Goal: Information Seeking & Learning: Check status

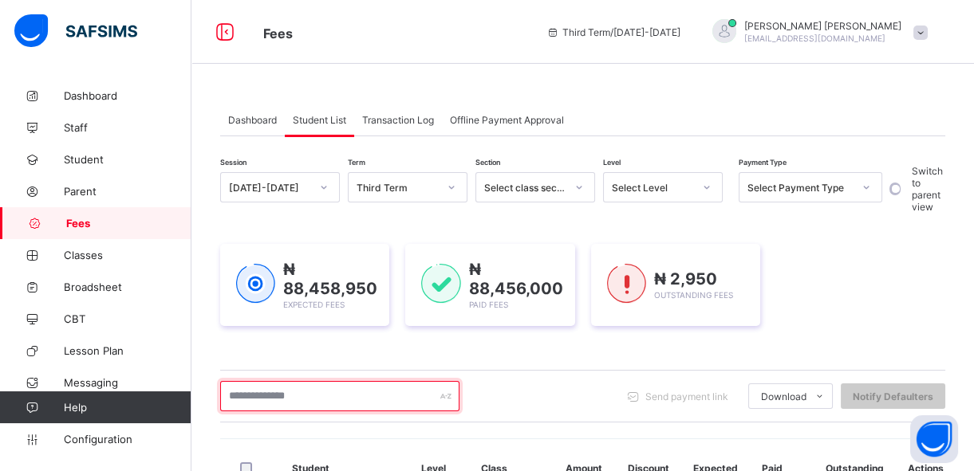
click at [292, 388] on input "text" at bounding box center [339, 396] width 239 height 30
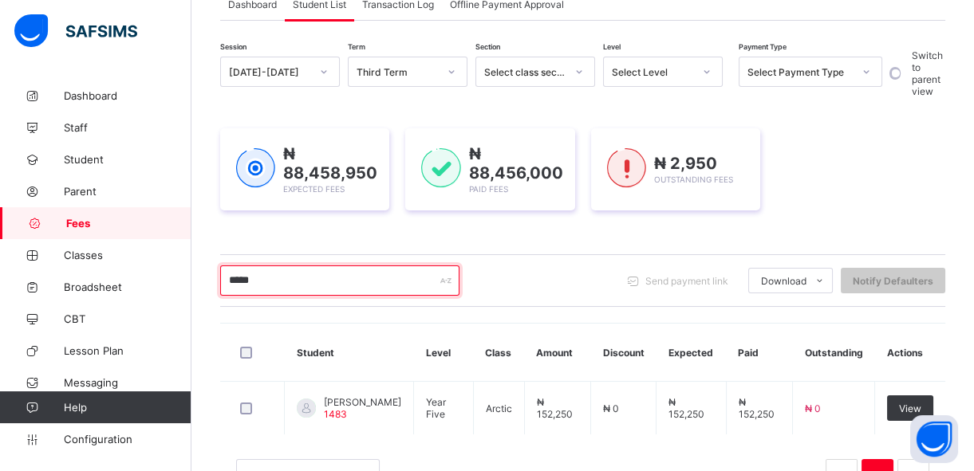
scroll to position [144, 0]
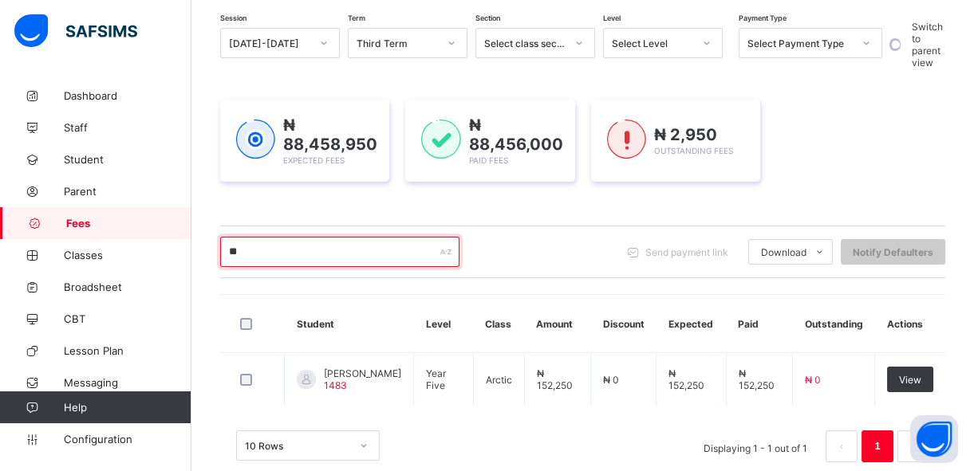
type input "*"
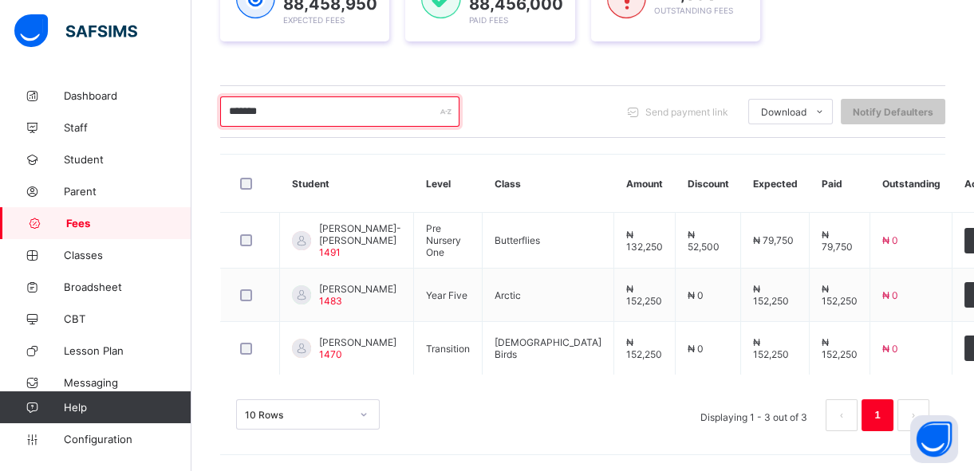
scroll to position [319, 0]
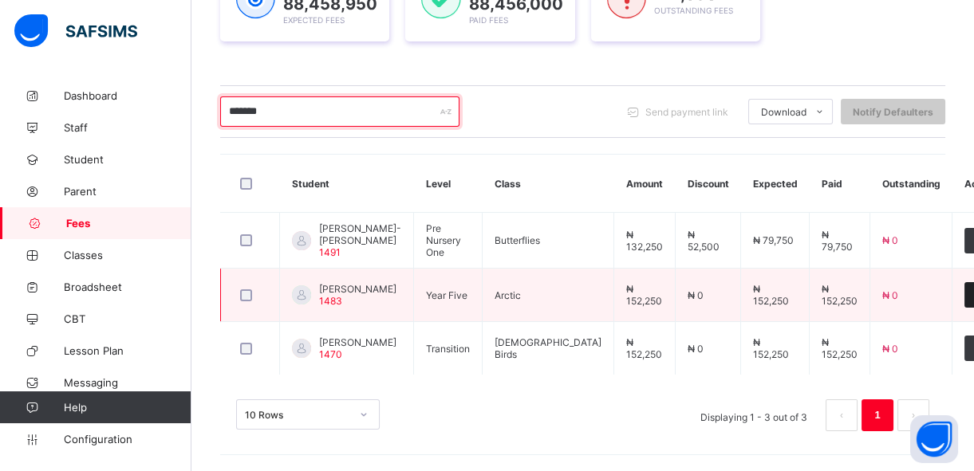
type input "*******"
click at [964, 282] on div "View" at bounding box center [987, 295] width 46 height 26
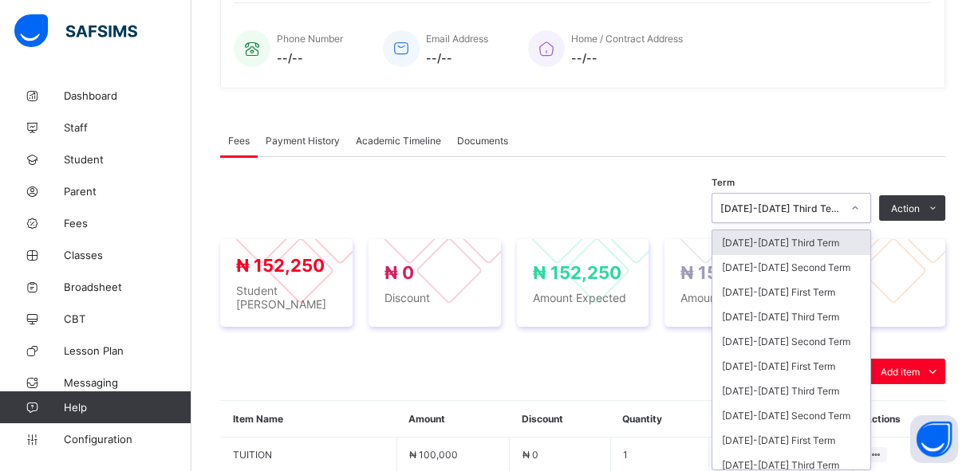
click at [862, 223] on div "option 2024-2025 Third Term focused, 1 of 42. 42 results available. Use Up and …" at bounding box center [792, 208] width 160 height 30
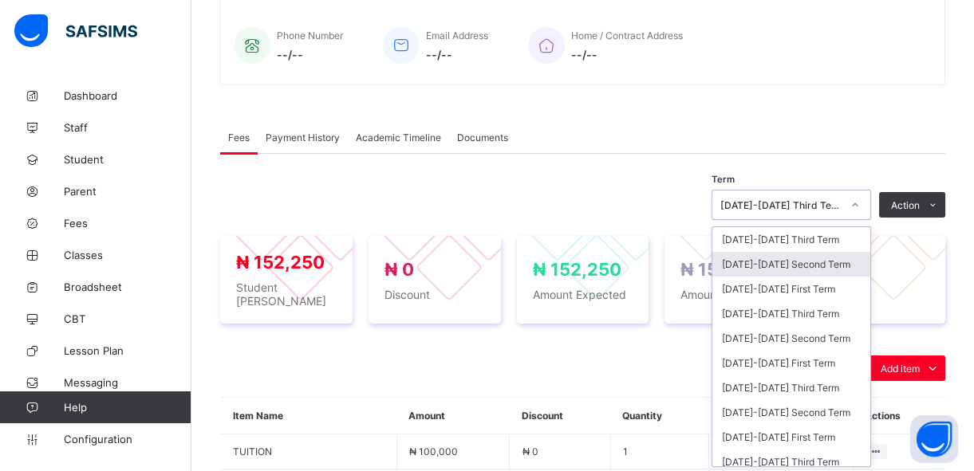
scroll to position [385, 0]
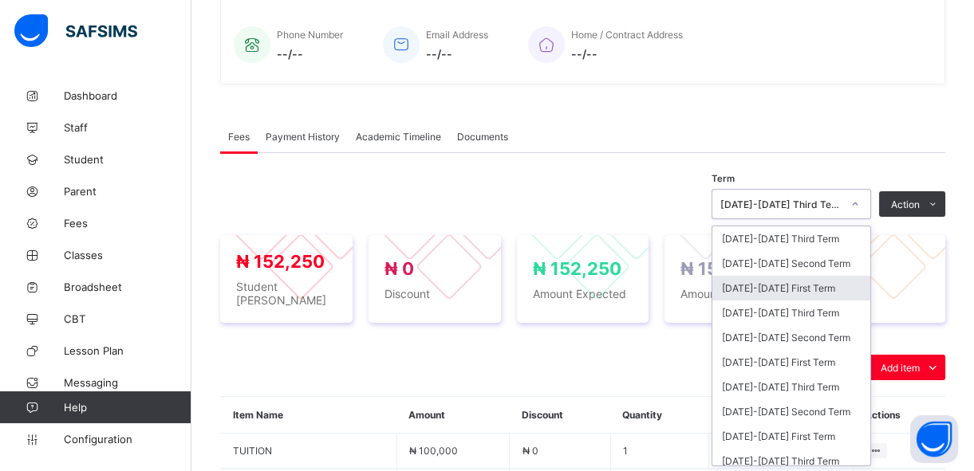
click at [838, 289] on div "2024-2025 First Term" at bounding box center [791, 288] width 158 height 25
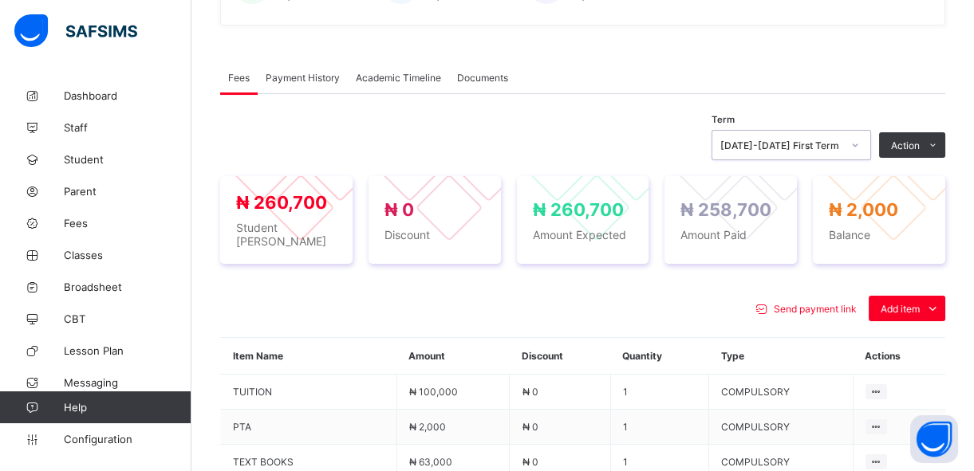
scroll to position [444, 0]
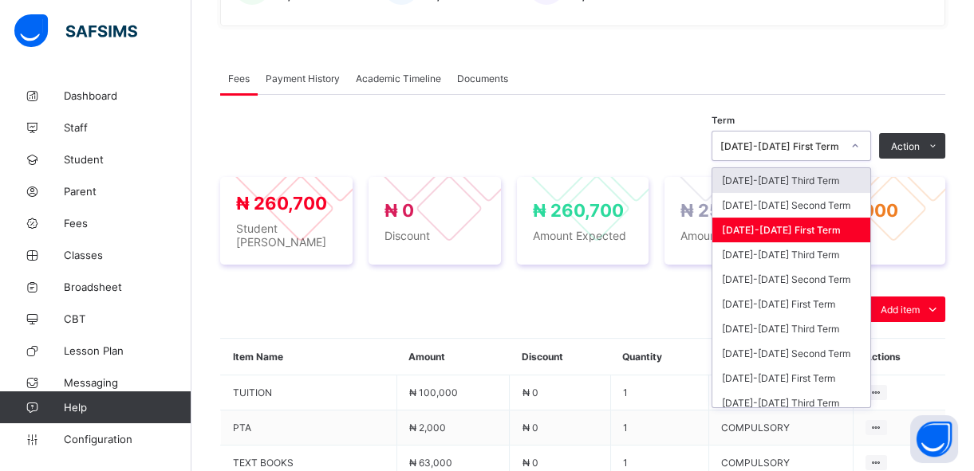
click at [860, 144] on icon at bounding box center [855, 146] width 10 height 16
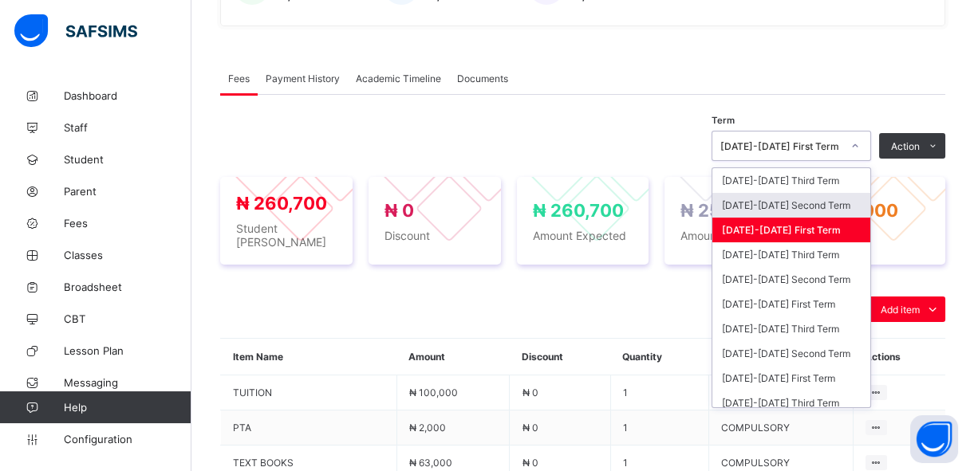
click at [835, 202] on div "2024-2025 Second Term" at bounding box center [791, 205] width 158 height 25
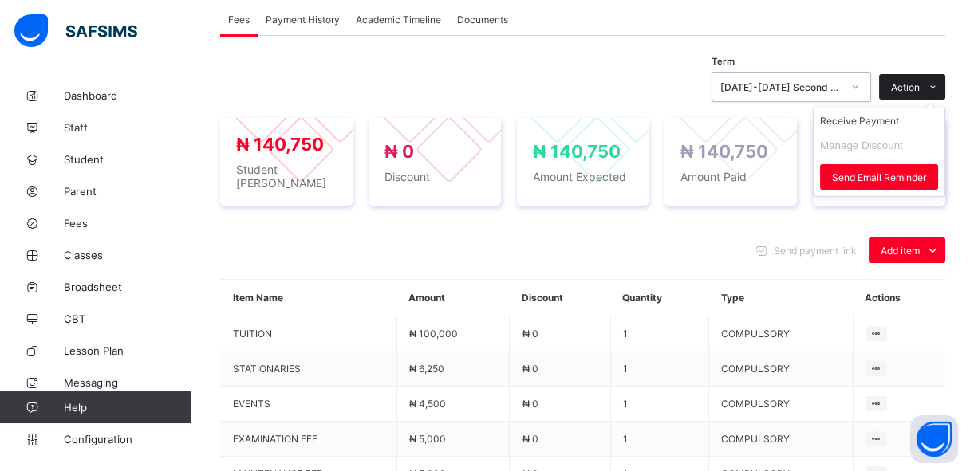
scroll to position [502, 0]
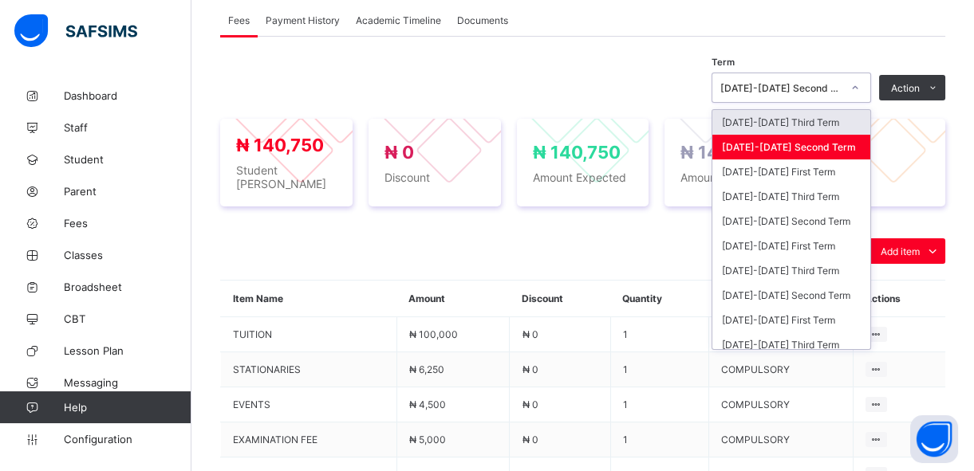
click at [860, 88] on icon at bounding box center [855, 88] width 10 height 16
click at [838, 121] on div "2024-2025 Third Term" at bounding box center [791, 122] width 158 height 25
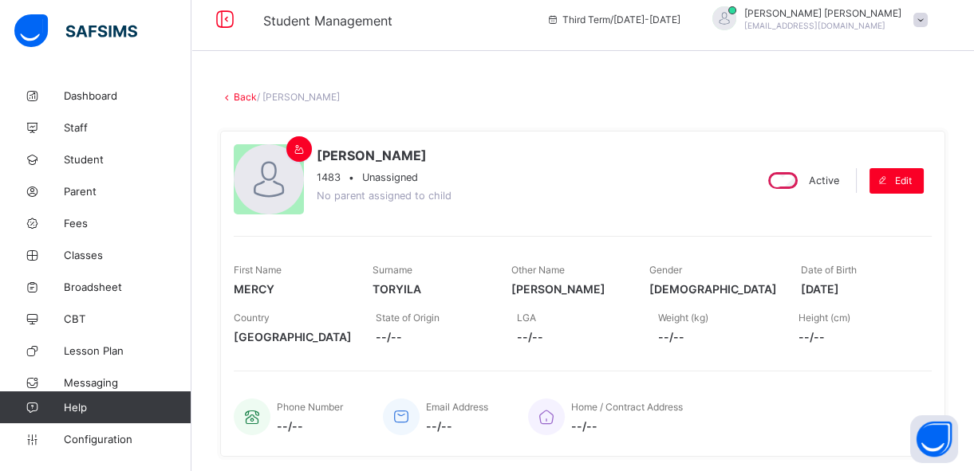
scroll to position [8, 0]
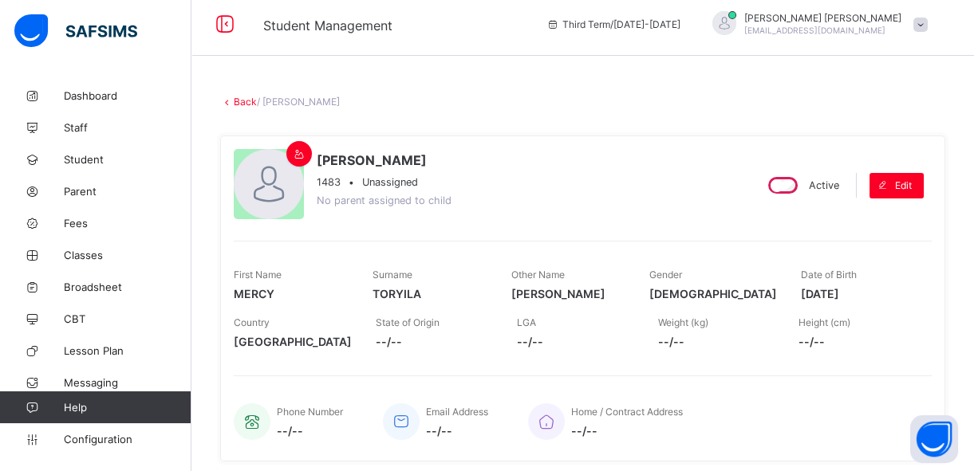
click at [239, 103] on link "Back" at bounding box center [245, 102] width 23 height 12
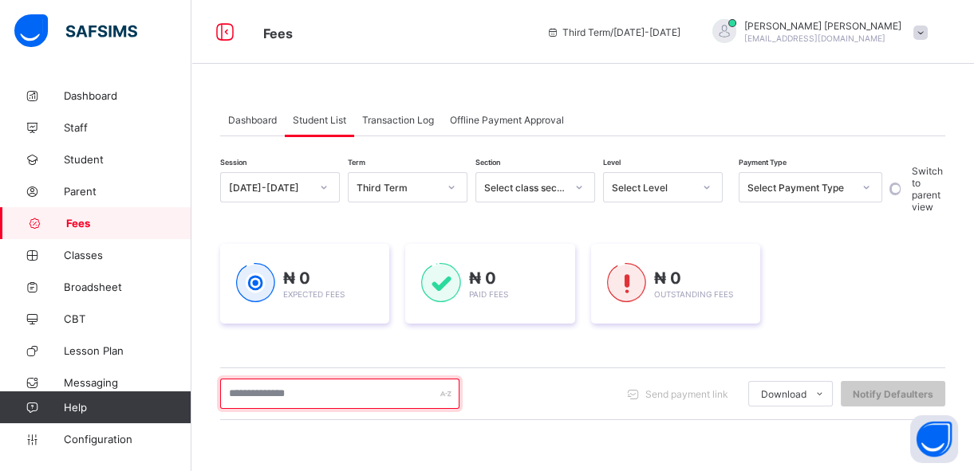
click at [268, 396] on input "text" at bounding box center [339, 394] width 239 height 30
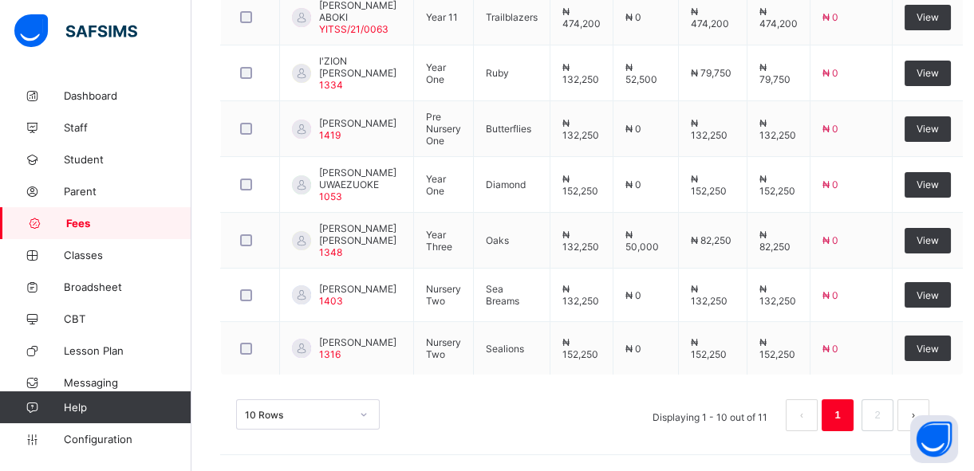
scroll to position [712, 0]
type input "*****"
click at [885, 416] on link "2" at bounding box center [876, 415] width 15 height 21
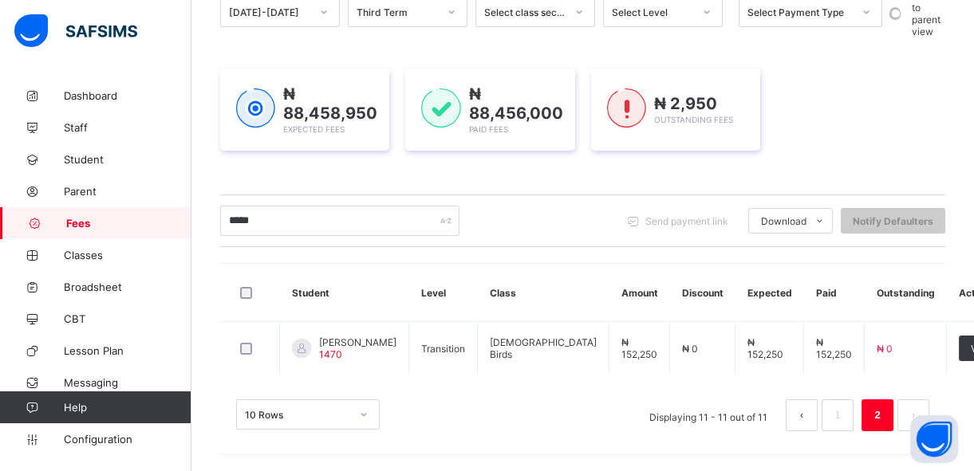
scroll to position [187, 0]
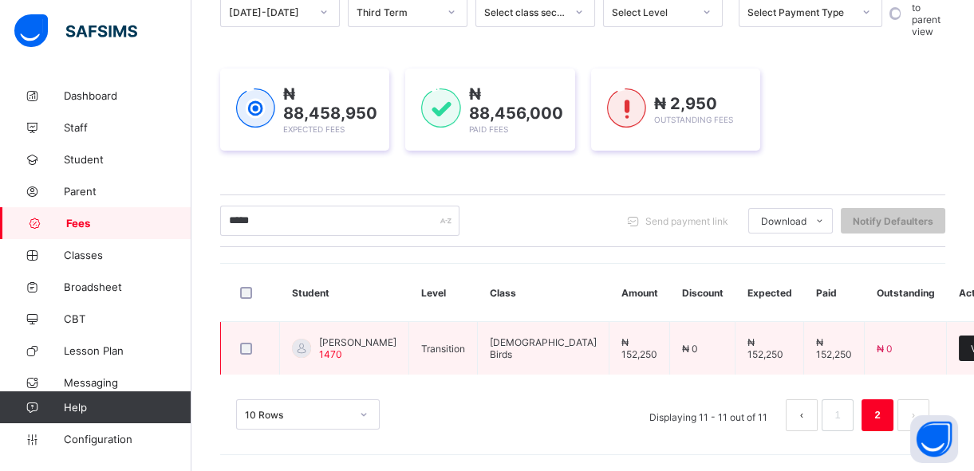
click at [971, 343] on span "View" at bounding box center [982, 349] width 22 height 12
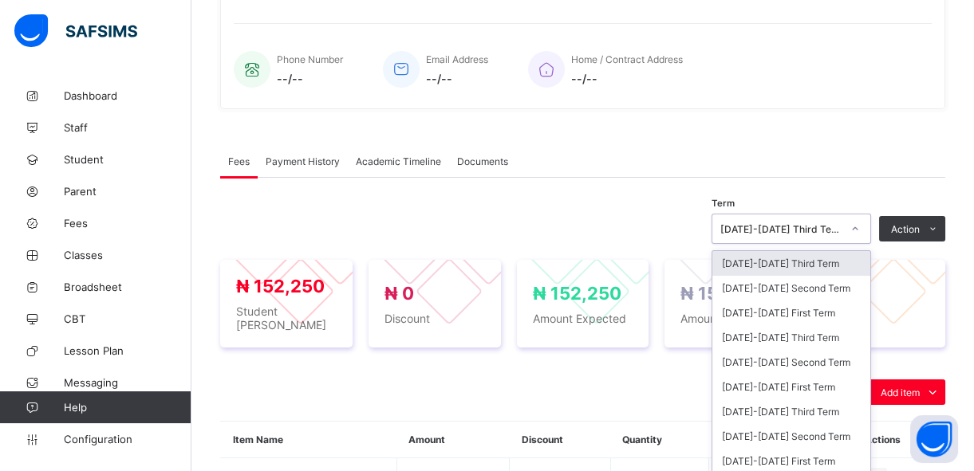
scroll to position [385, 0]
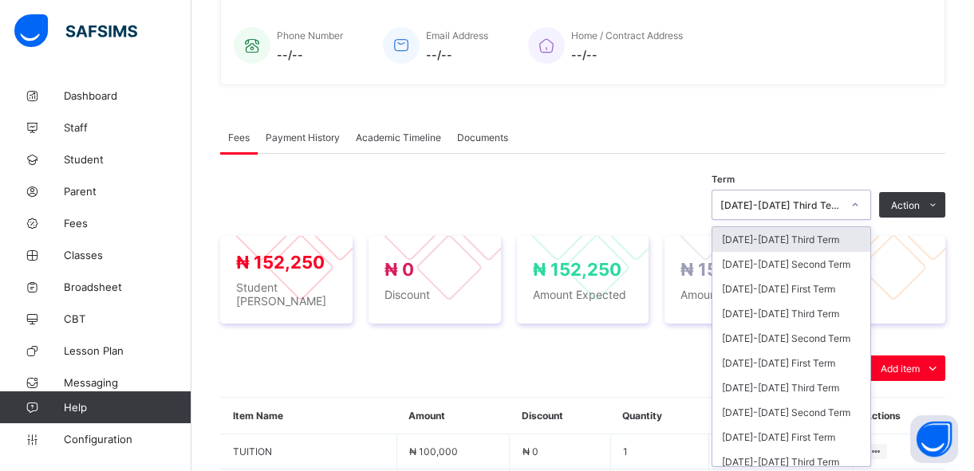
click at [863, 220] on div "option 2024-2025 Third Term focused, 1 of 42. 42 results available. Use Up and …" at bounding box center [792, 205] width 160 height 30
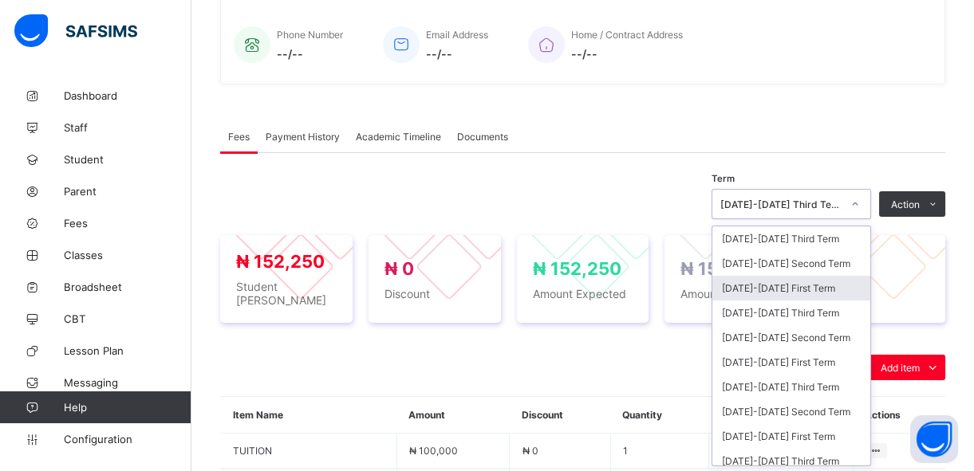
click at [832, 282] on div "2024-2025 First Term" at bounding box center [791, 288] width 158 height 25
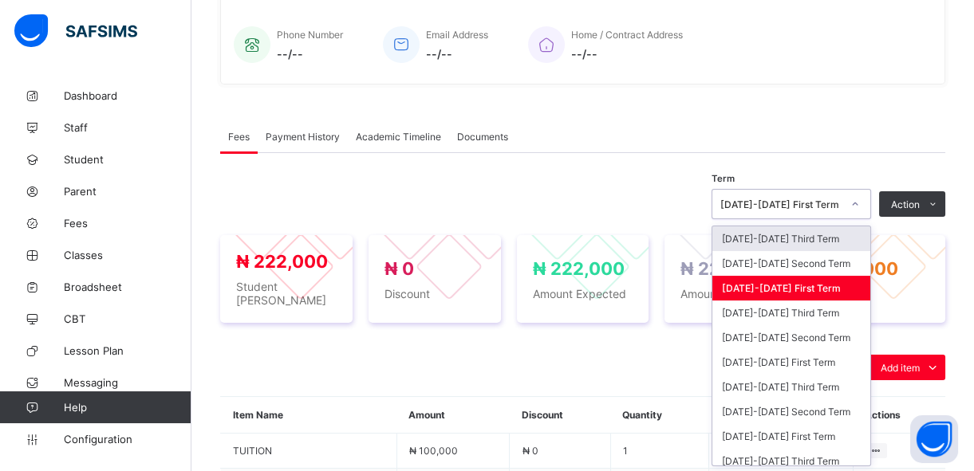
click at [860, 203] on icon at bounding box center [855, 204] width 10 height 16
click at [814, 258] on div "2024-2025 Second Term" at bounding box center [791, 263] width 158 height 25
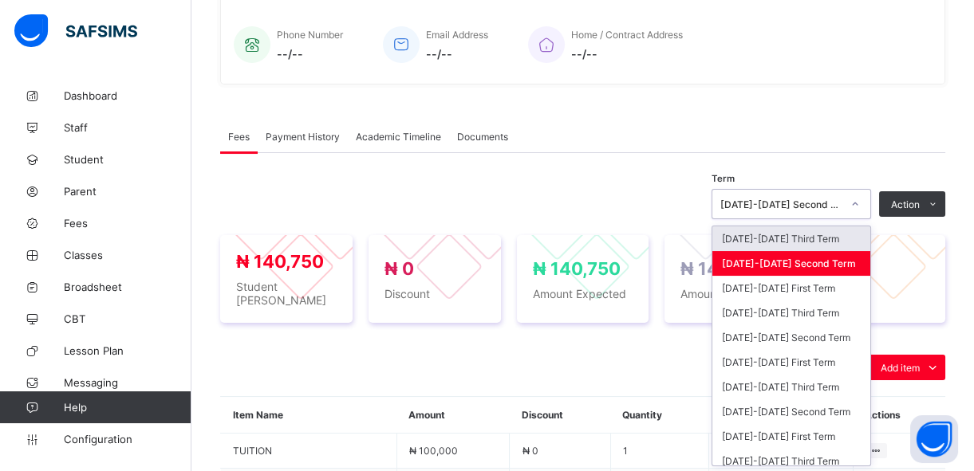
click at [860, 204] on div at bounding box center [855, 204] width 27 height 26
click at [824, 237] on div "2024-2025 Third Term" at bounding box center [791, 239] width 158 height 25
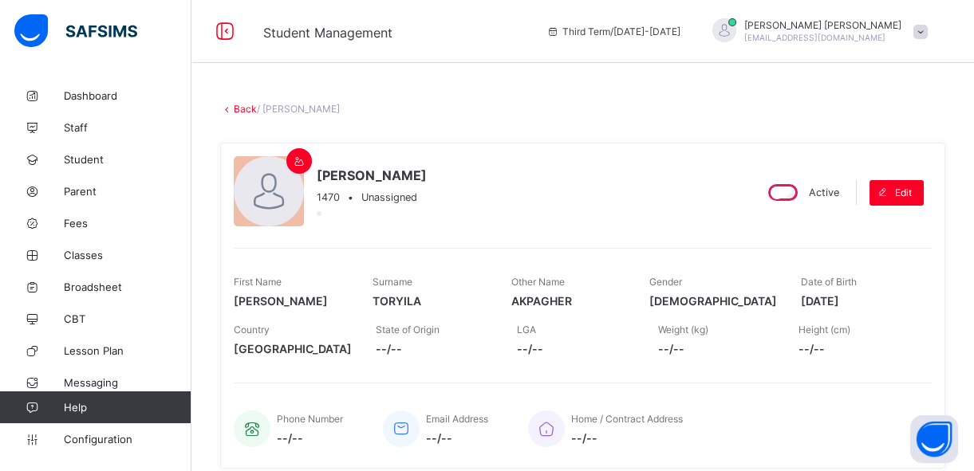
scroll to position [0, 0]
click at [239, 110] on link "Back" at bounding box center [245, 110] width 23 height 12
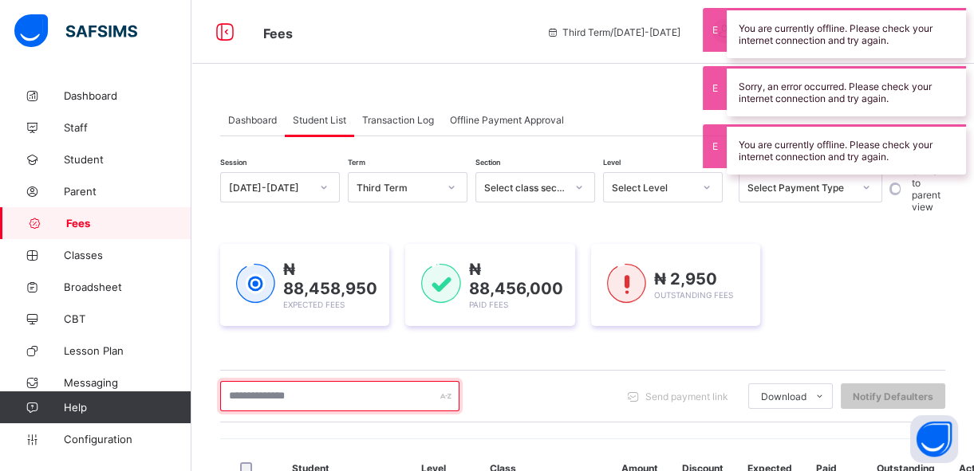
click at [262, 396] on input "text" at bounding box center [339, 396] width 239 height 30
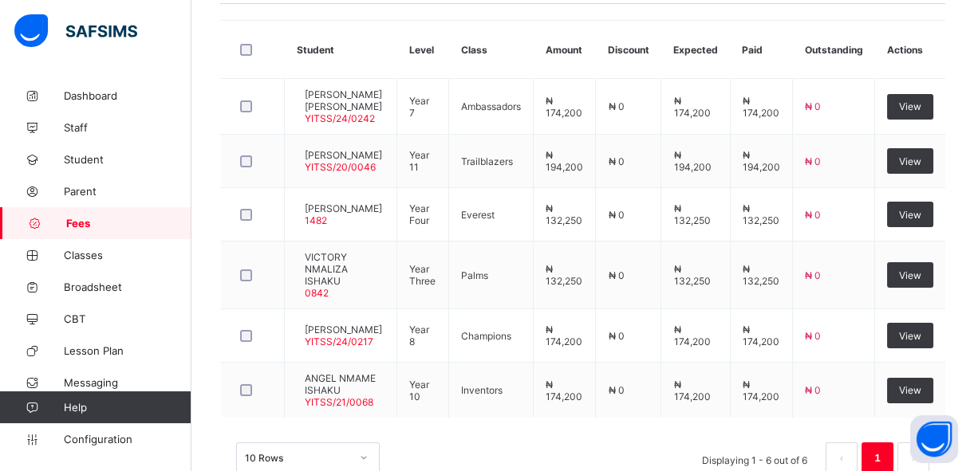
scroll to position [448, 0]
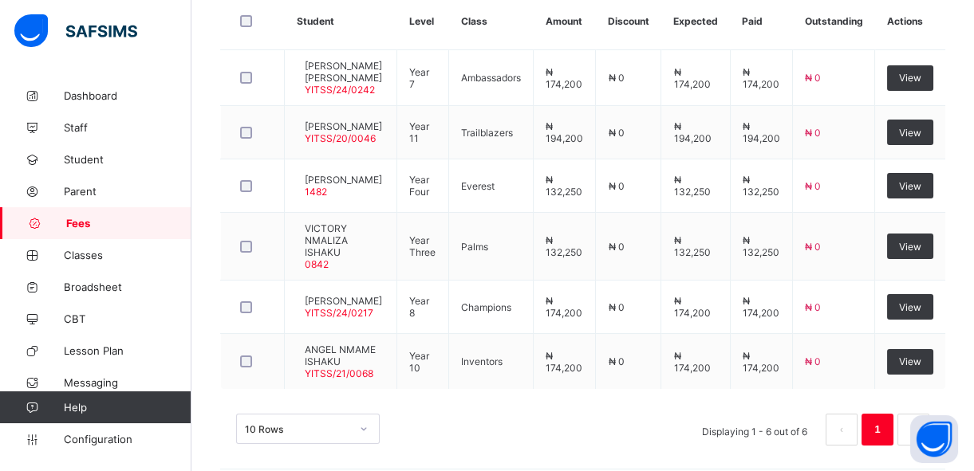
type input "******"
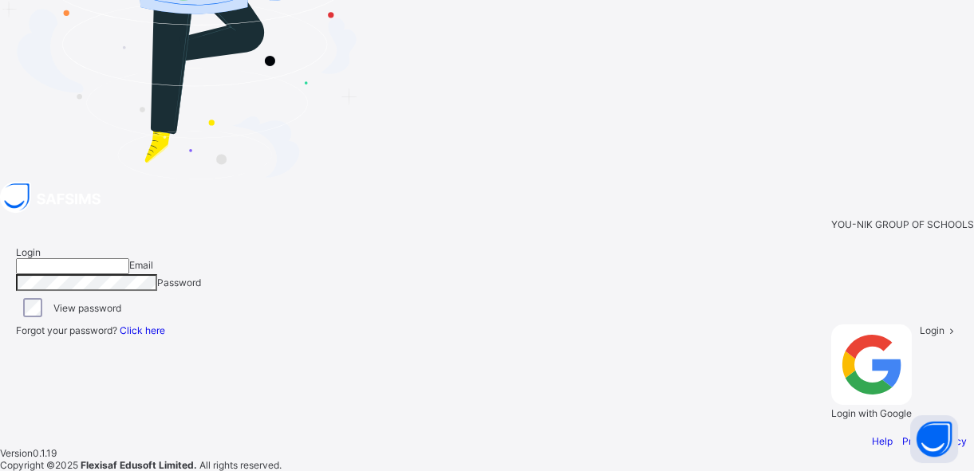
type input "**********"
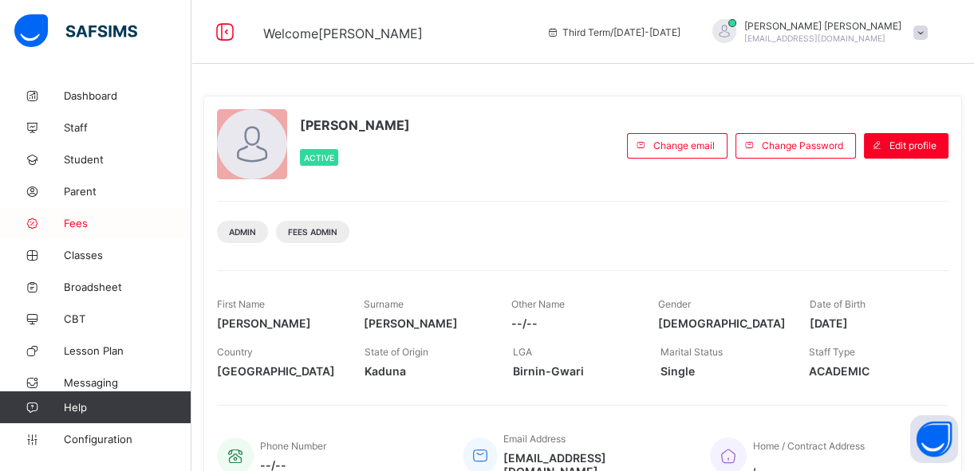
click at [81, 225] on span "Fees" at bounding box center [128, 223] width 128 height 13
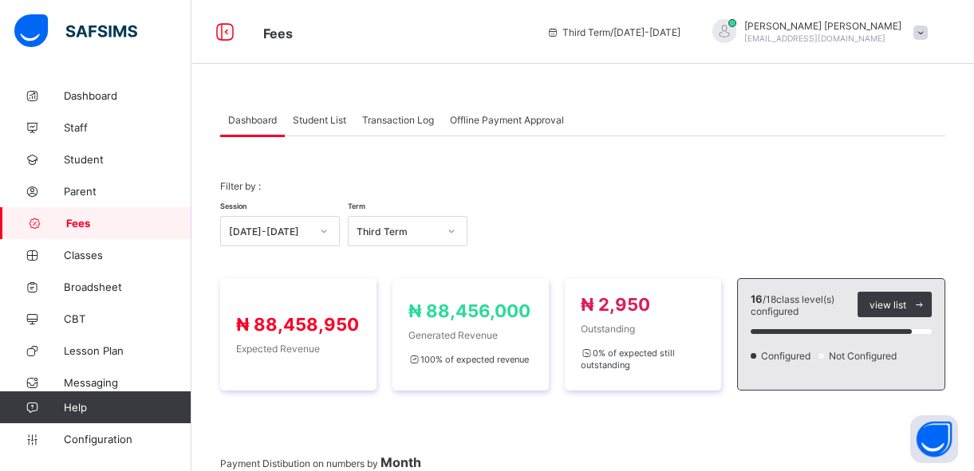
click at [326, 116] on span "Student List" at bounding box center [319, 120] width 53 height 12
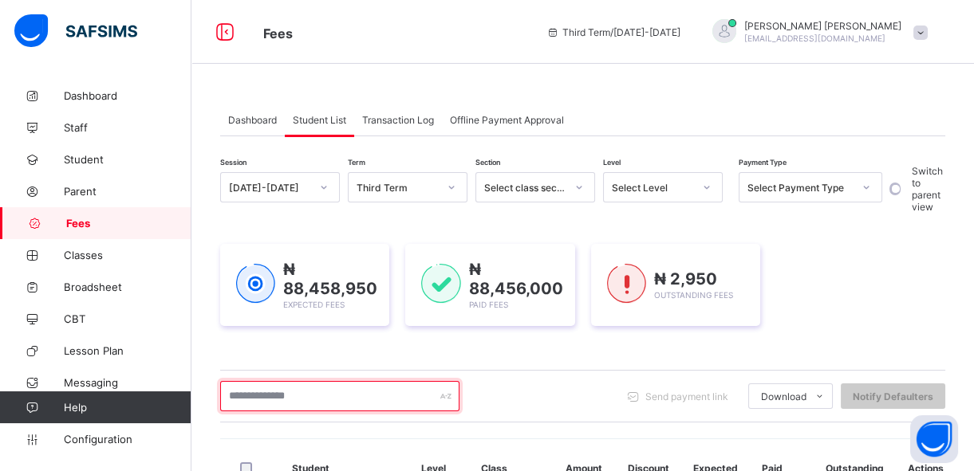
click at [258, 392] on input "text" at bounding box center [339, 396] width 239 height 30
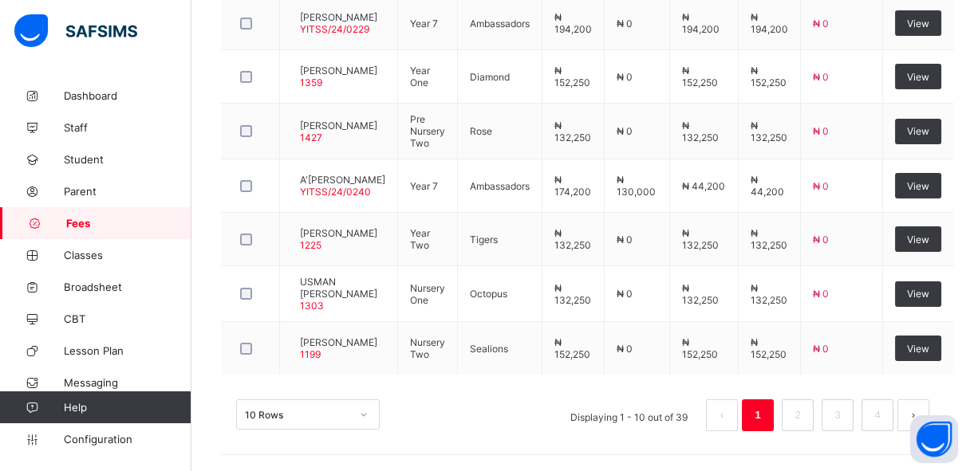
scroll to position [696, 0]
click at [805, 420] on link "2" at bounding box center [797, 415] width 15 height 21
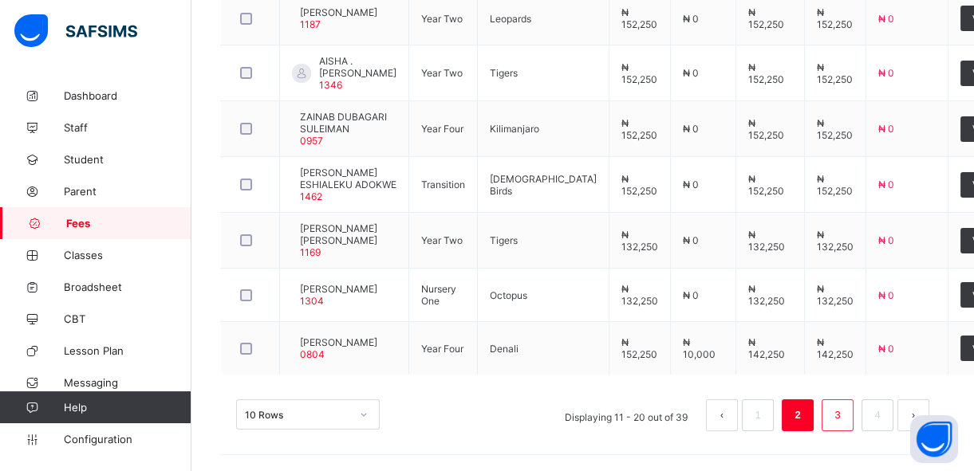
click at [845, 426] on link "3" at bounding box center [837, 415] width 15 height 21
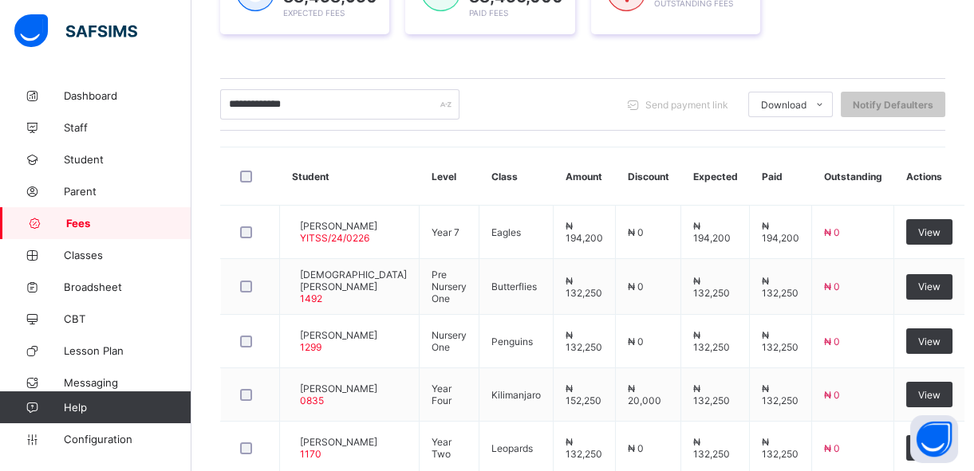
scroll to position [290, 0]
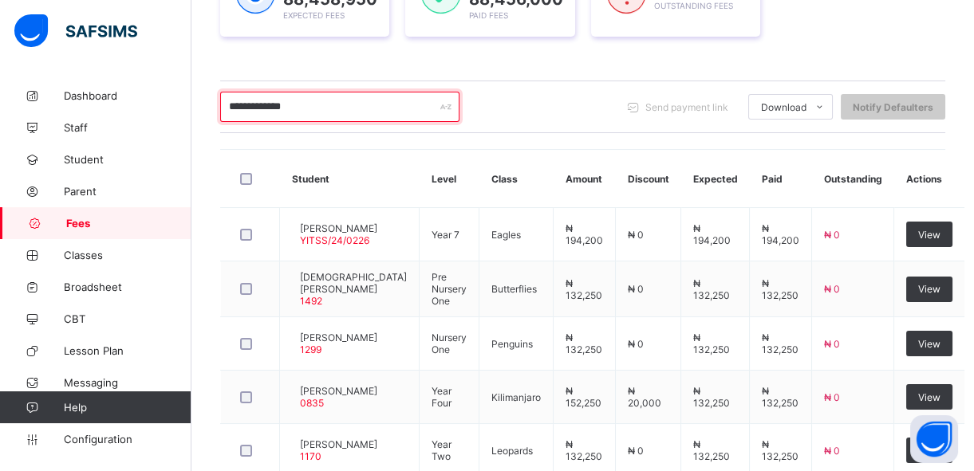
click at [335, 104] on input "**********" at bounding box center [339, 107] width 239 height 30
type input "*"
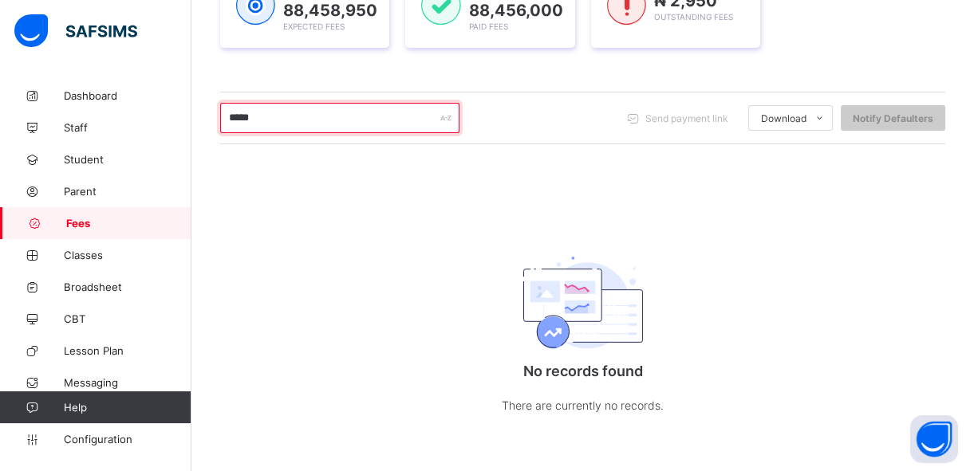
scroll to position [278, 0]
type input "*"
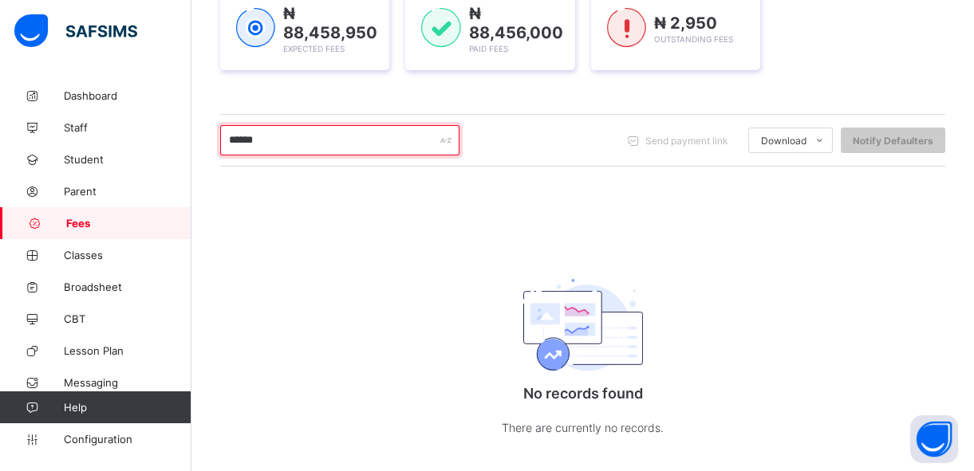
scroll to position [262, 0]
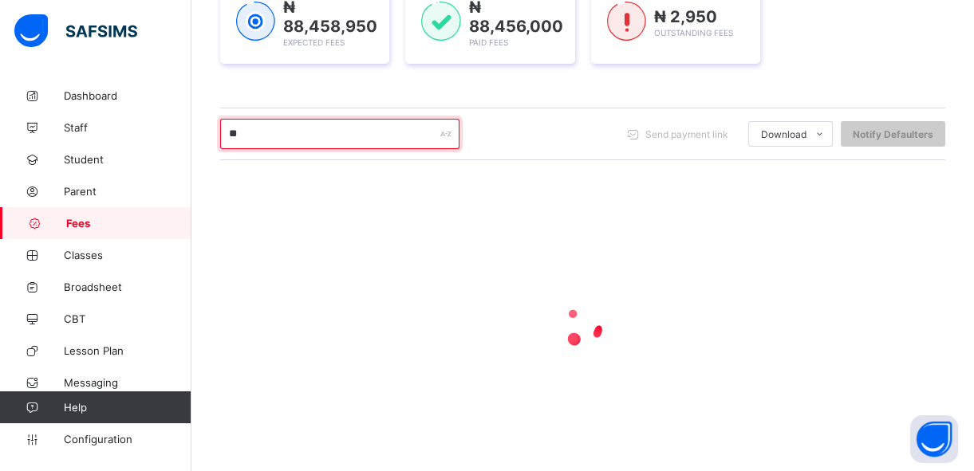
type input "*"
type input "*****"
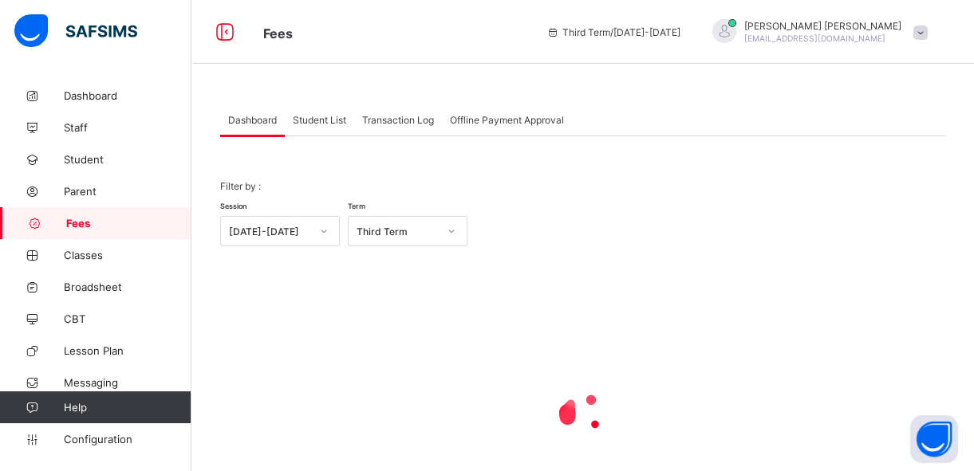
click at [329, 116] on span "Student List" at bounding box center [319, 120] width 53 height 12
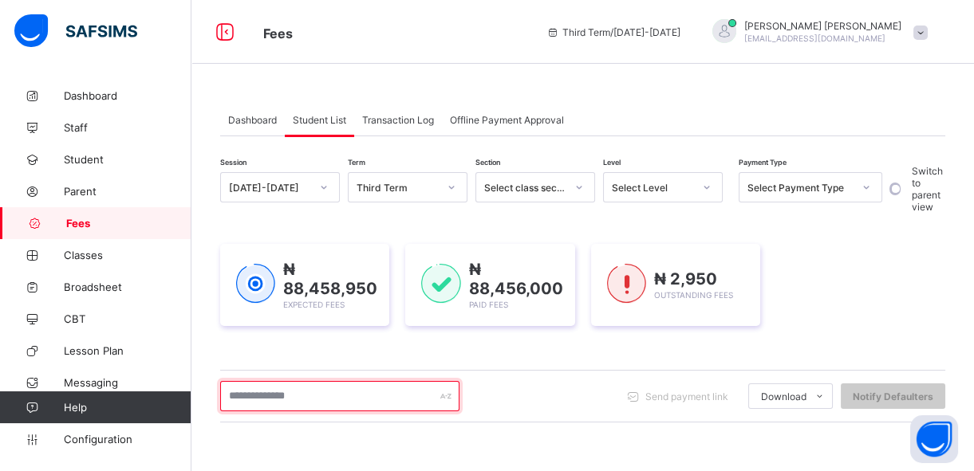
click at [279, 390] on input "text" at bounding box center [339, 396] width 239 height 30
type input "*"
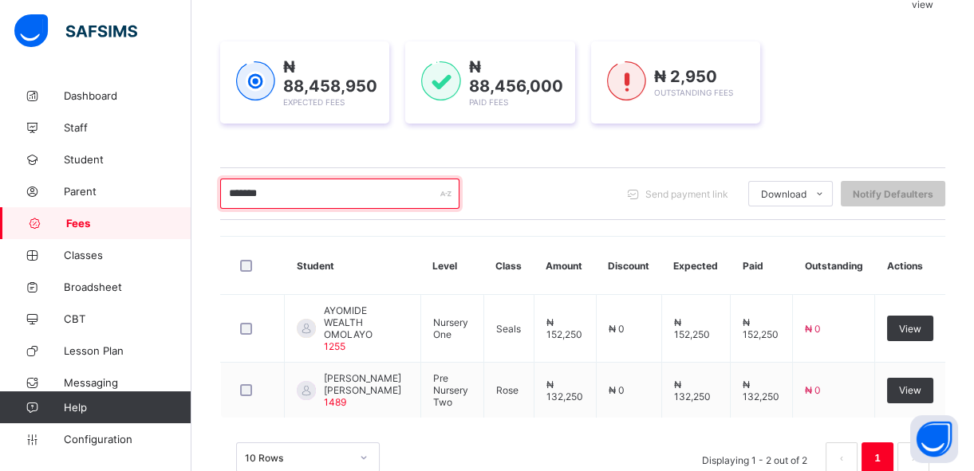
scroll to position [231, 0]
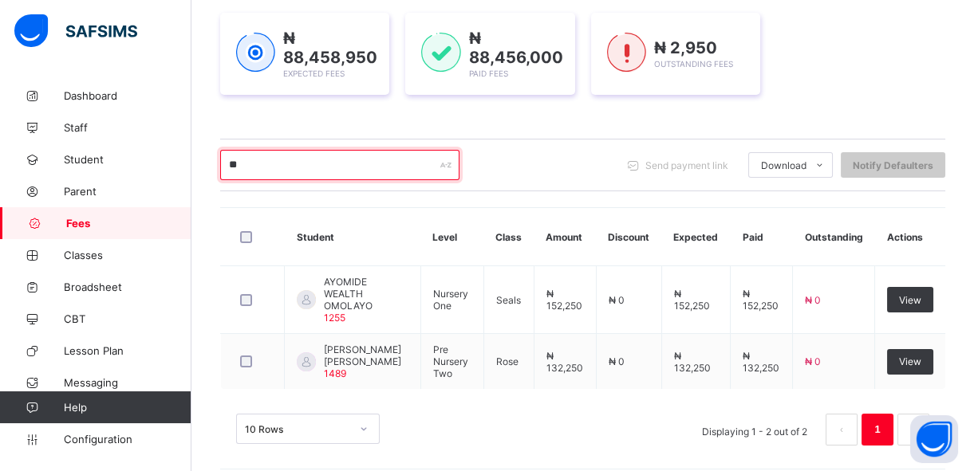
type input "*"
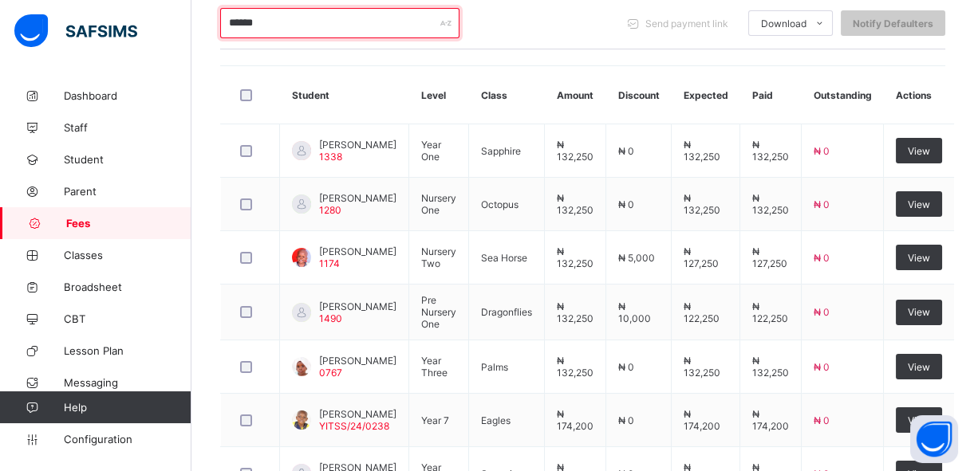
scroll to position [384, 0]
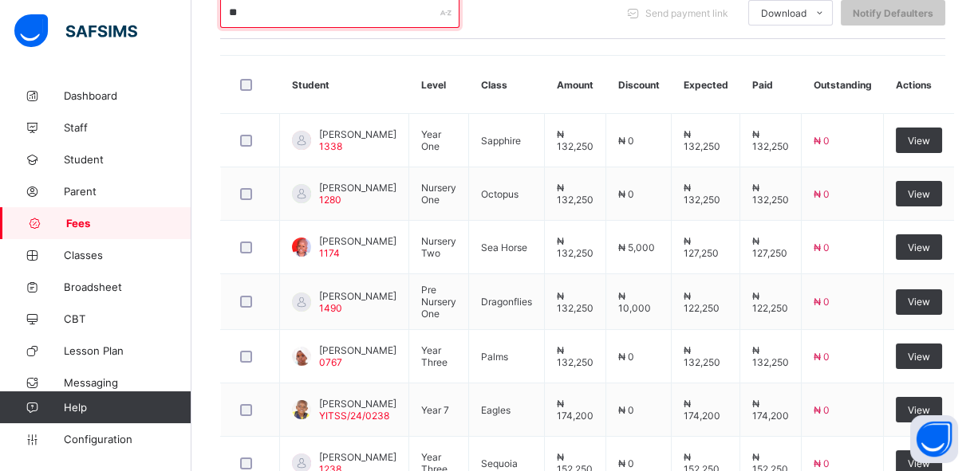
type input "*"
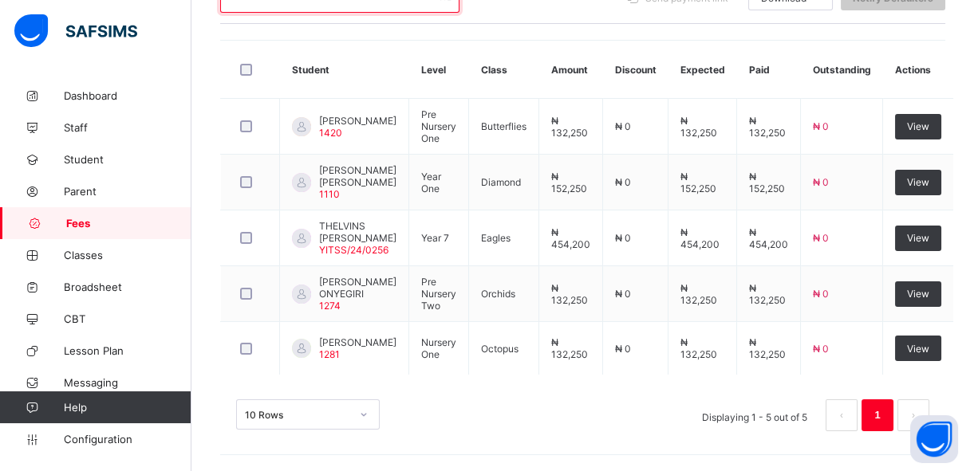
scroll to position [5, 0]
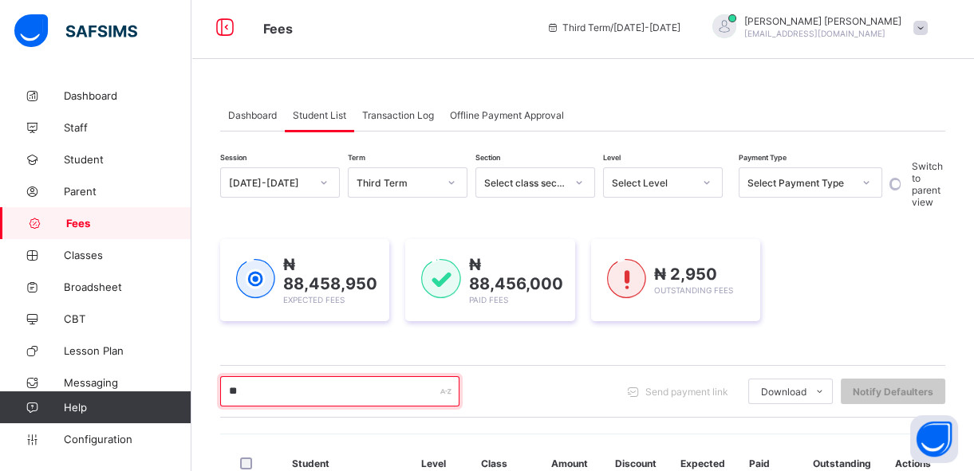
type input "*"
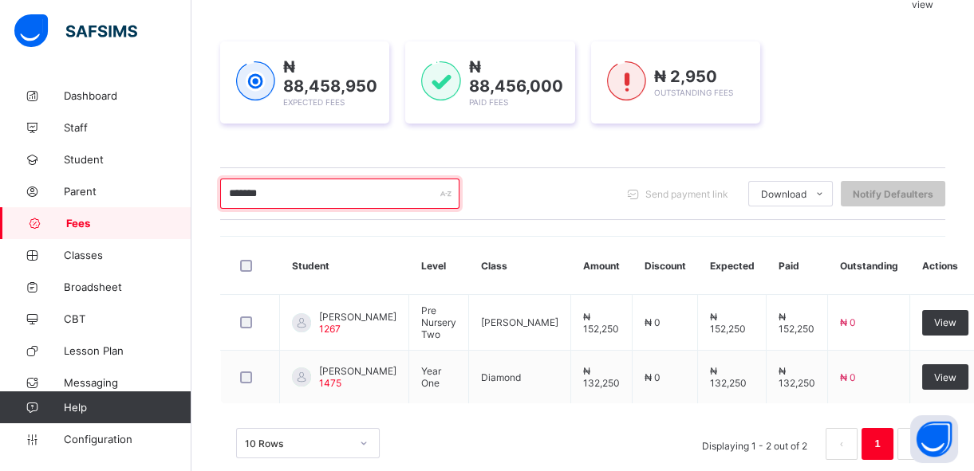
scroll to position [207, 0]
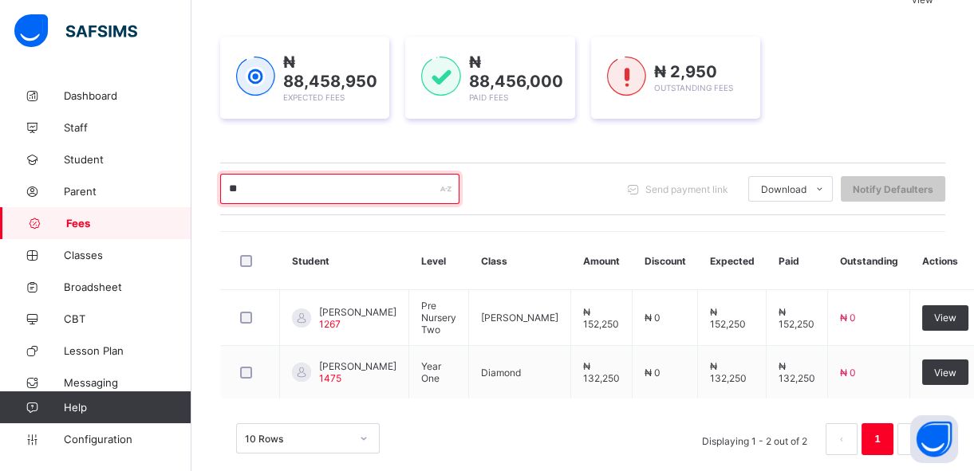
type input "*"
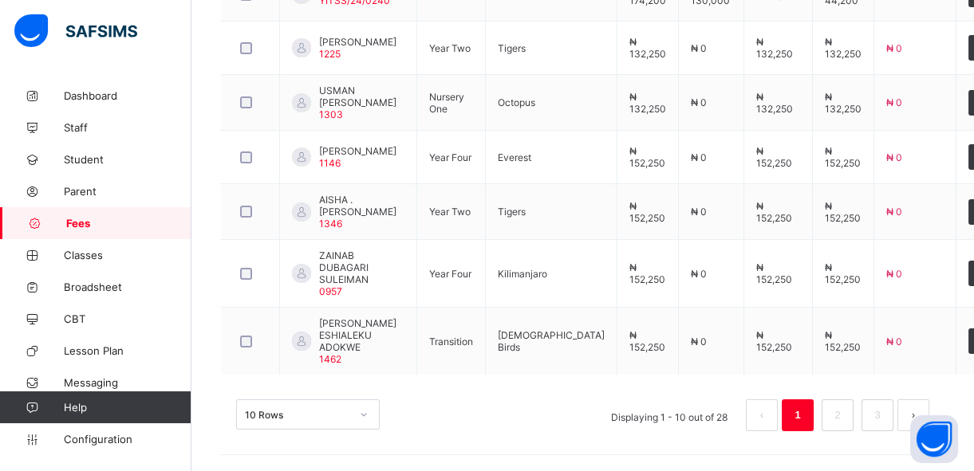
scroll to position [725, 0]
click at [845, 415] on link "2" at bounding box center [837, 415] width 15 height 21
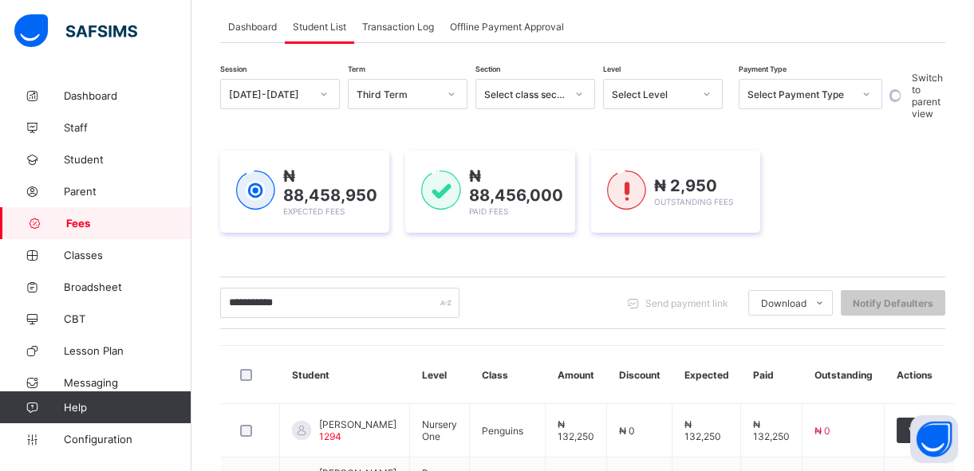
scroll to position [0, 0]
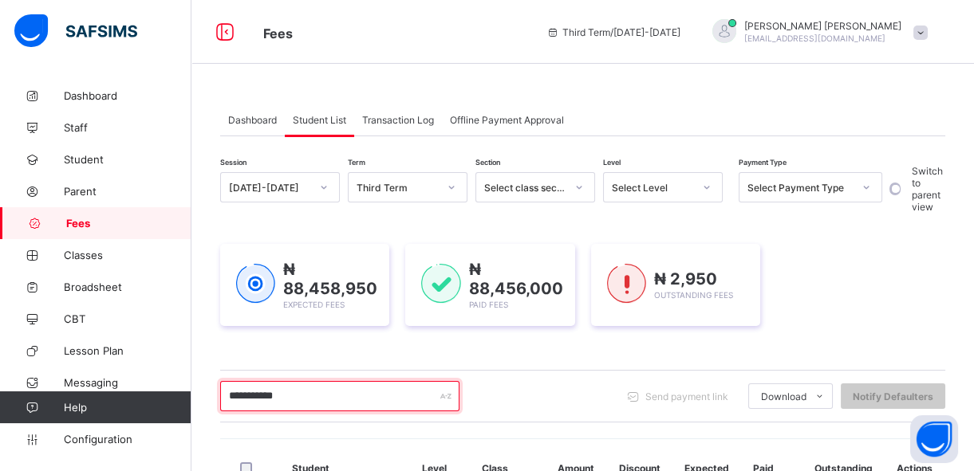
click at [308, 396] on input "**********" at bounding box center [339, 396] width 239 height 30
type input "*"
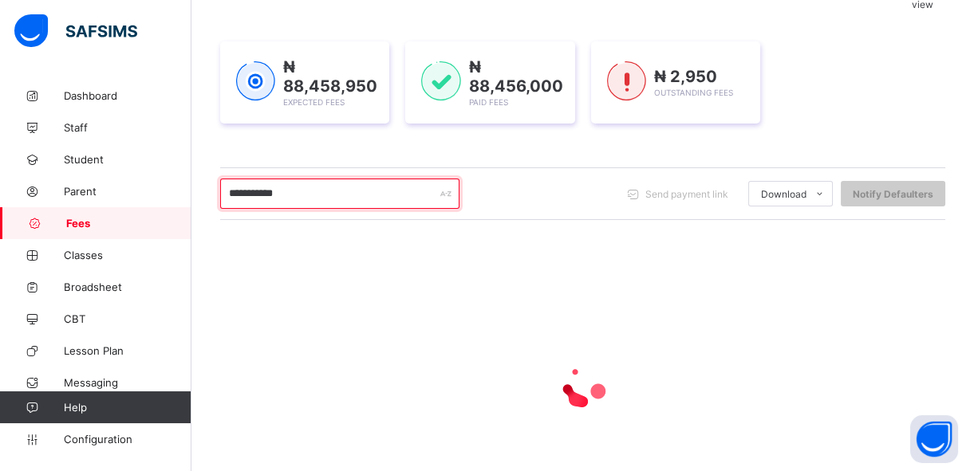
scroll to position [175, 0]
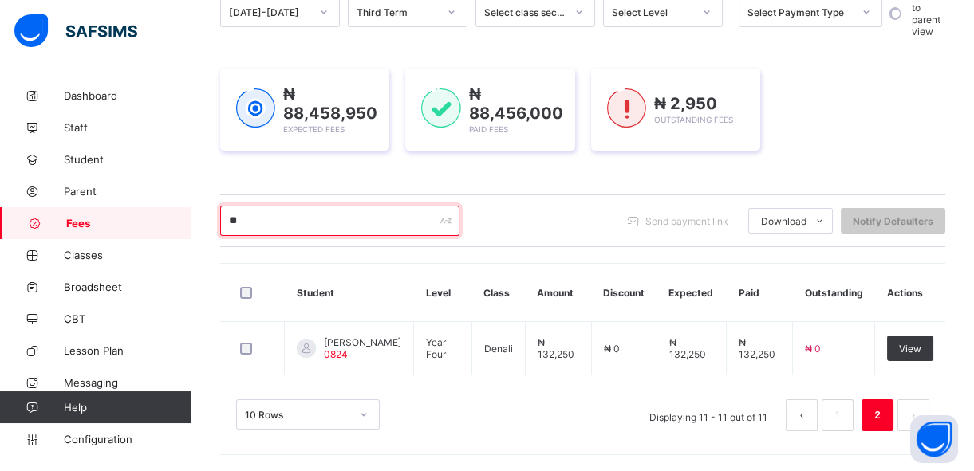
type input "*"
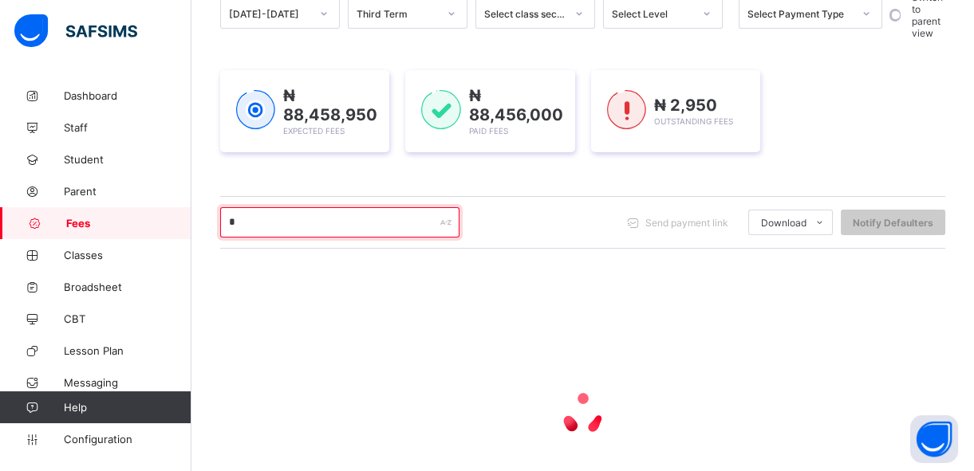
scroll to position [203, 0]
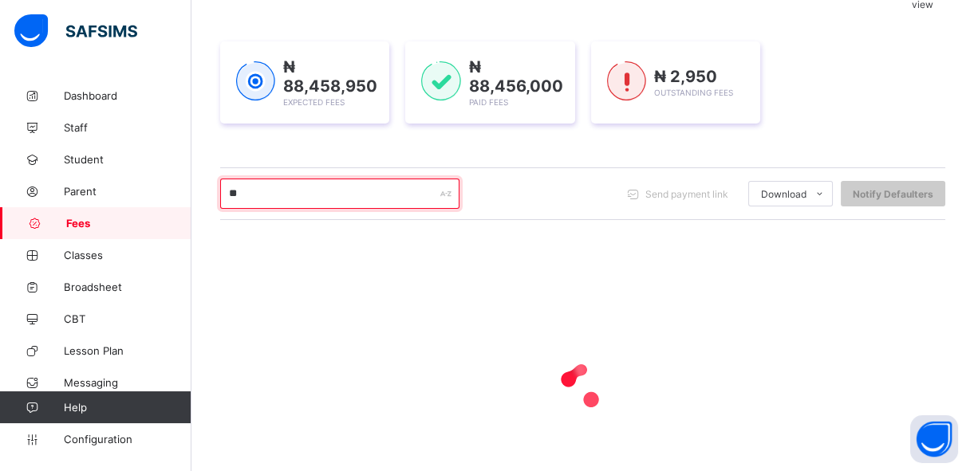
type input "*"
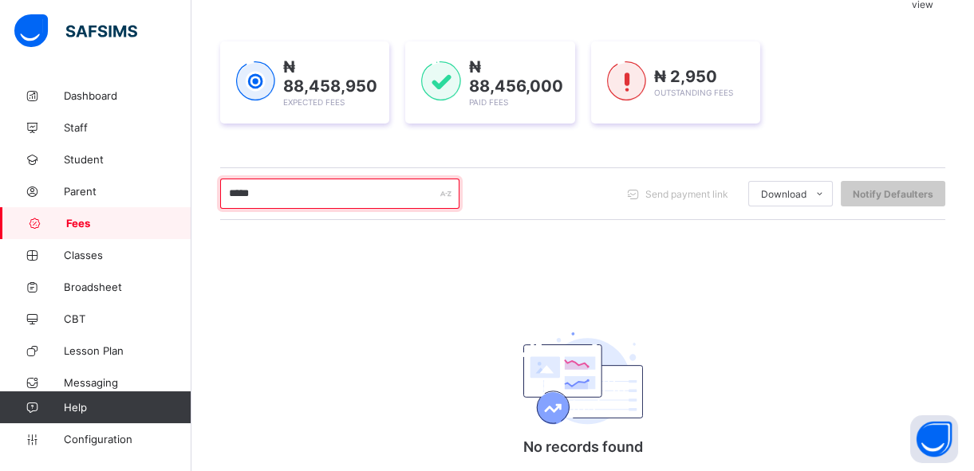
type input "*****"
click at [495, 278] on div "Session 2024-2025 Term Third Term Section Select class section Level Select Lev…" at bounding box center [582, 247] width 725 height 554
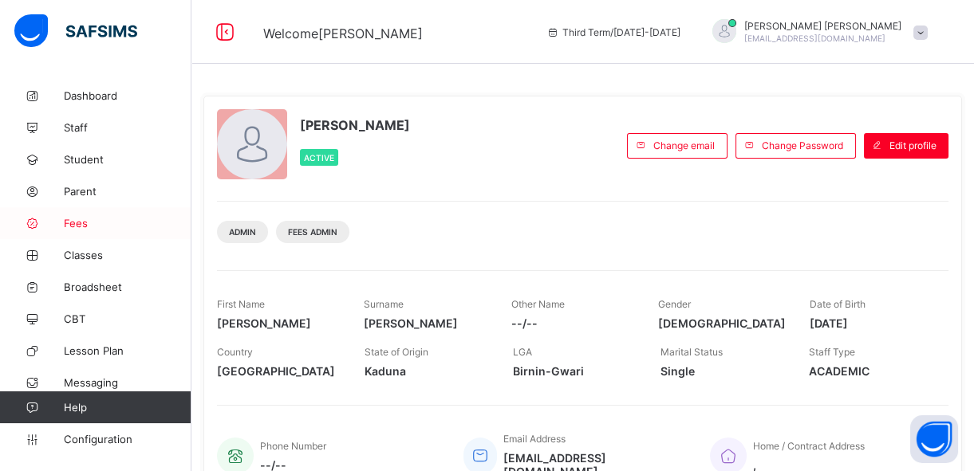
click at [91, 231] on link "Fees" at bounding box center [95, 223] width 191 height 32
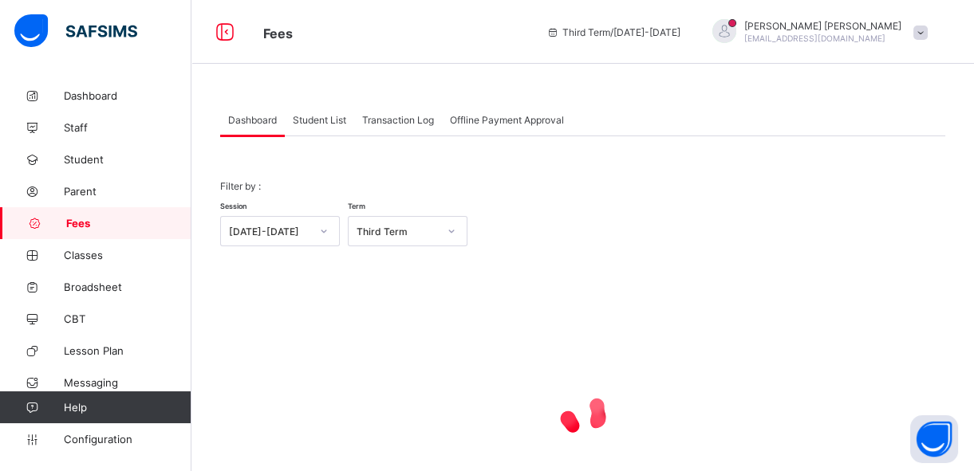
click at [333, 120] on span "Student List" at bounding box center [319, 120] width 53 height 12
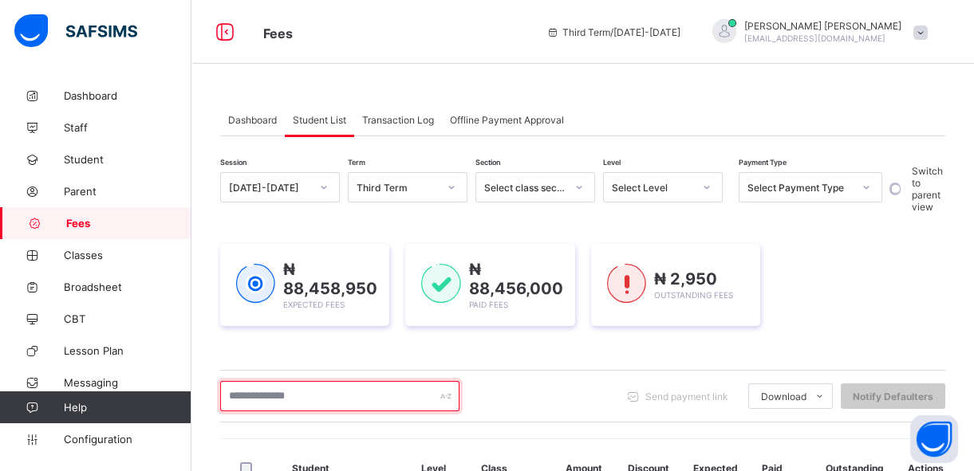
click at [239, 396] on input "text" at bounding box center [339, 396] width 239 height 30
type input "*"
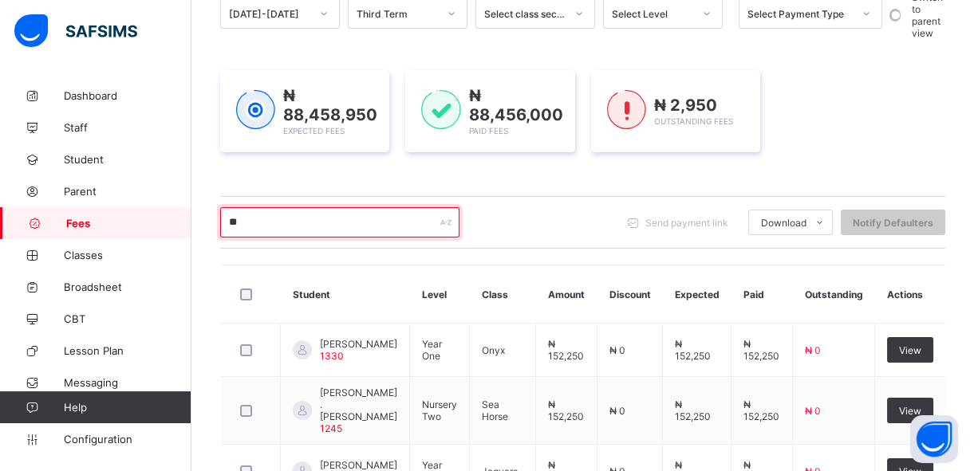
type input "*"
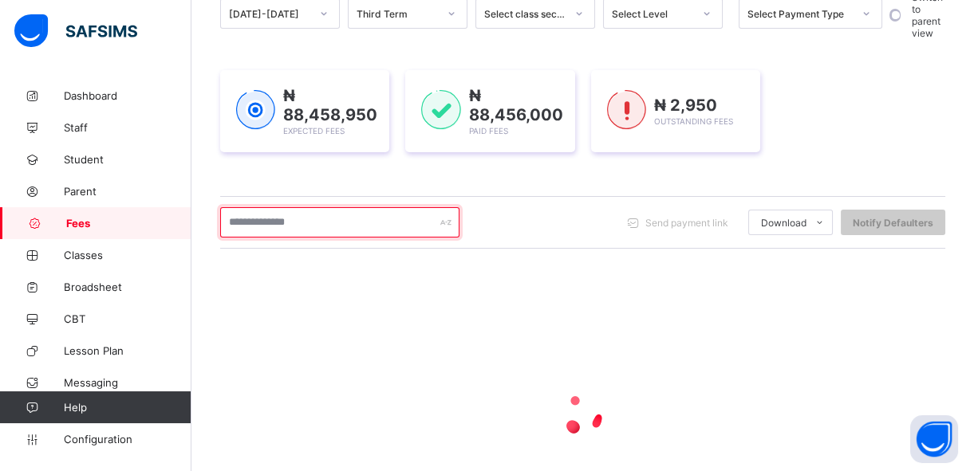
type input "*"
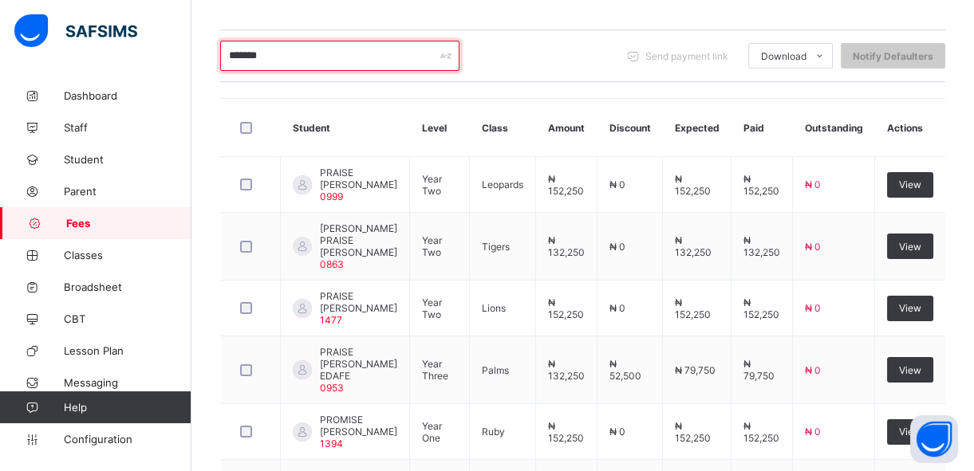
scroll to position [311, 0]
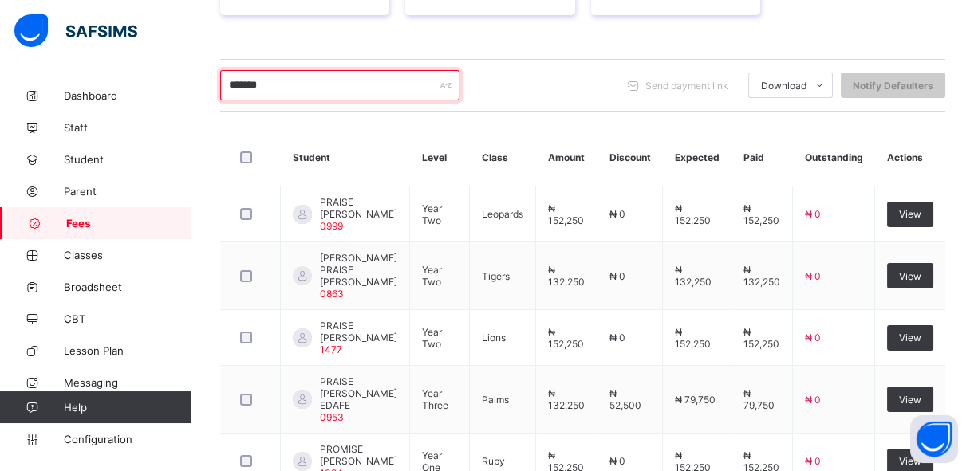
click at [289, 75] on input "*******" at bounding box center [339, 85] width 239 height 30
type input "*"
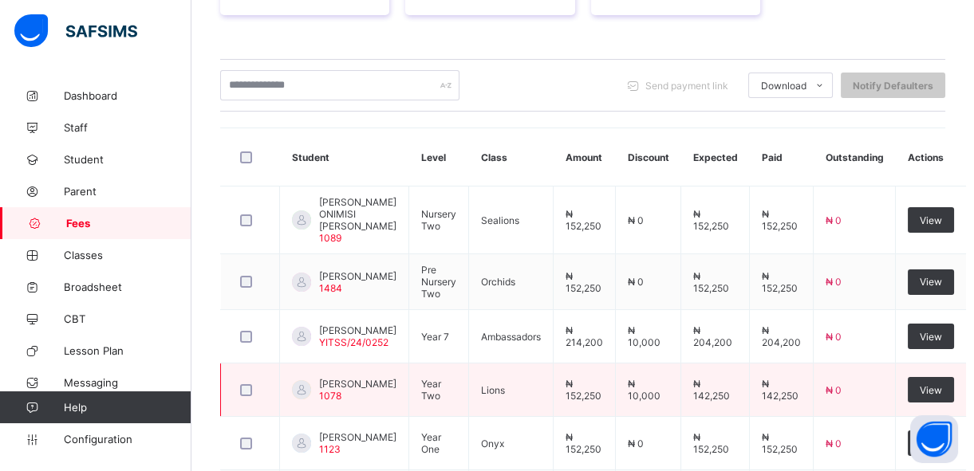
click at [715, 417] on td "₦ 142,250" at bounding box center [715, 390] width 69 height 53
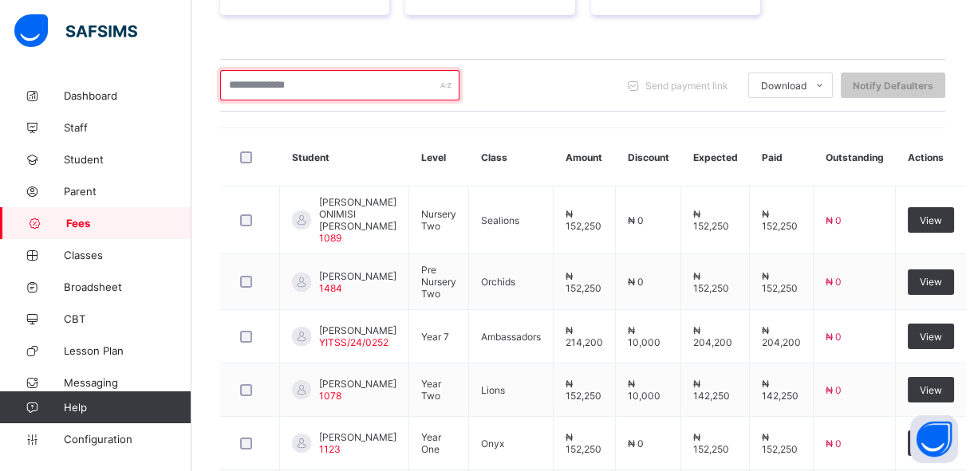
click at [275, 85] on input "text" at bounding box center [339, 85] width 239 height 30
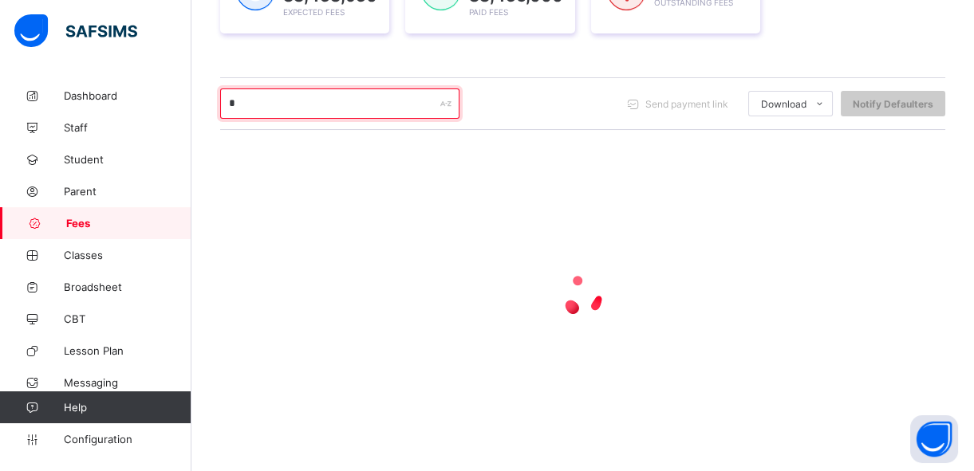
scroll to position [291, 0]
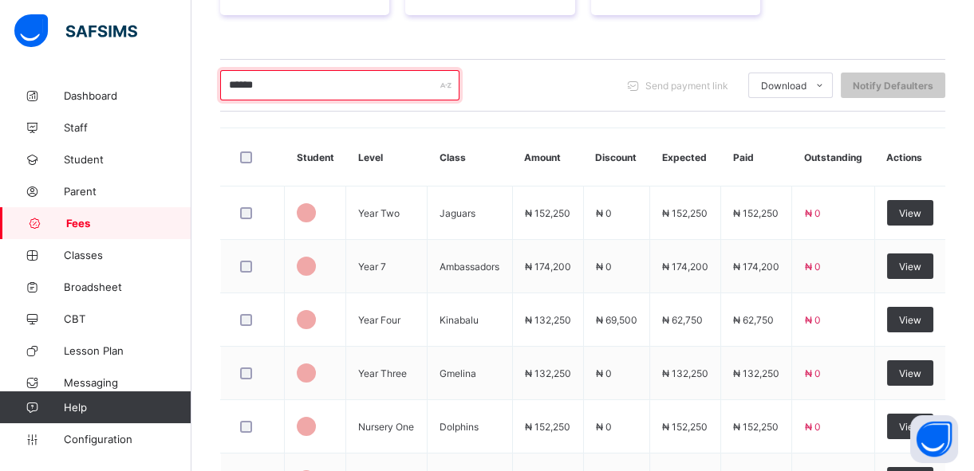
type input "*******"
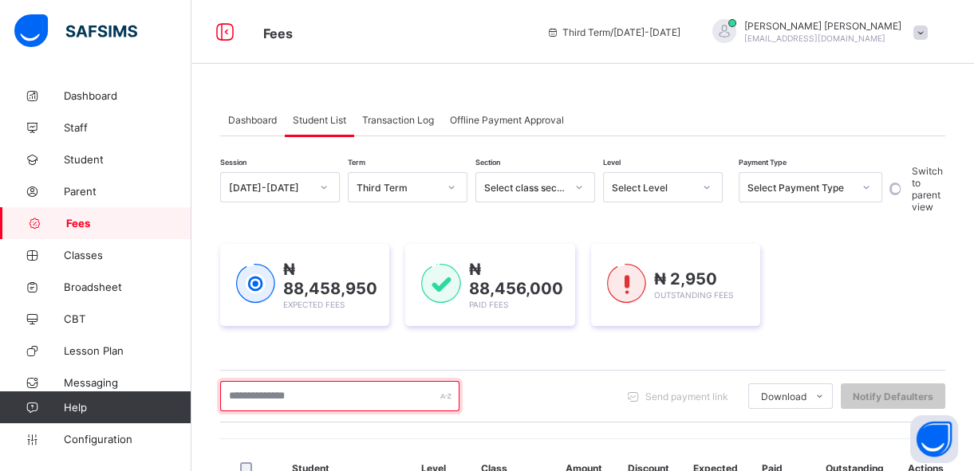
click at [298, 392] on input "text" at bounding box center [339, 396] width 239 height 30
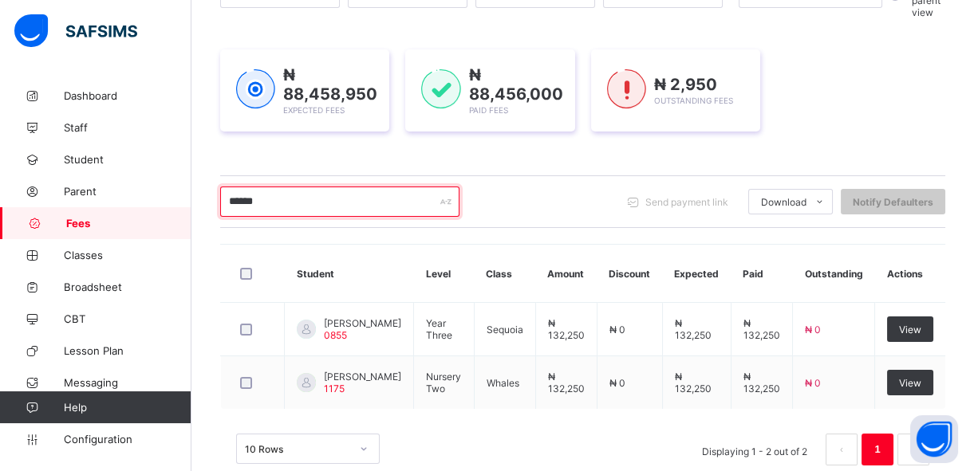
scroll to position [203, 0]
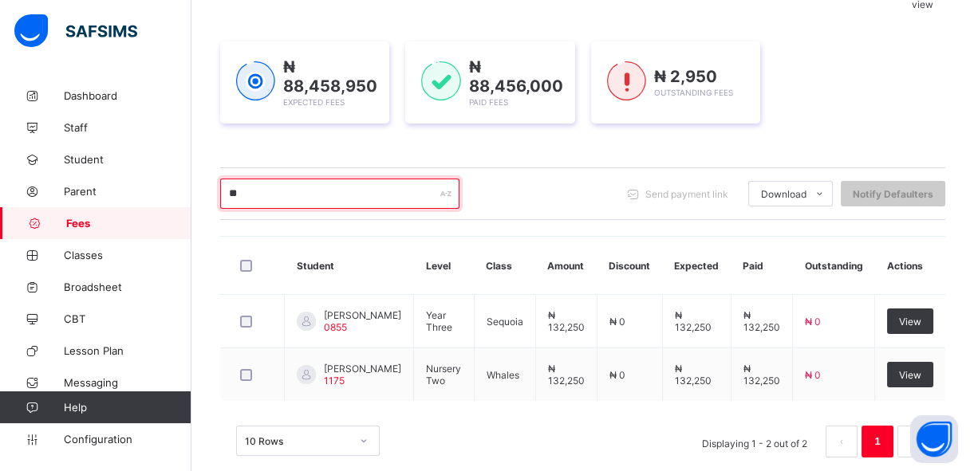
type input "*"
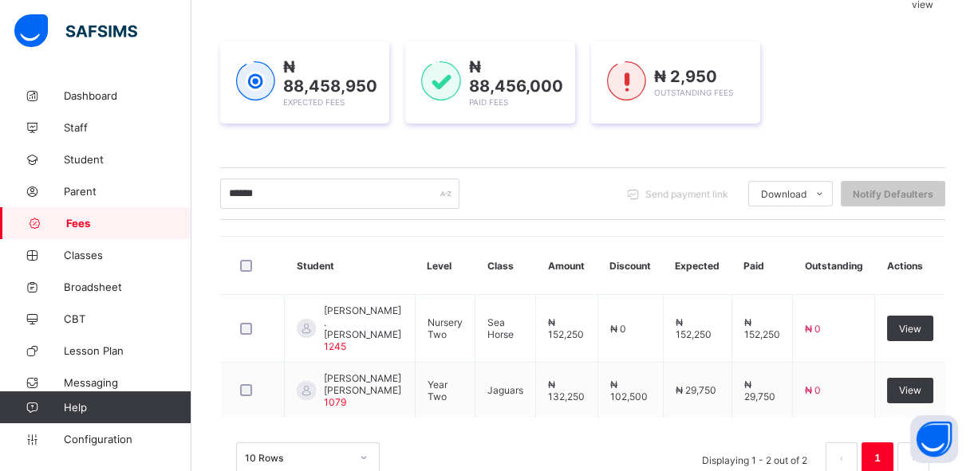
click at [641, 204] on span at bounding box center [633, 194] width 26 height 26
click at [641, 207] on div "****** Send payment link Download Students Payment Students Payment Status Stud…" at bounding box center [582, 194] width 725 height 53
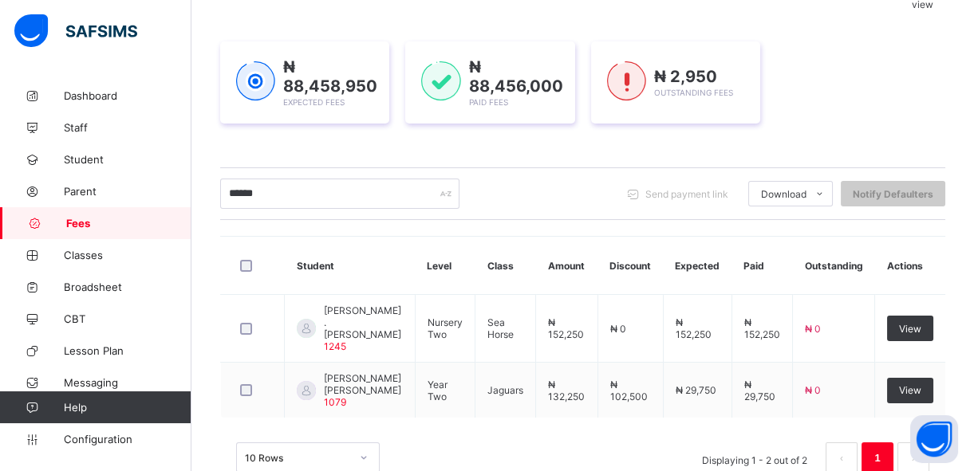
click at [641, 207] on div "****** Send payment link Download Students Payment Students Payment Status Stud…" at bounding box center [582, 194] width 725 height 53
click at [643, 207] on div "****** Send payment link Download Students Payment Students Payment Status Stud…" at bounding box center [582, 194] width 725 height 53
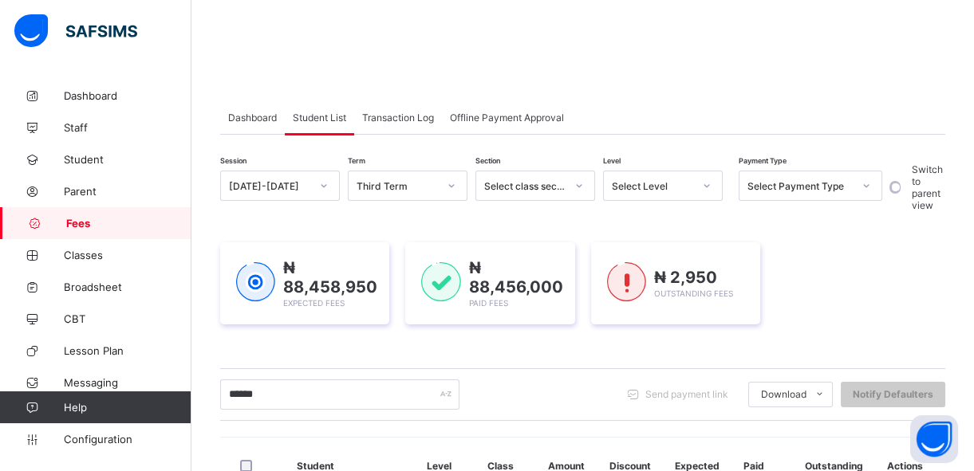
scroll to position [241, 0]
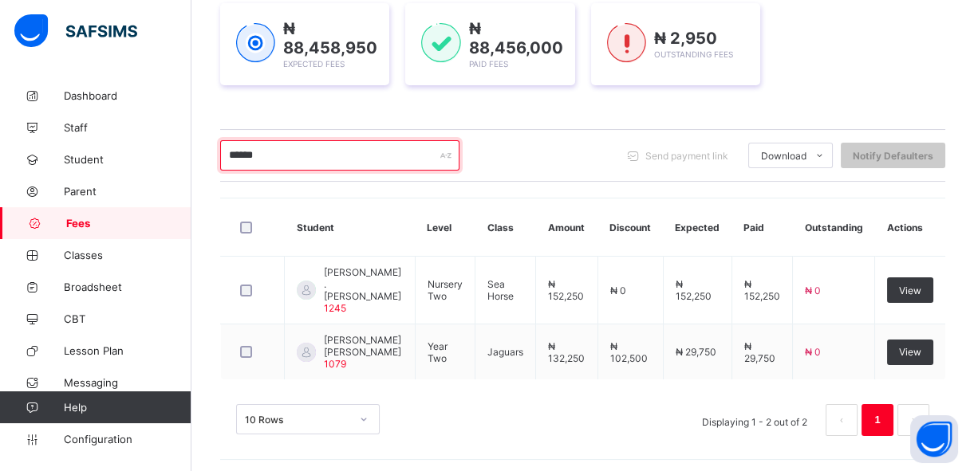
click at [381, 160] on input "******" at bounding box center [339, 155] width 239 height 30
type input "*"
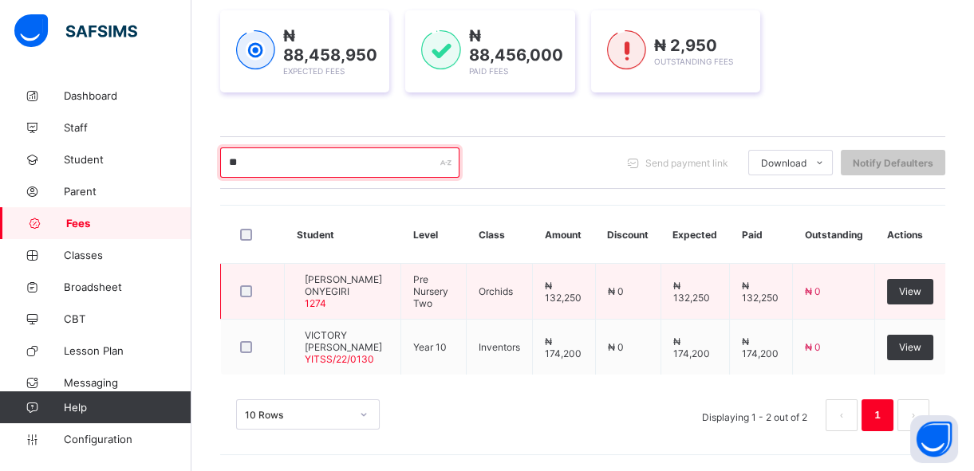
type input "*"
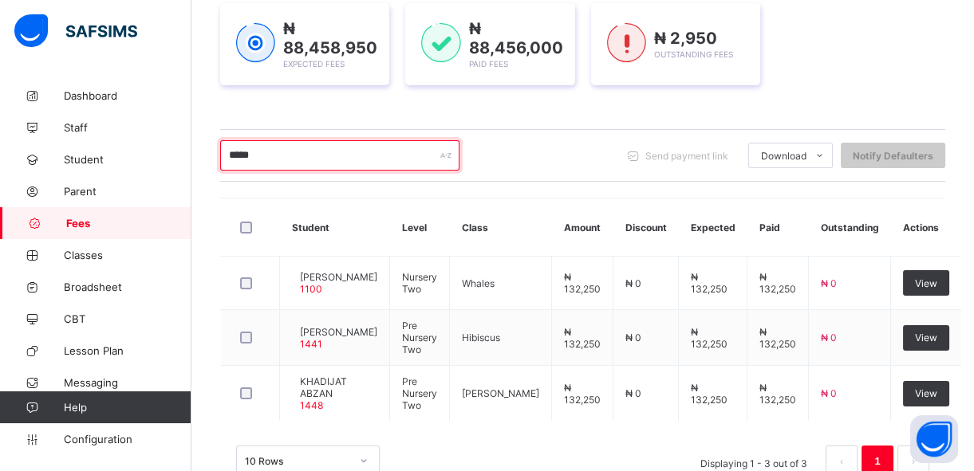
click at [415, 160] on input "*****" at bounding box center [339, 155] width 239 height 30
type input "*"
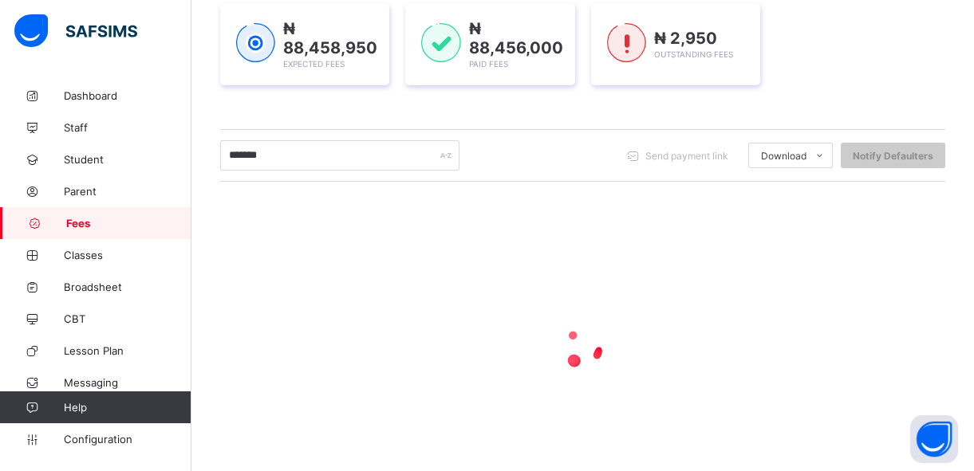
scroll to position [175, 0]
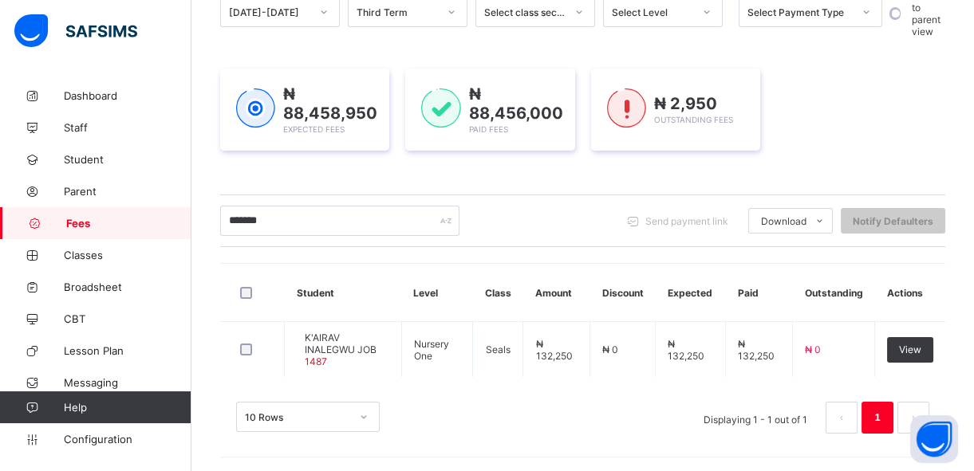
click at [493, 38] on div "Session 2024-2025 Term Third Term Section Select class section Level Select Lev…" at bounding box center [582, 223] width 725 height 453
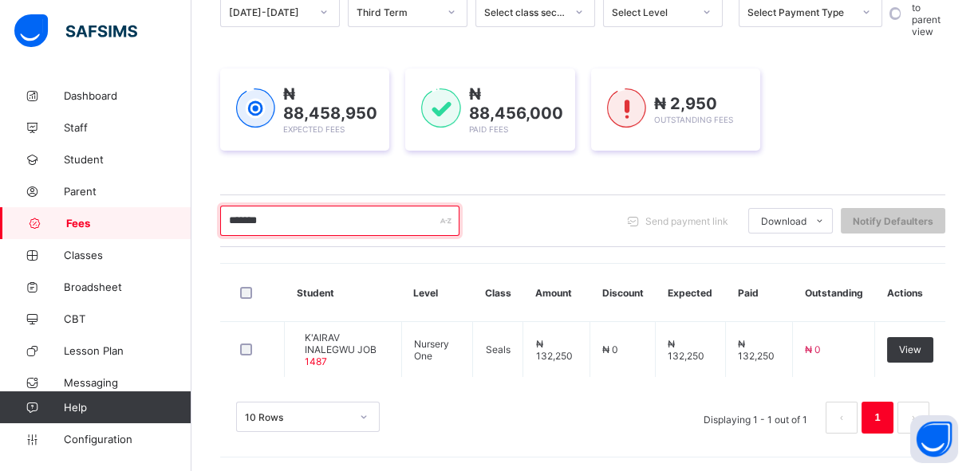
click at [269, 216] on input "******" at bounding box center [339, 221] width 239 height 30
type input "*"
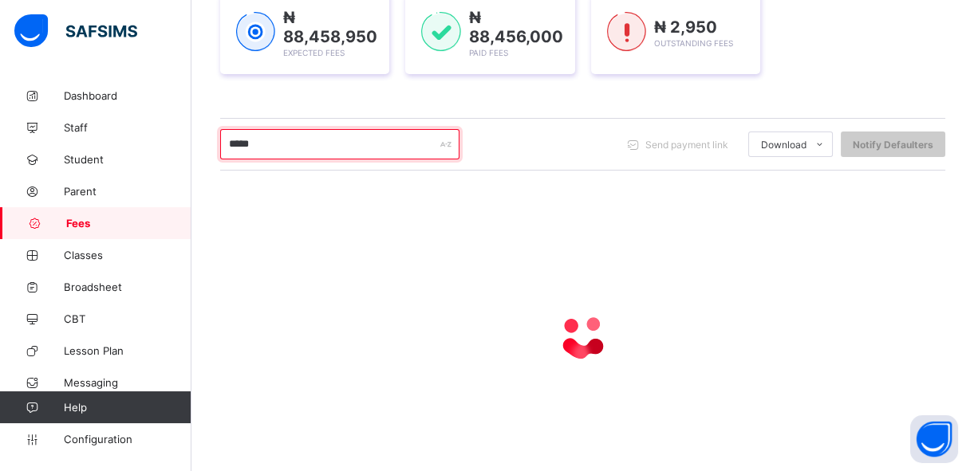
scroll to position [262, 0]
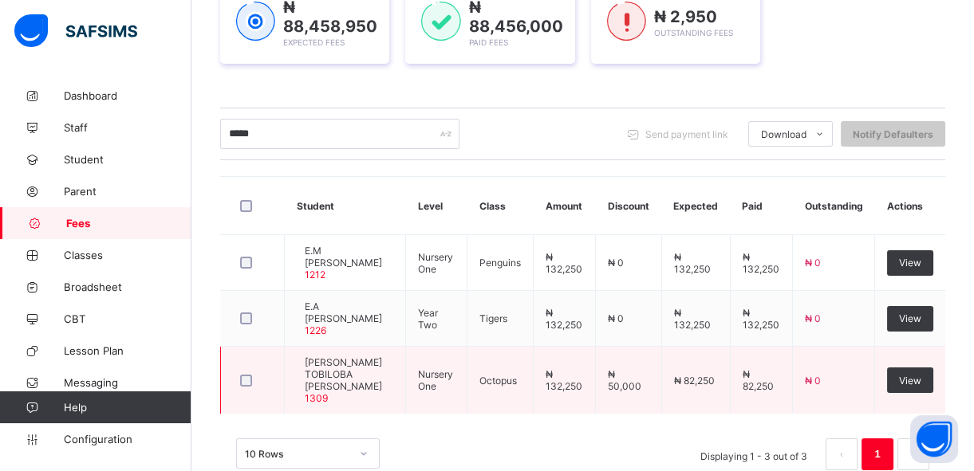
click at [792, 347] on td "₦ 82,250" at bounding box center [761, 381] width 62 height 68
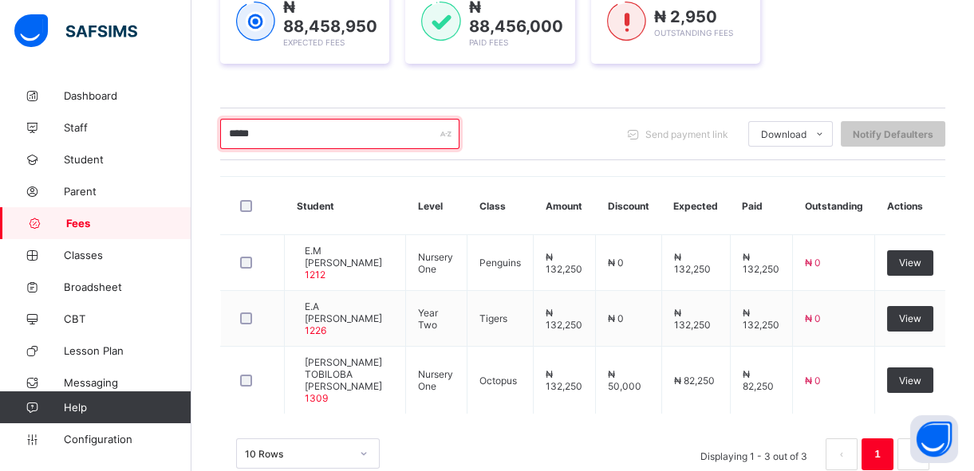
click at [275, 133] on input "*****" at bounding box center [339, 134] width 239 height 30
type input "*"
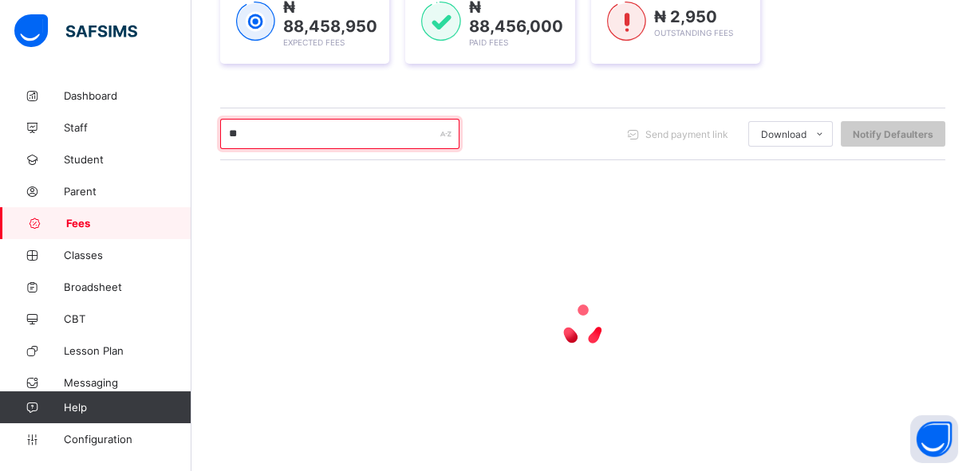
type input "*"
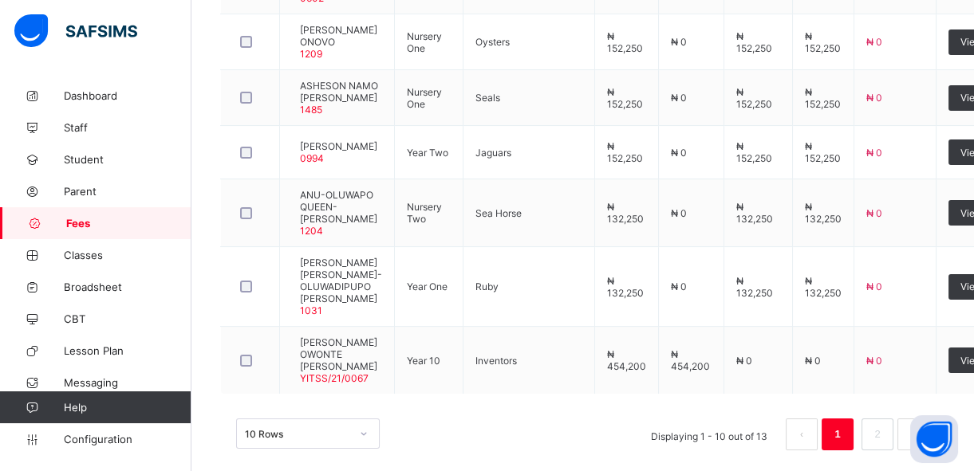
scroll to position [736, 0]
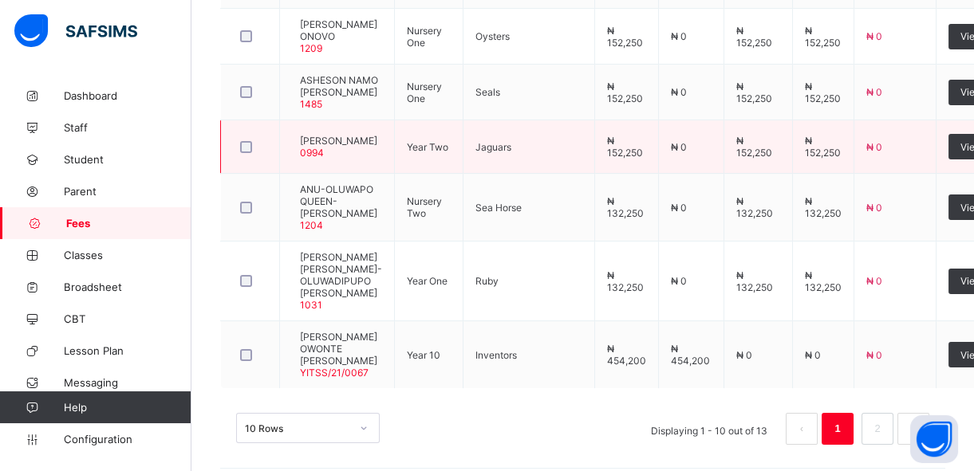
click at [936, 155] on td "View" at bounding box center [971, 146] width 71 height 53
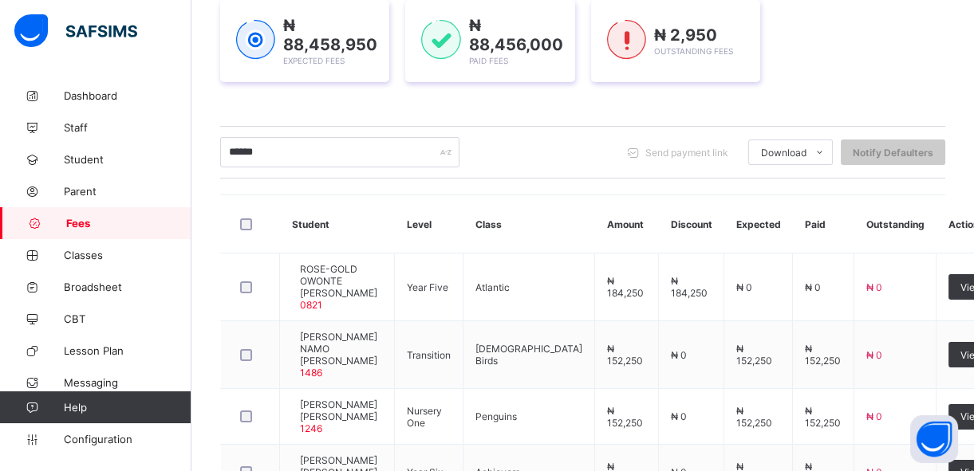
scroll to position [243, 0]
click at [287, 153] on input "******" at bounding box center [339, 153] width 239 height 30
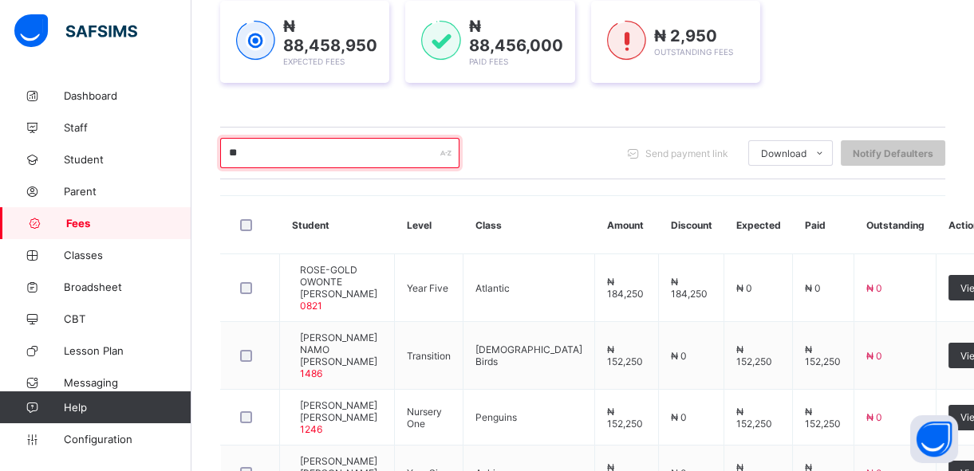
type input "*"
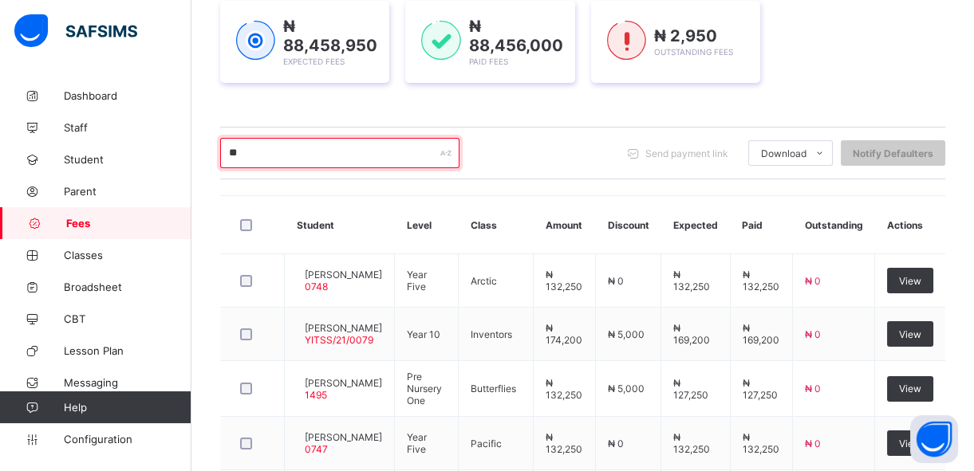
type input "*"
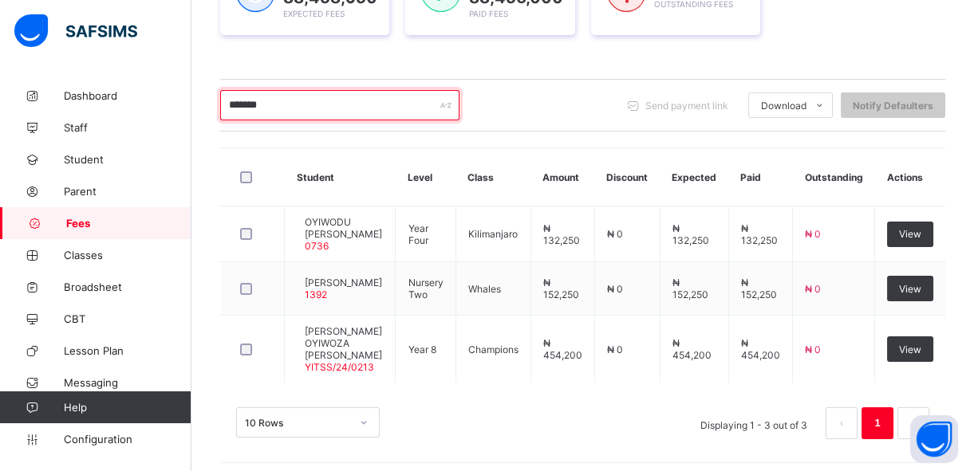
scroll to position [319, 0]
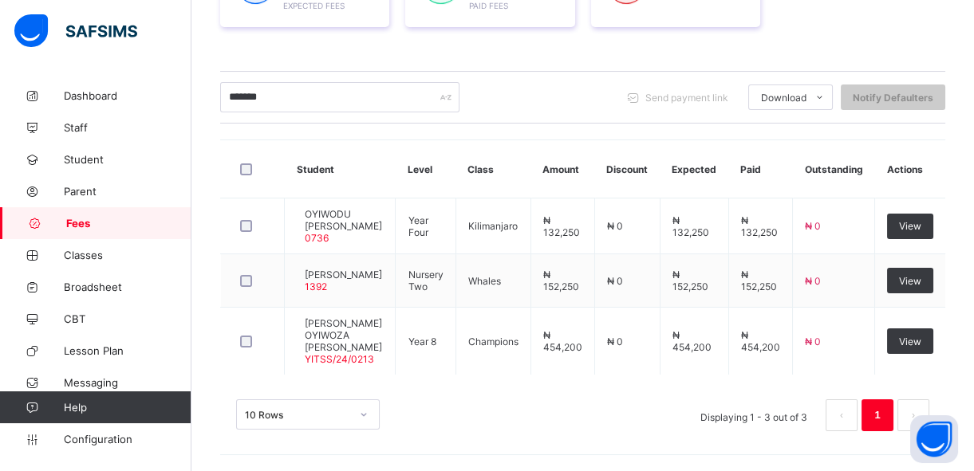
click at [278, 96] on div "******* Send payment link Download Students Payment Students Payment Status Stu…" at bounding box center [582, 97] width 725 height 53
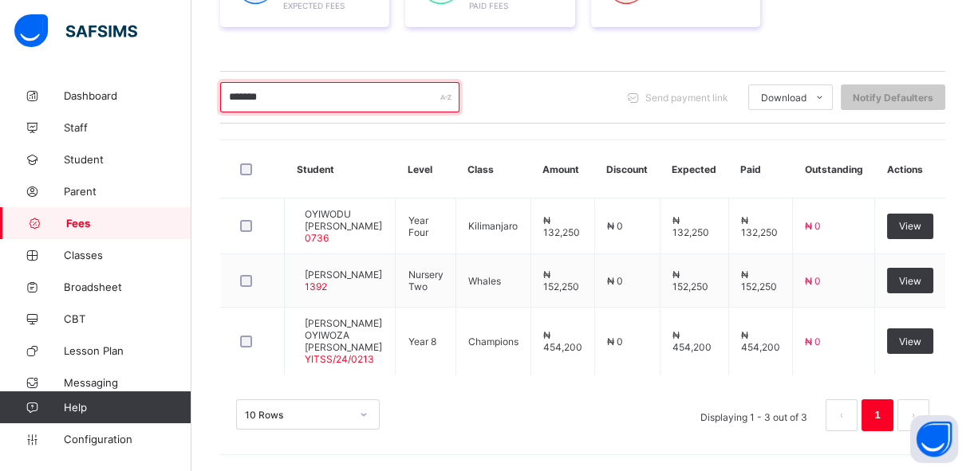
click at [289, 82] on input "*******" at bounding box center [339, 97] width 239 height 30
type input "*"
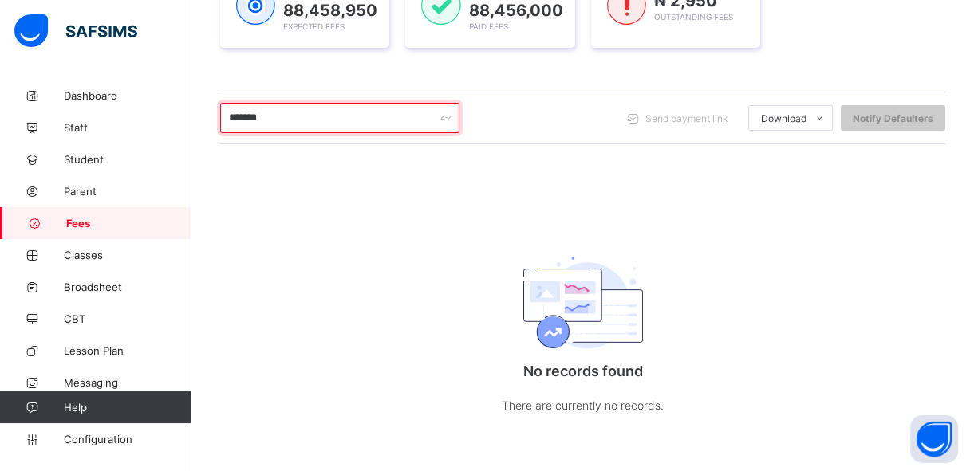
scroll to position [278, 0]
type input "*"
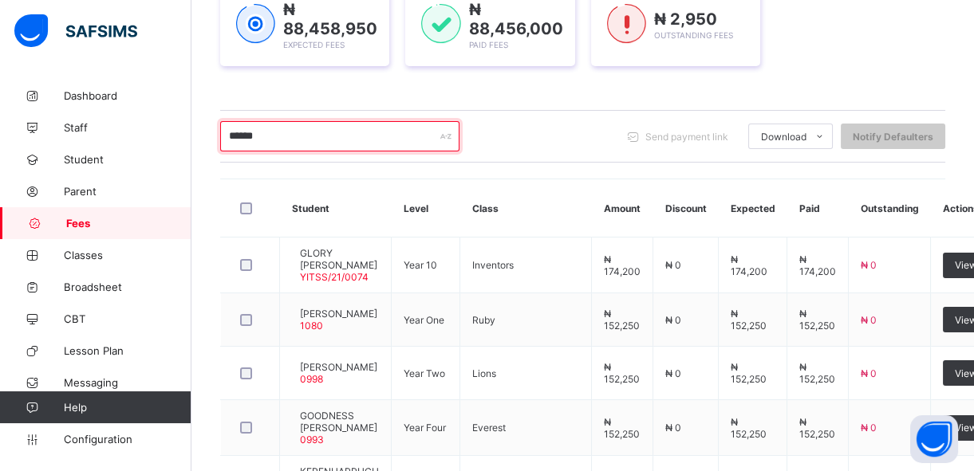
scroll to position [242, 0]
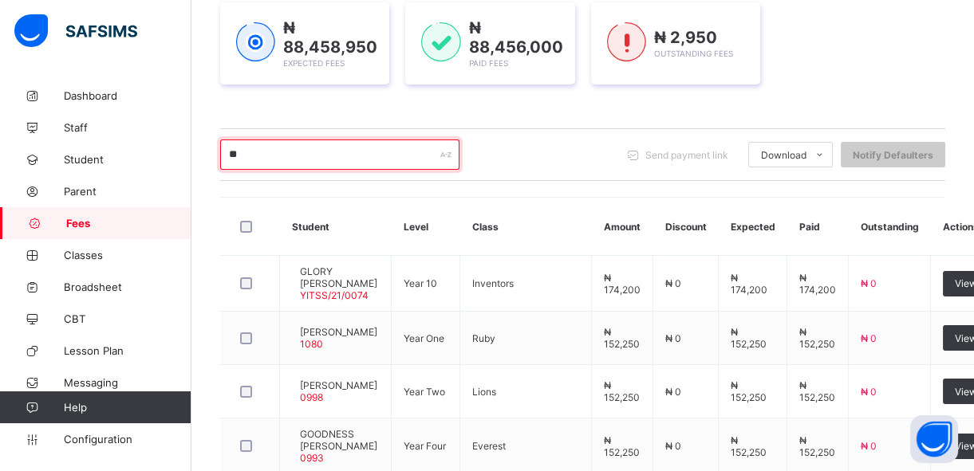
type input "*"
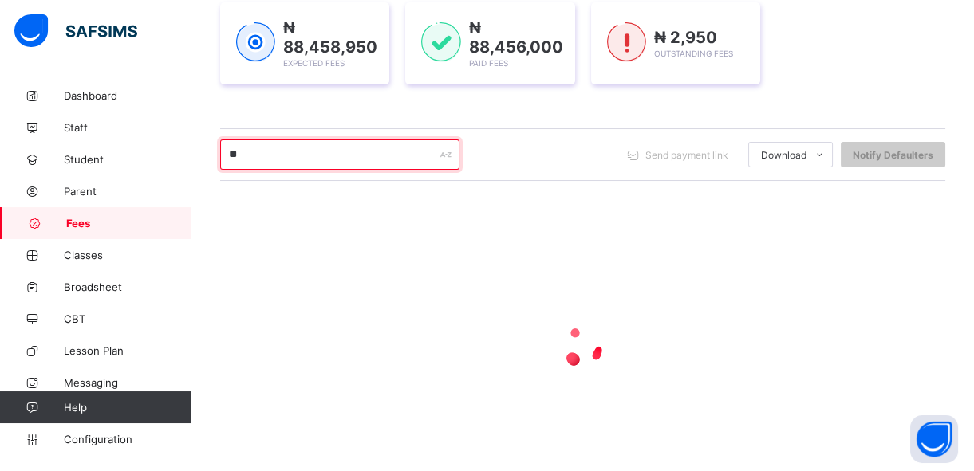
type input "*"
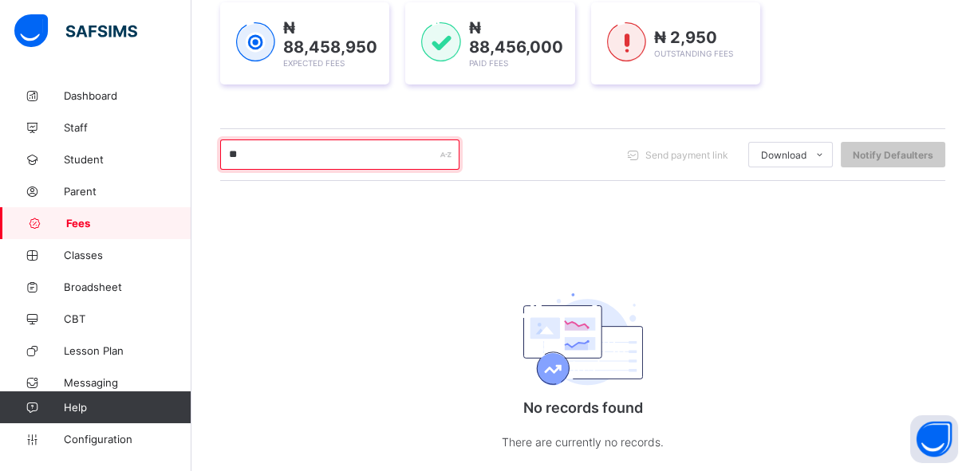
type input "*"
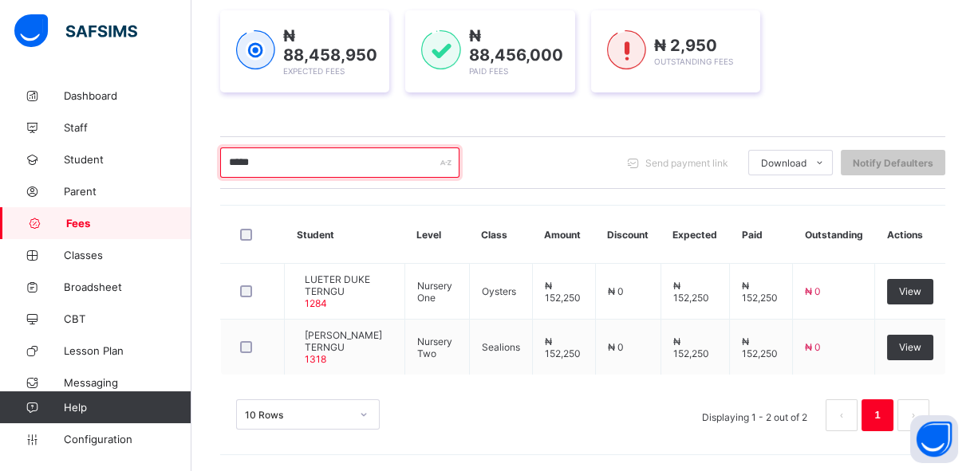
scroll to position [230, 0]
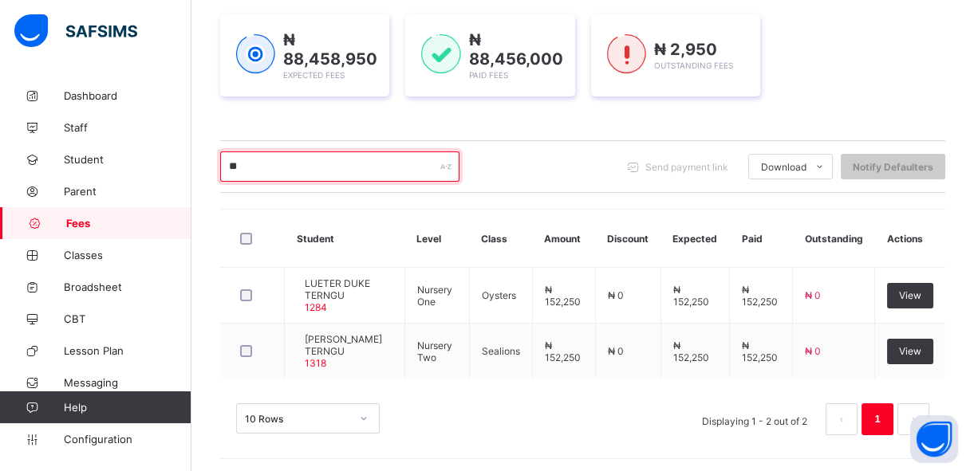
type input "*"
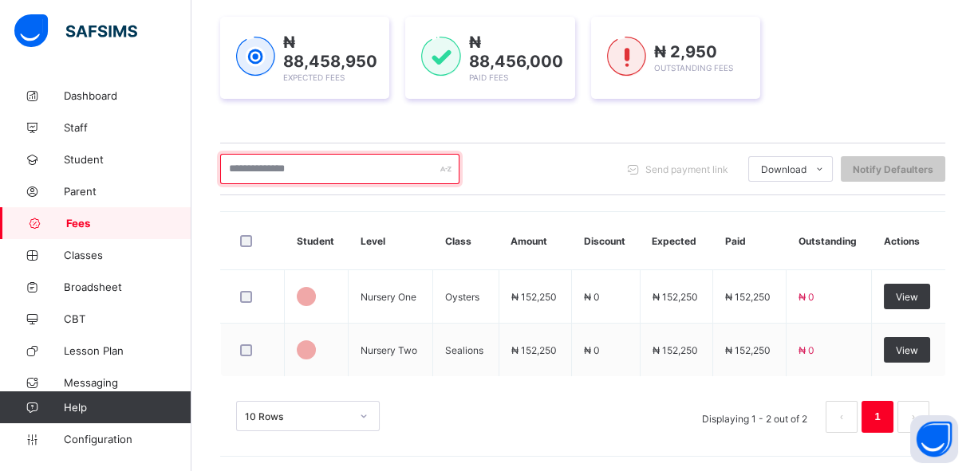
scroll to position [242, 0]
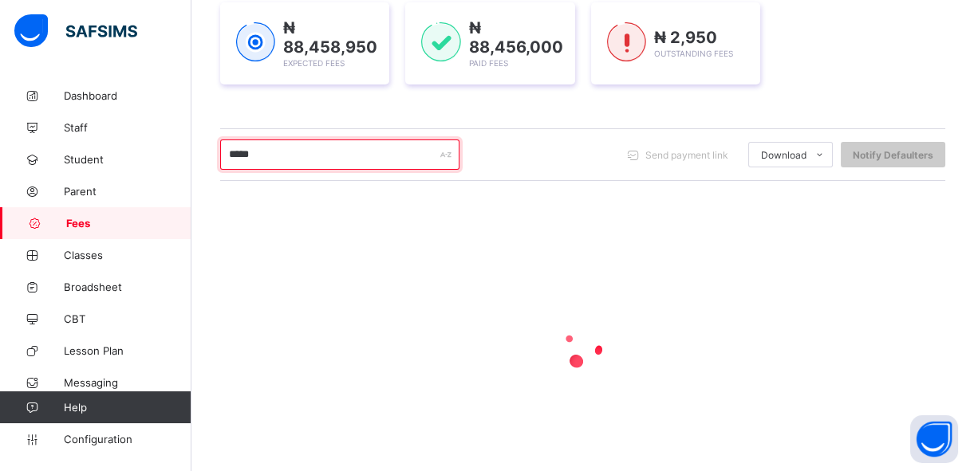
type input "******"
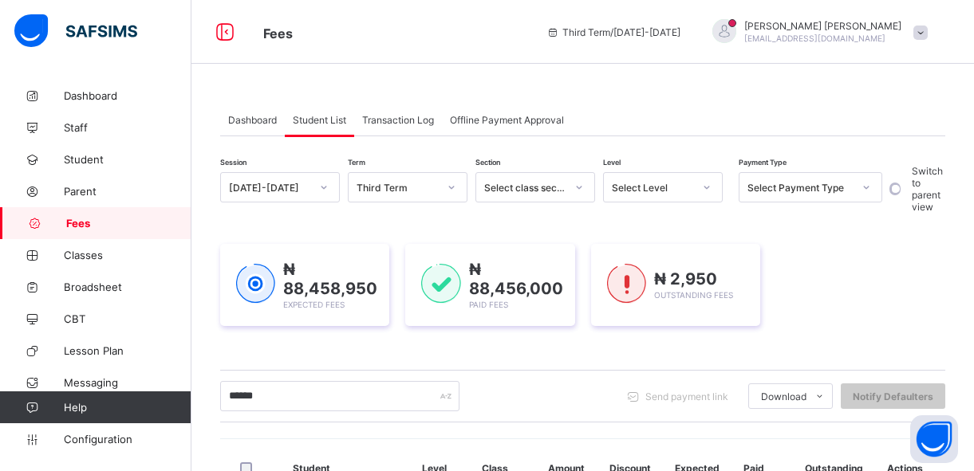
scroll to position [242, 0]
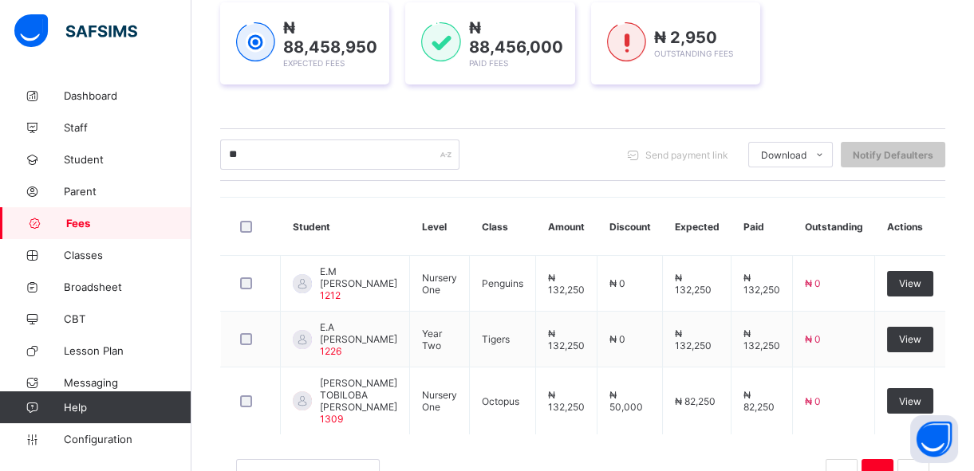
type input "*"
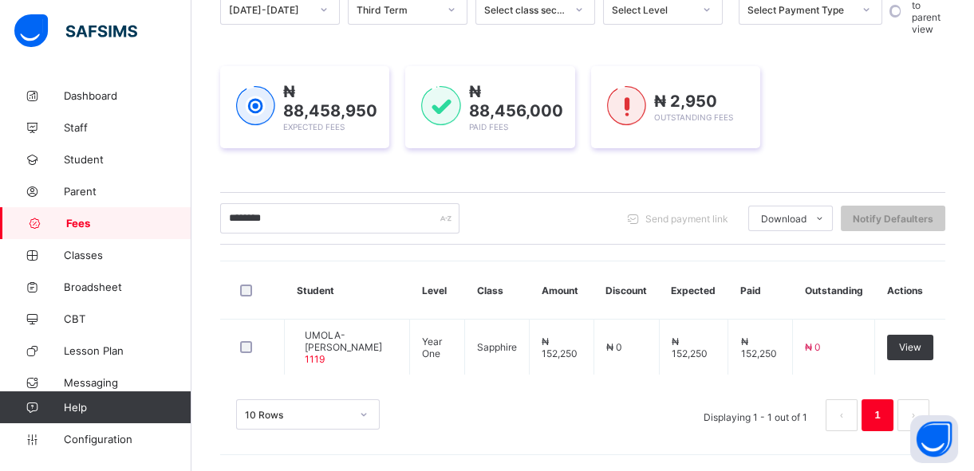
scroll to position [187, 0]
click at [768, 206] on div "Download" at bounding box center [790, 219] width 85 height 26
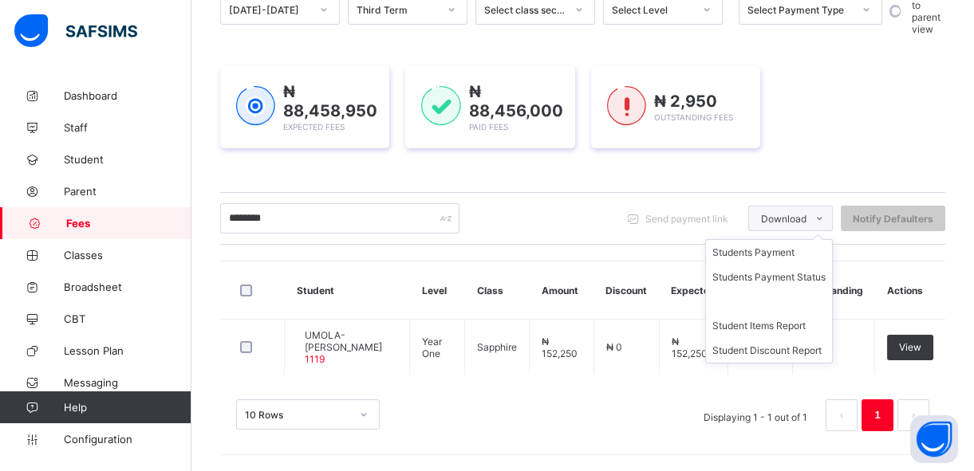
click at [772, 206] on div "Download" at bounding box center [790, 219] width 85 height 26
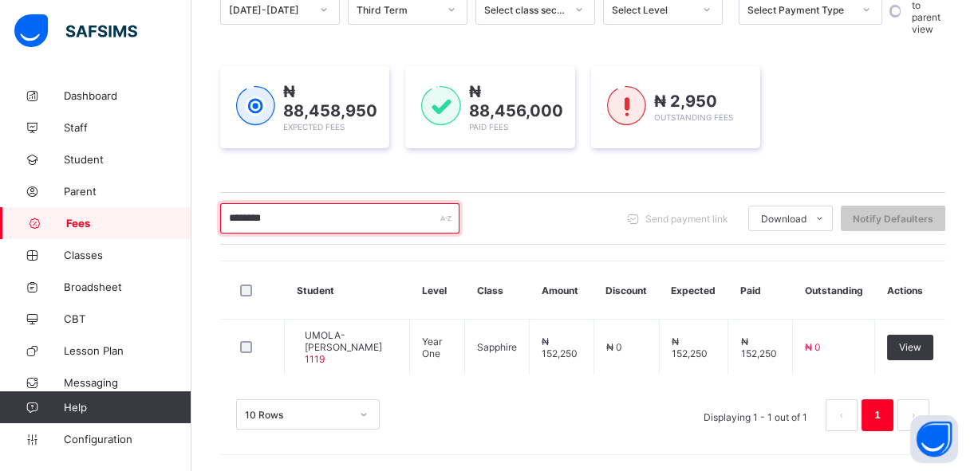
click at [302, 207] on input "*******" at bounding box center [339, 218] width 239 height 30
type input "*"
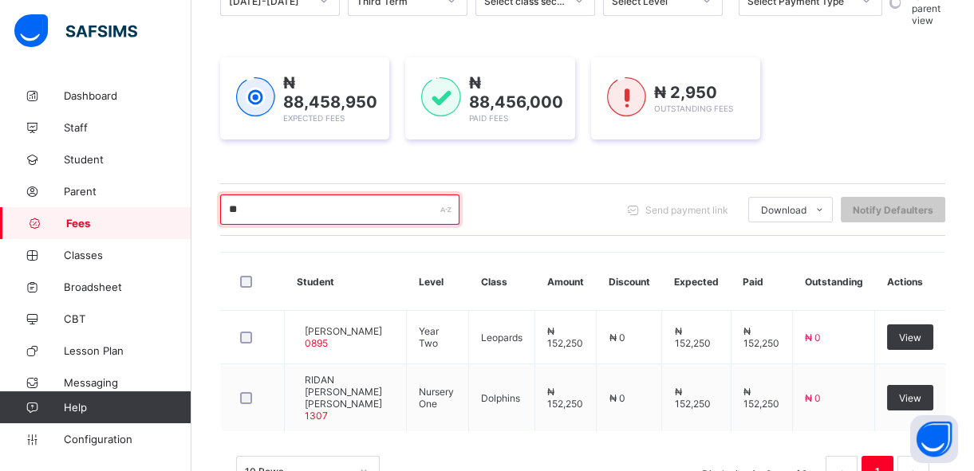
type input "*"
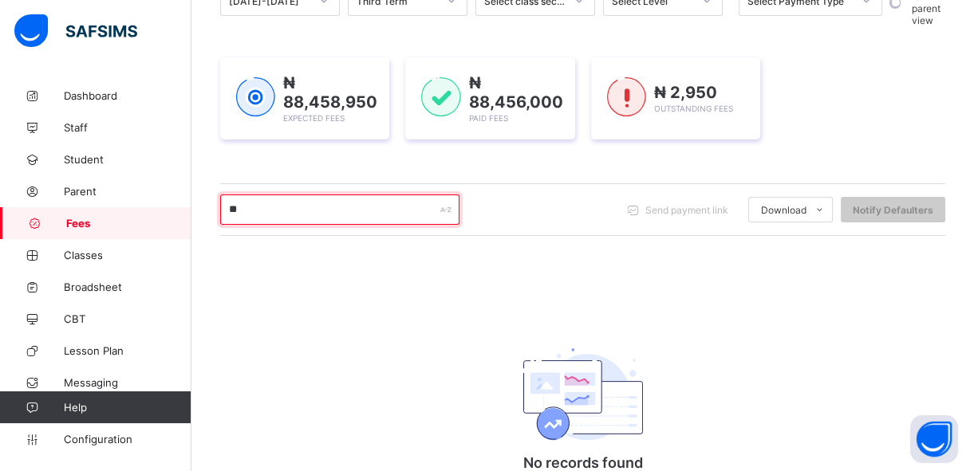
type input "*"
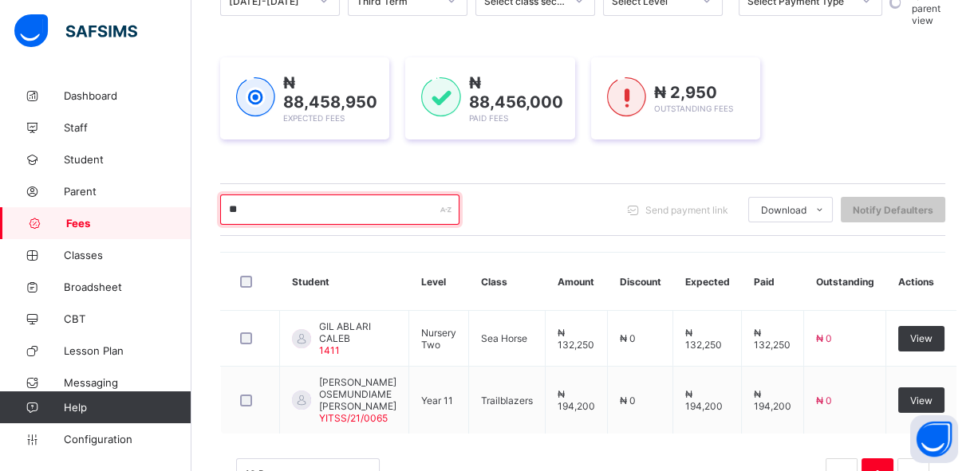
type input "*"
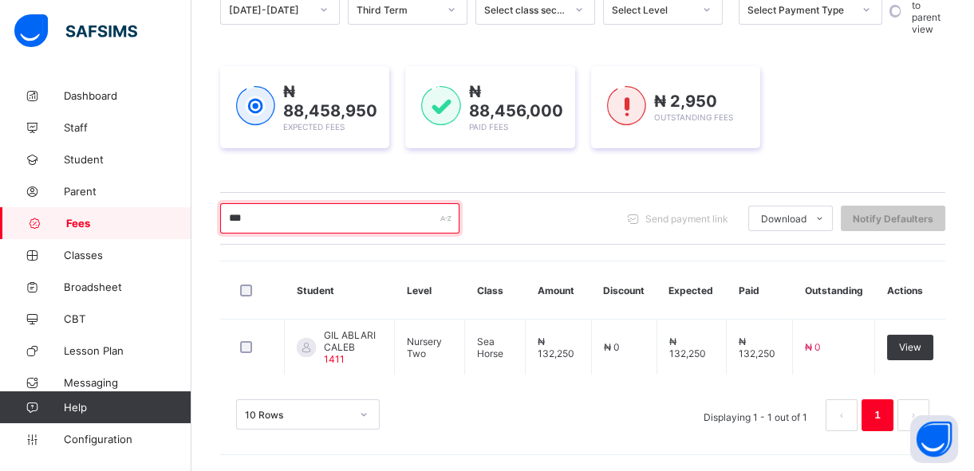
scroll to position [175, 0]
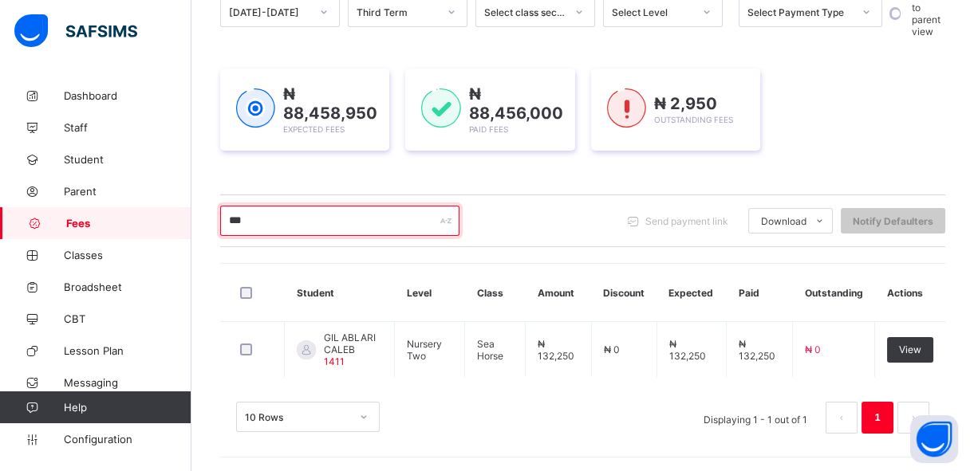
click at [334, 207] on input "***" at bounding box center [339, 221] width 239 height 30
type input "*"
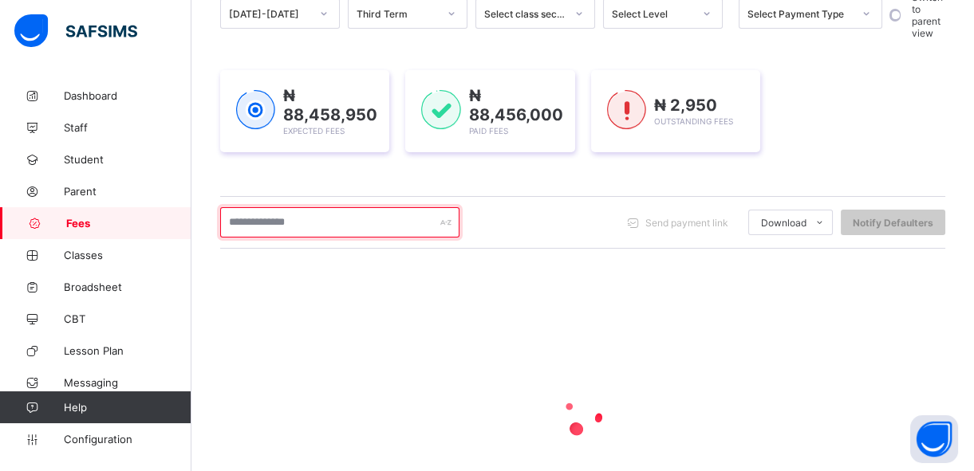
scroll to position [187, 0]
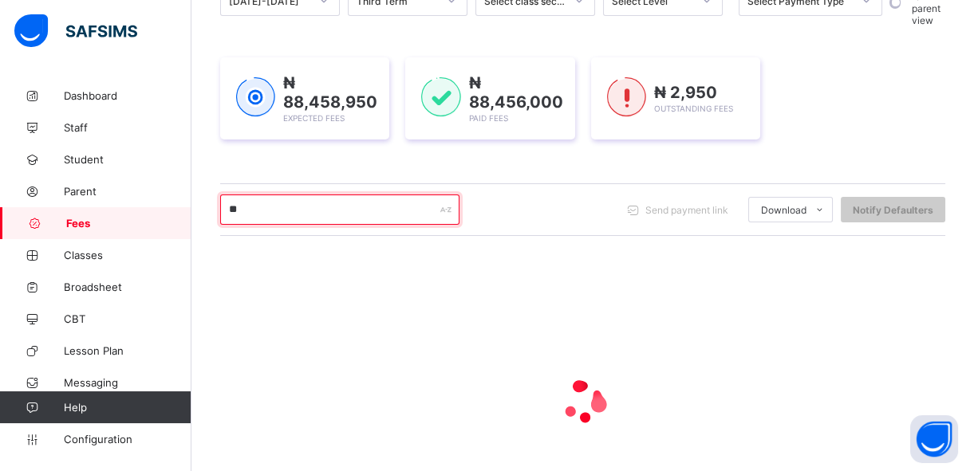
type input "*"
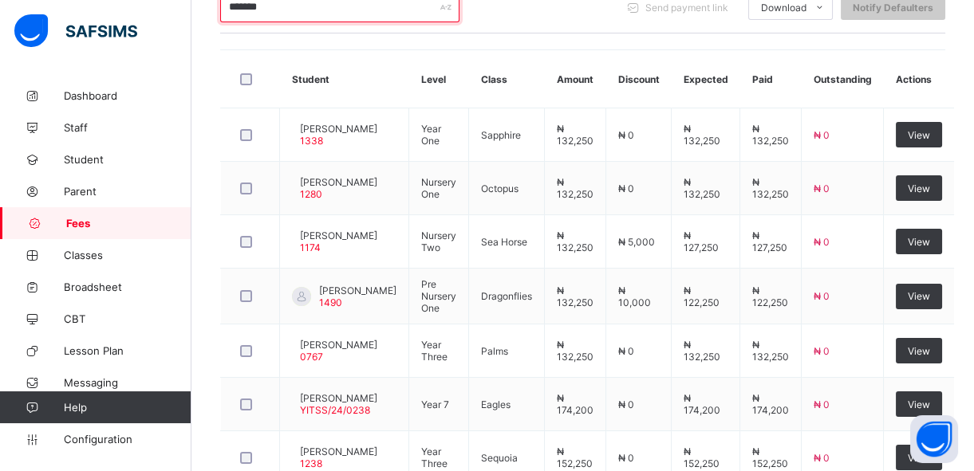
scroll to position [0, 0]
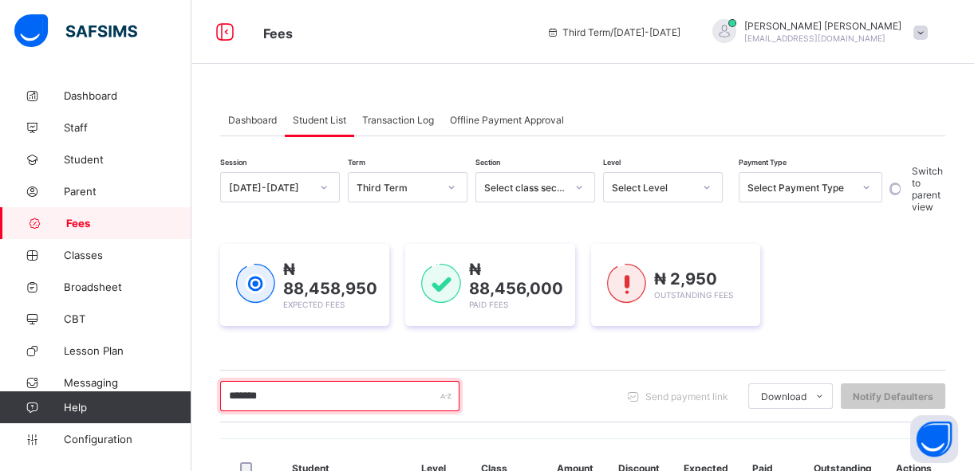
click at [317, 395] on input "******" at bounding box center [339, 396] width 239 height 30
type input "*"
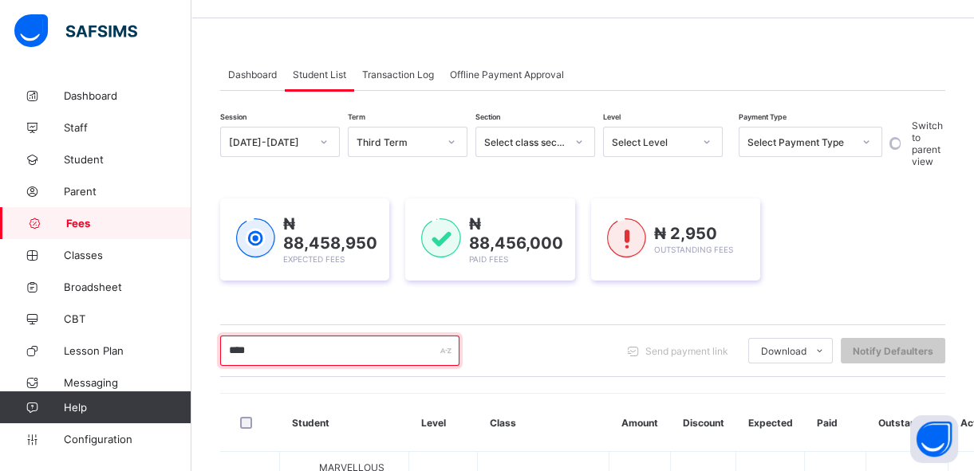
scroll to position [16, 0]
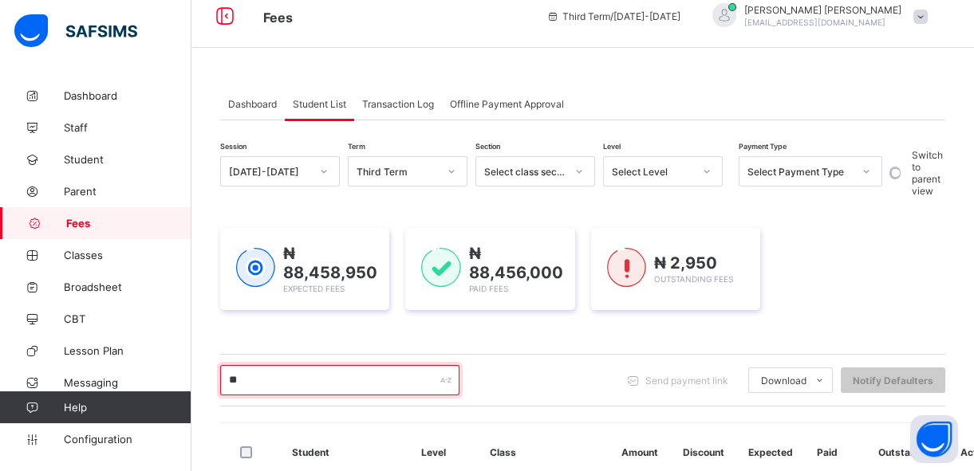
type input "*"
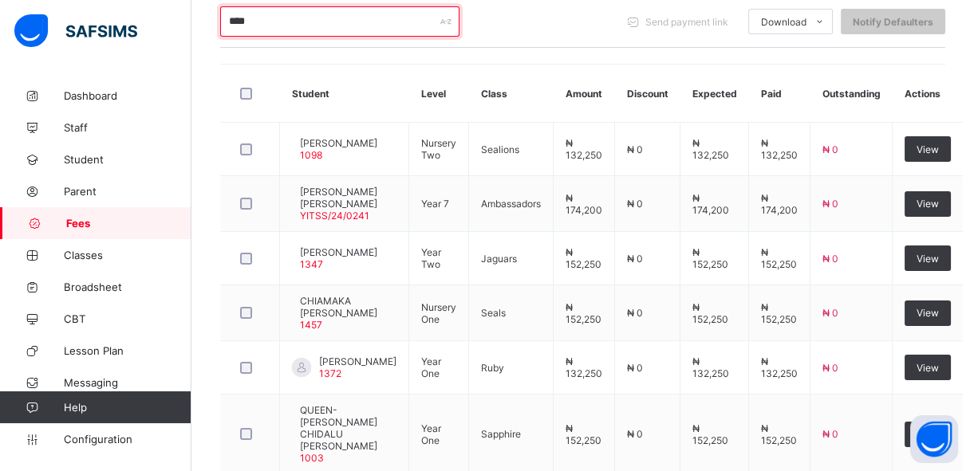
scroll to position [365, 0]
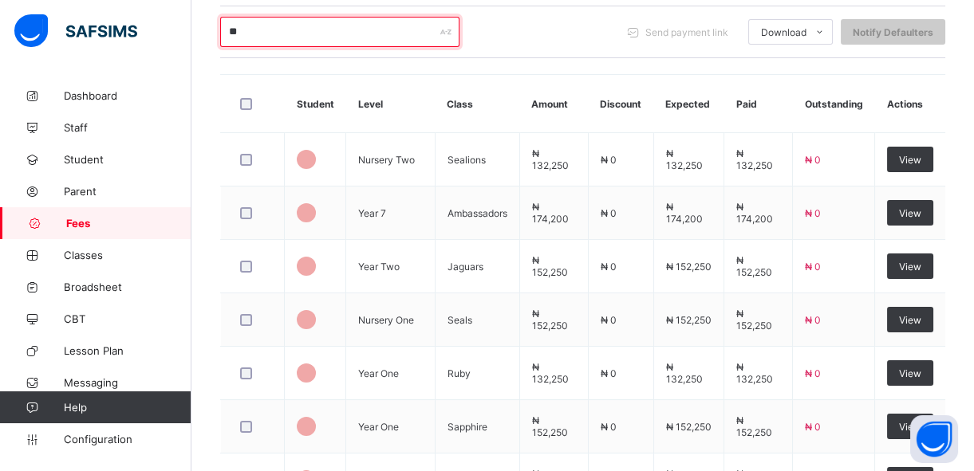
type input "*"
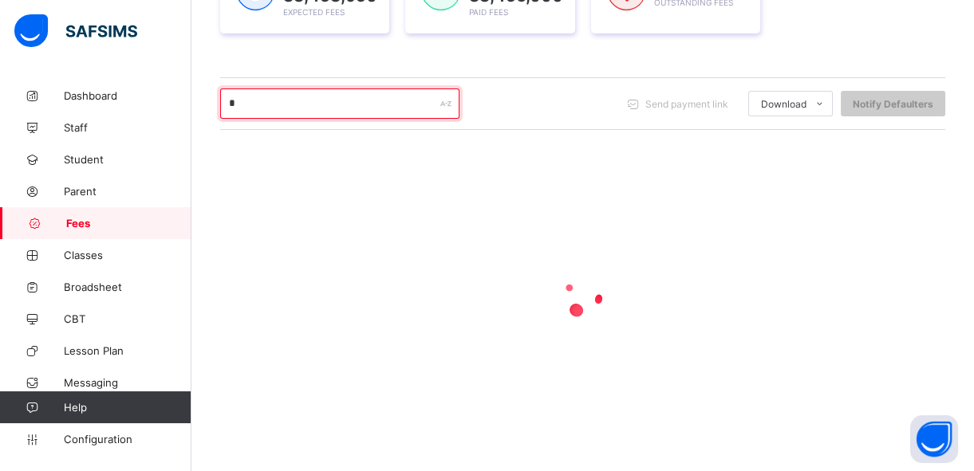
scroll to position [291, 0]
click at [294, 108] on input "*****" at bounding box center [339, 105] width 239 height 30
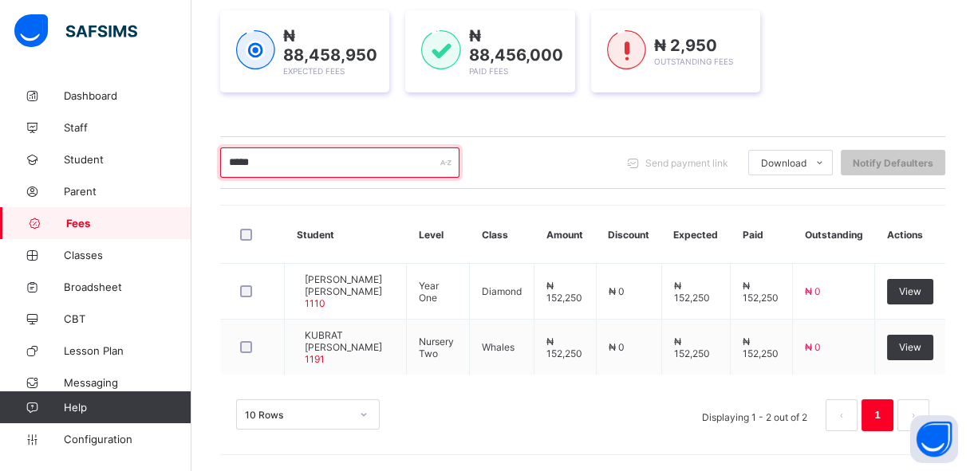
scroll to position [230, 0]
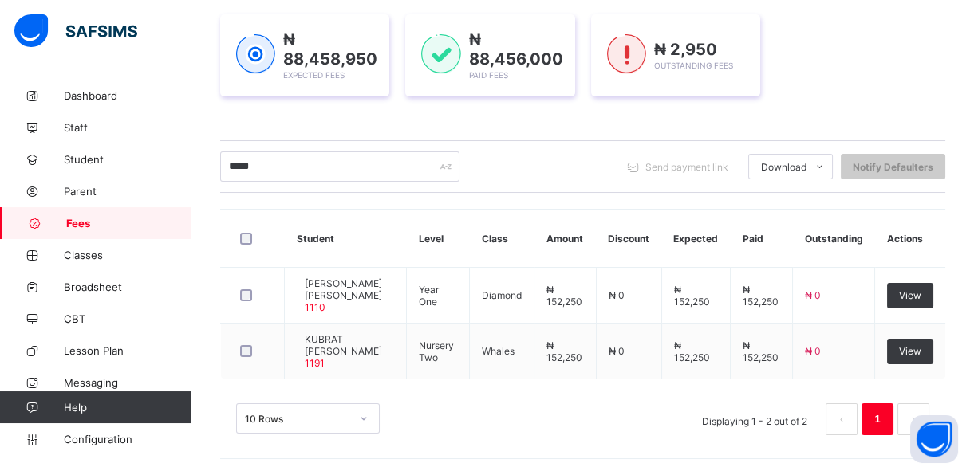
click at [294, 108] on div "₦ 88,458,950 Expected Fees ₦ 88,456,000 Paid Fees ₦ 2,950 Outstanding Fees" at bounding box center [582, 55] width 725 height 130
click at [289, 164] on input "*****" at bounding box center [339, 167] width 239 height 30
type input "*"
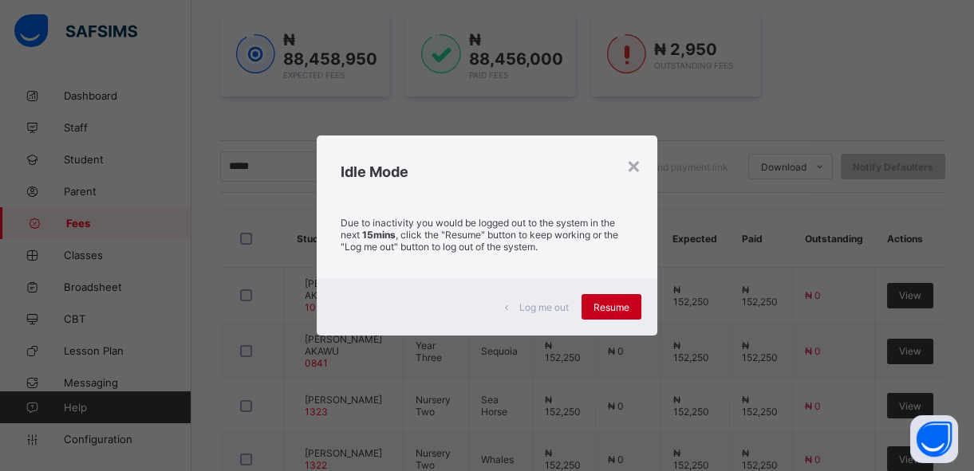
click at [607, 307] on span "Resume" at bounding box center [611, 308] width 36 height 12
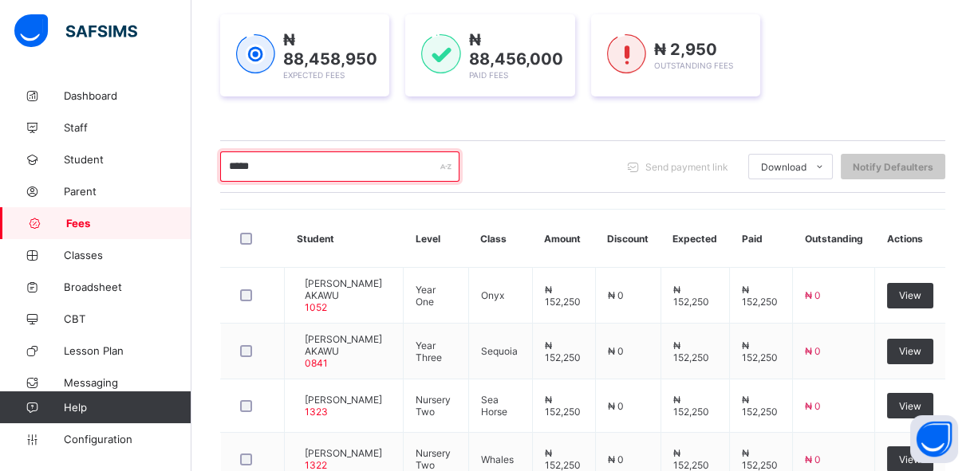
click at [322, 168] on input "*****" at bounding box center [339, 167] width 239 height 30
type input "*"
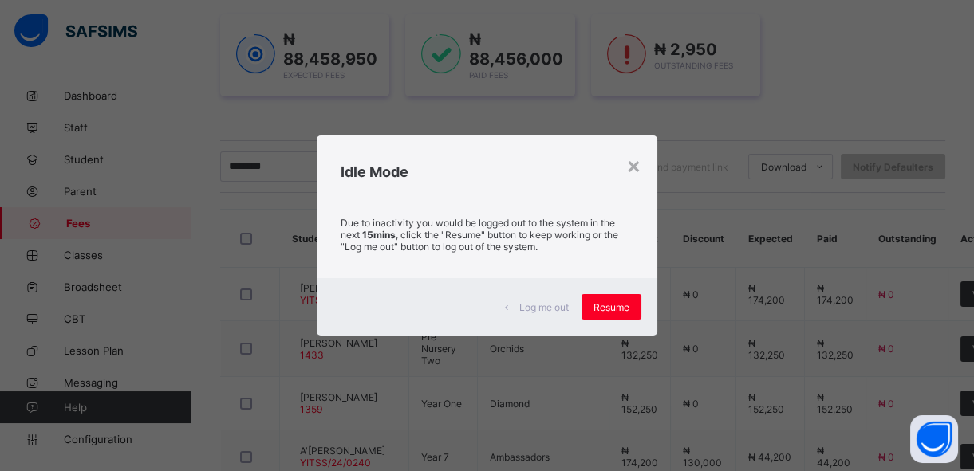
click at [322, 168] on div "Idle Mode" at bounding box center [487, 168] width 341 height 65
click at [634, 165] on div "×" at bounding box center [633, 165] width 15 height 27
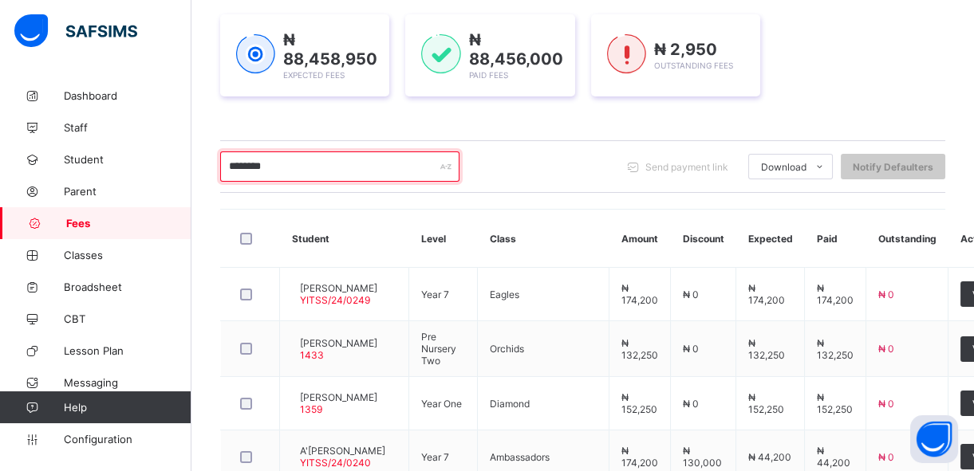
click at [290, 152] on input "********" at bounding box center [339, 167] width 239 height 30
type input "*"
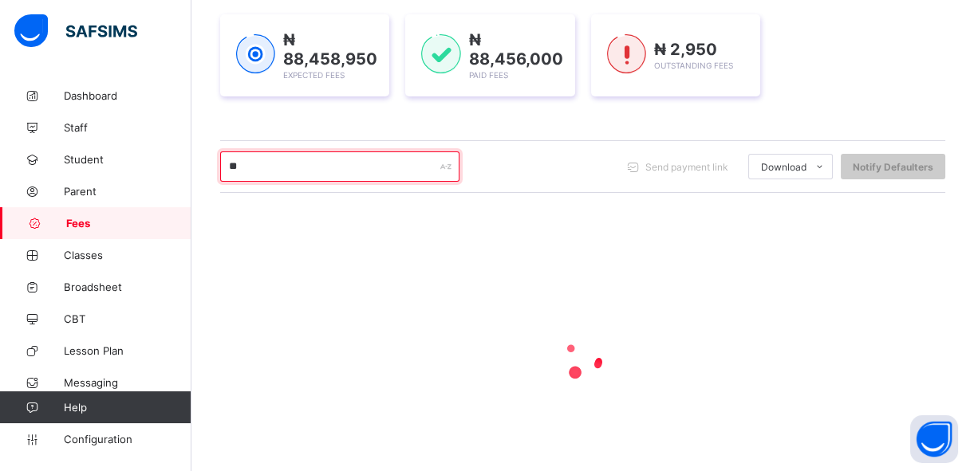
type input "*"
type input "*****"
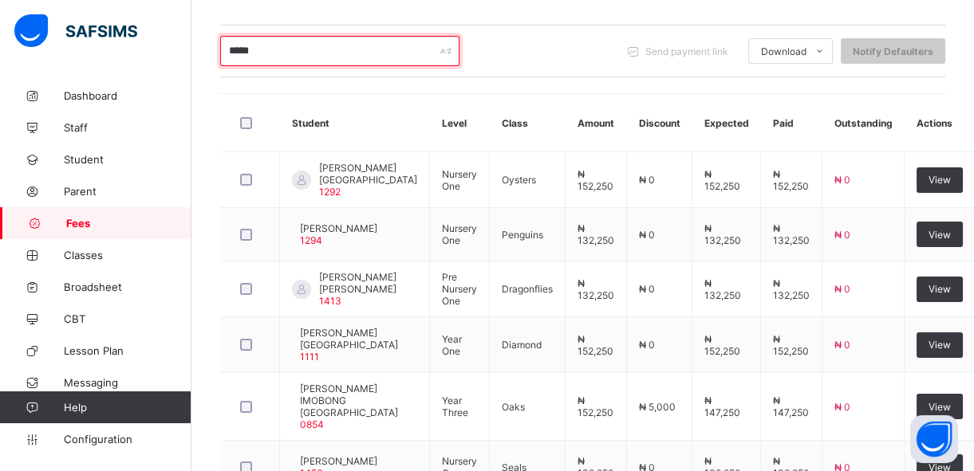
scroll to position [375, 0]
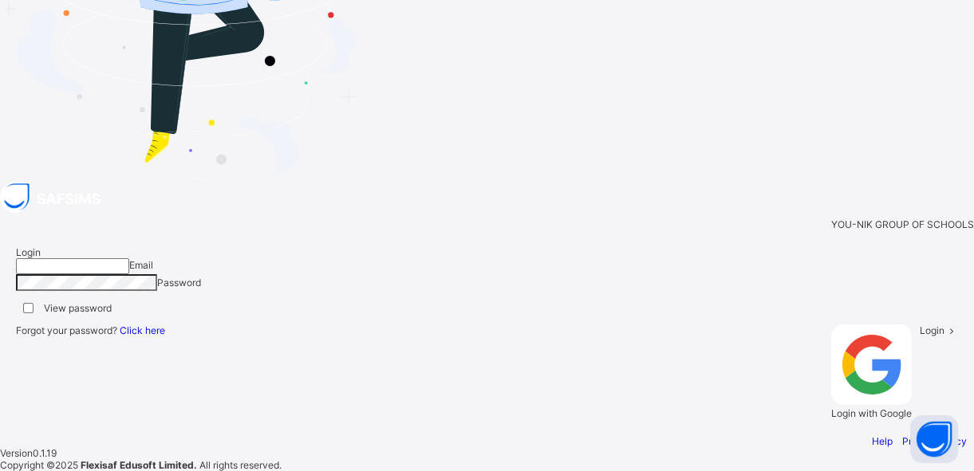
type input "**********"
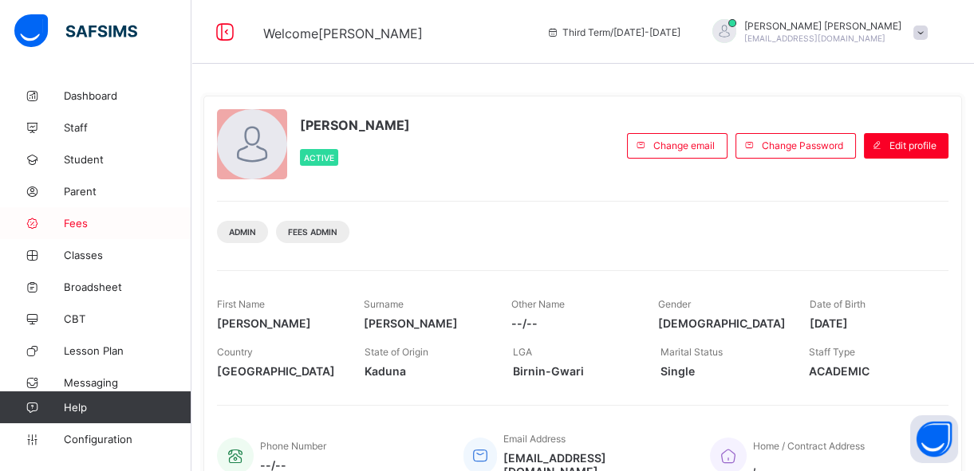
click at [84, 219] on span "Fees" at bounding box center [128, 223] width 128 height 13
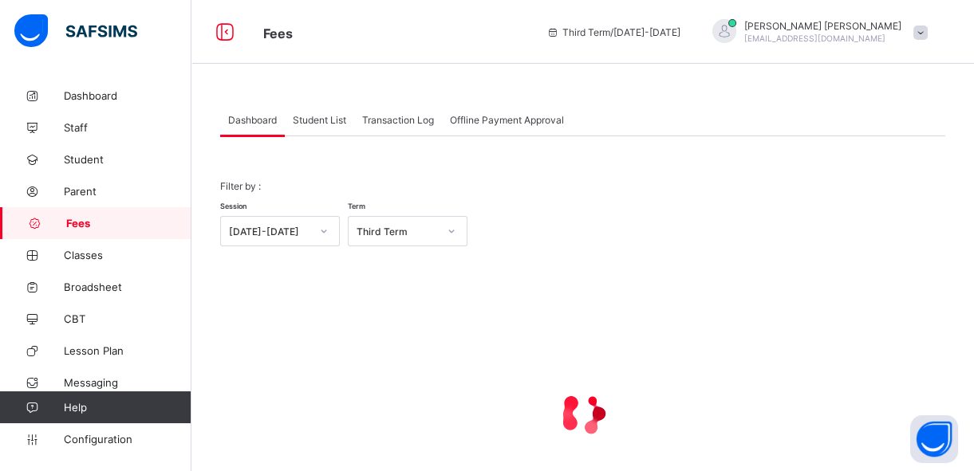
click at [312, 120] on span "Student List" at bounding box center [319, 120] width 53 height 12
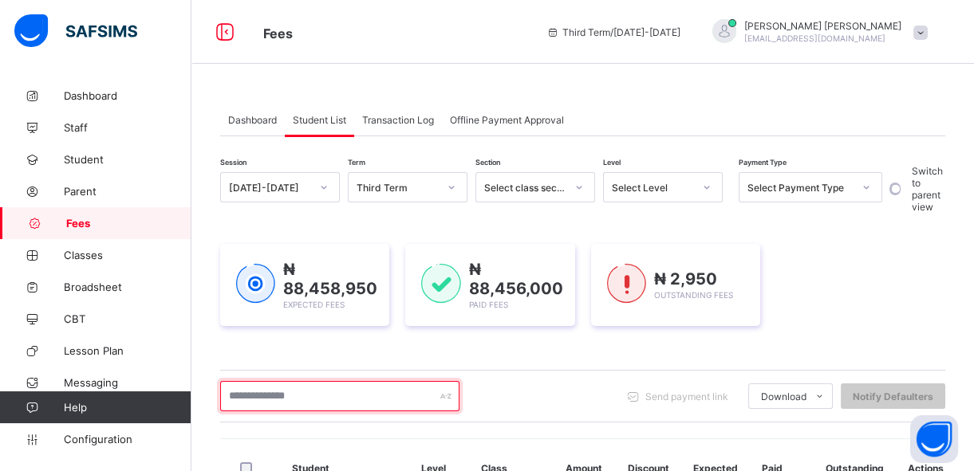
click at [293, 389] on input "text" at bounding box center [339, 396] width 239 height 30
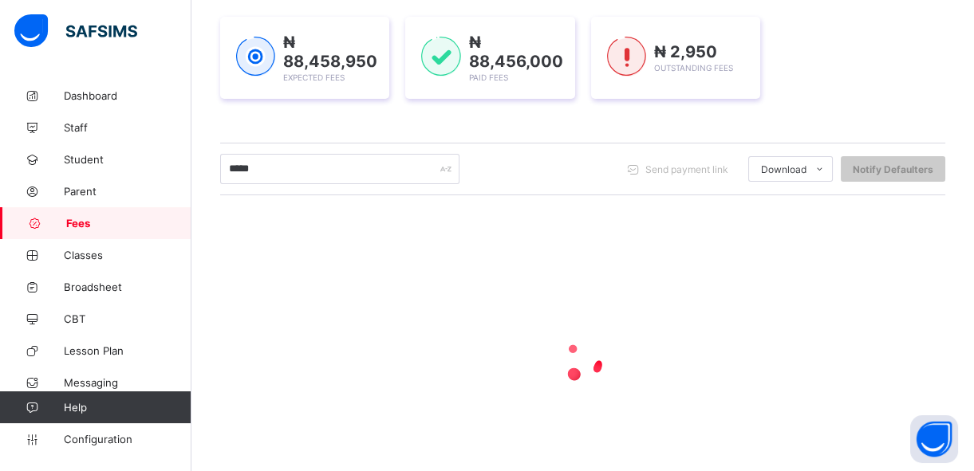
scroll to position [230, 0]
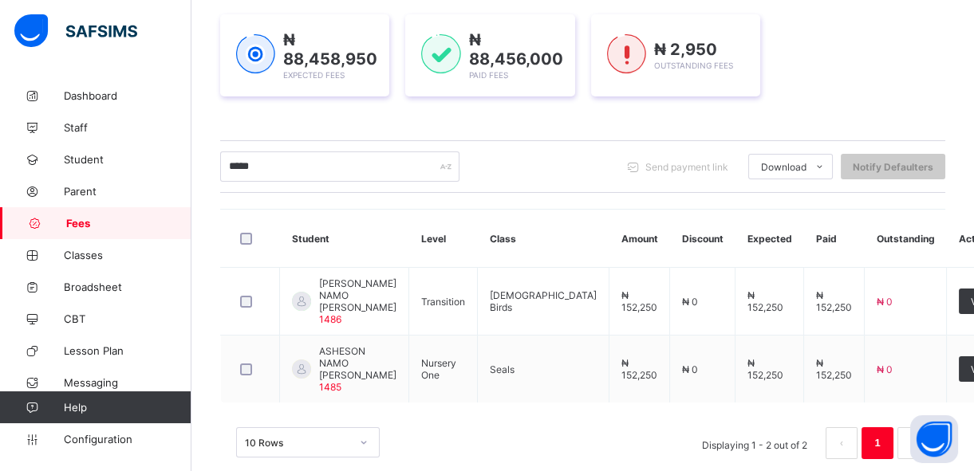
click at [499, 129] on div "Session 2024-2025 Term Third Term Section Select class section Level Select Lev…" at bounding box center [582, 209] width 725 height 533
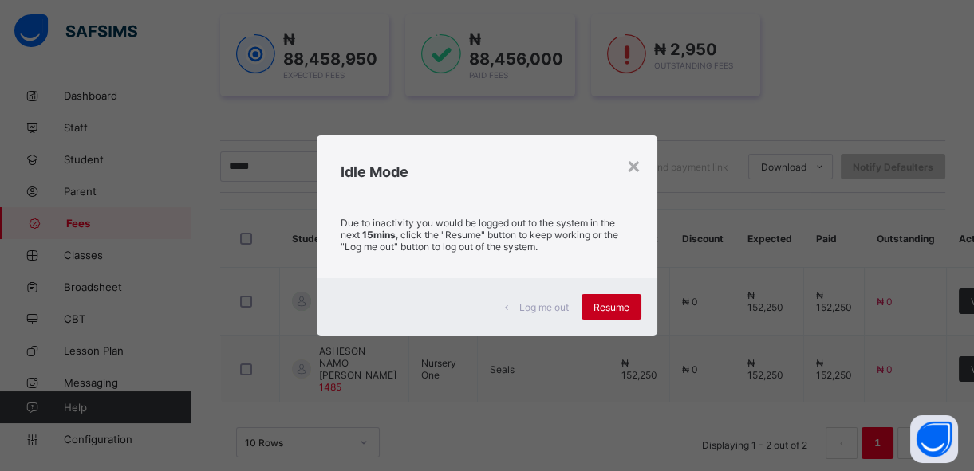
click at [604, 303] on span "Resume" at bounding box center [611, 308] width 36 height 12
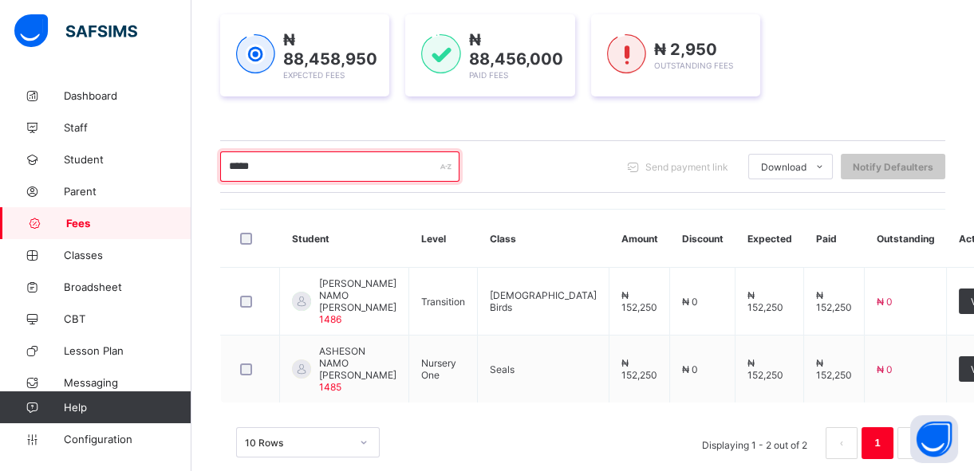
click at [299, 157] on input "****" at bounding box center [339, 167] width 239 height 30
type input "*"
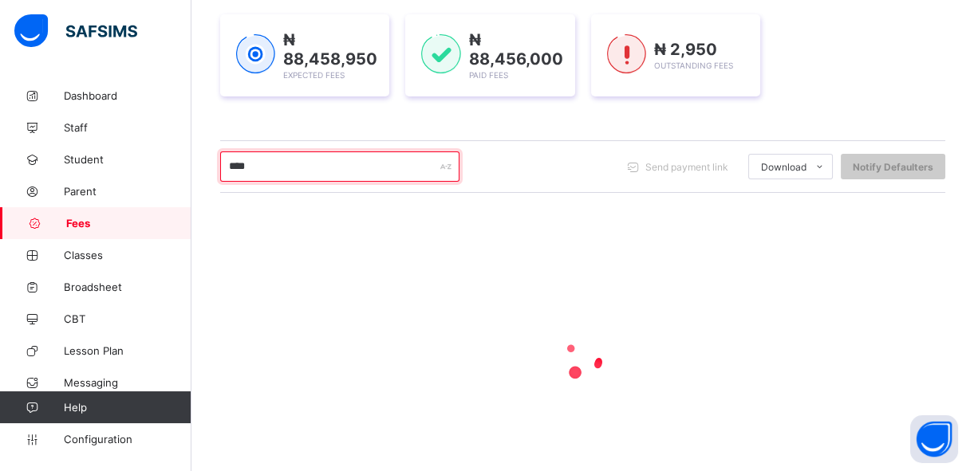
type input "*****"
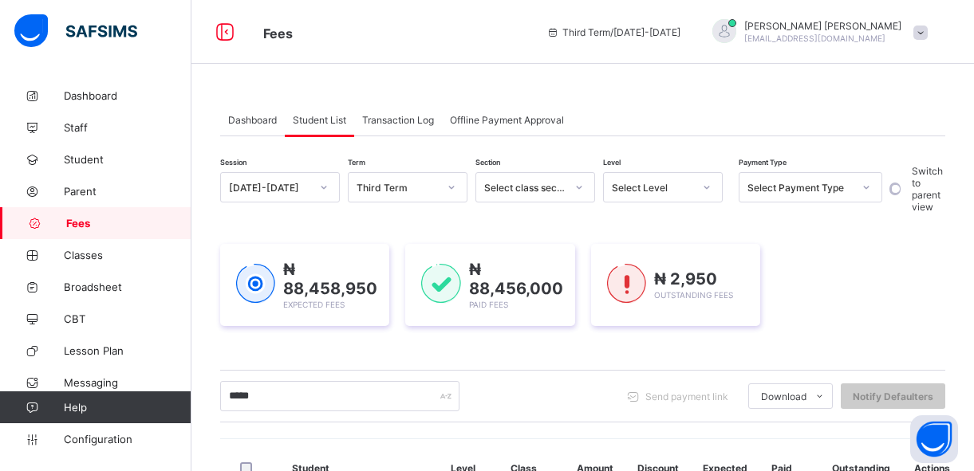
scroll to position [230, 0]
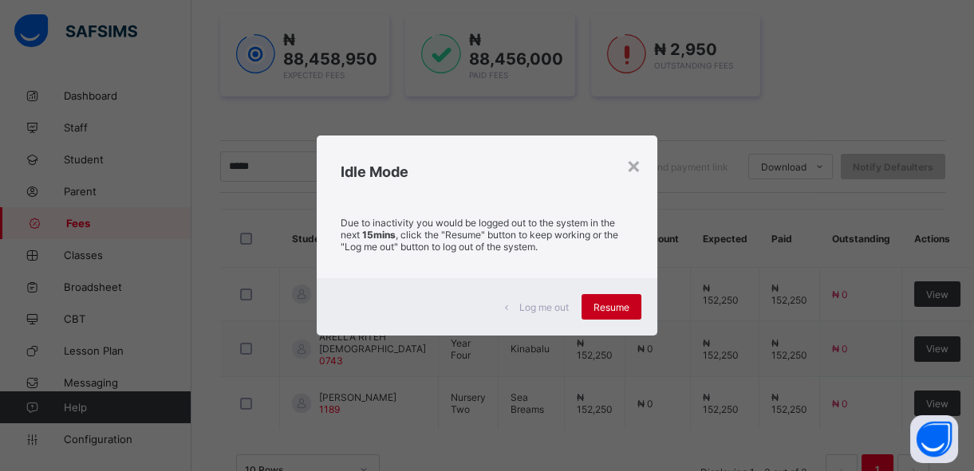
click at [619, 313] on div "Resume" at bounding box center [612, 307] width 60 height 26
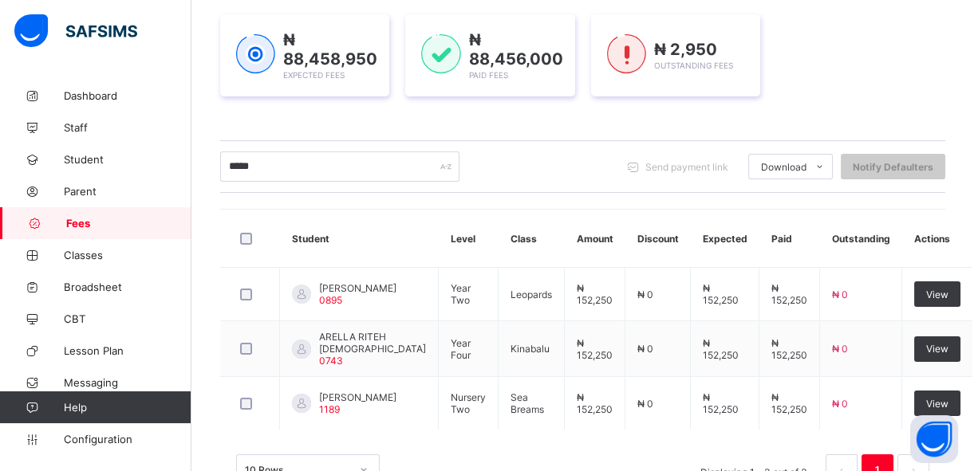
click at [625, 313] on td "₦ 0" at bounding box center [657, 294] width 65 height 53
click at [369, 162] on input "*****" at bounding box center [339, 167] width 239 height 30
type input "*"
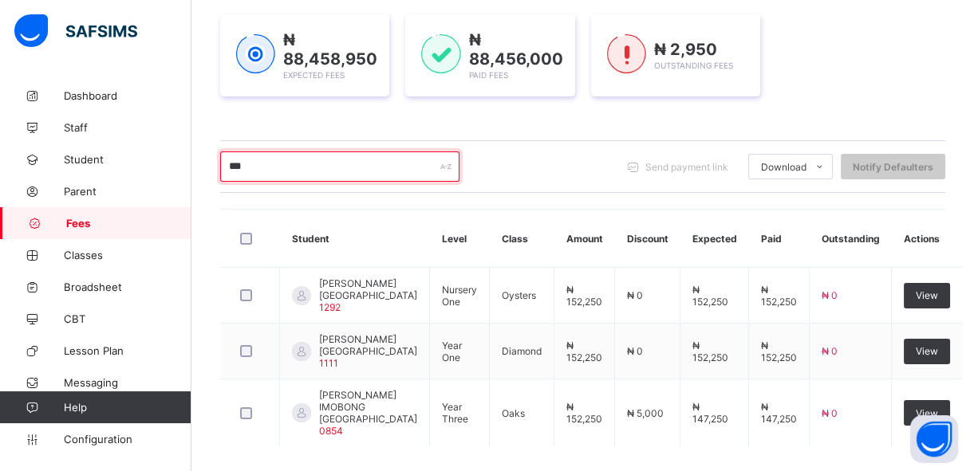
type input "***"
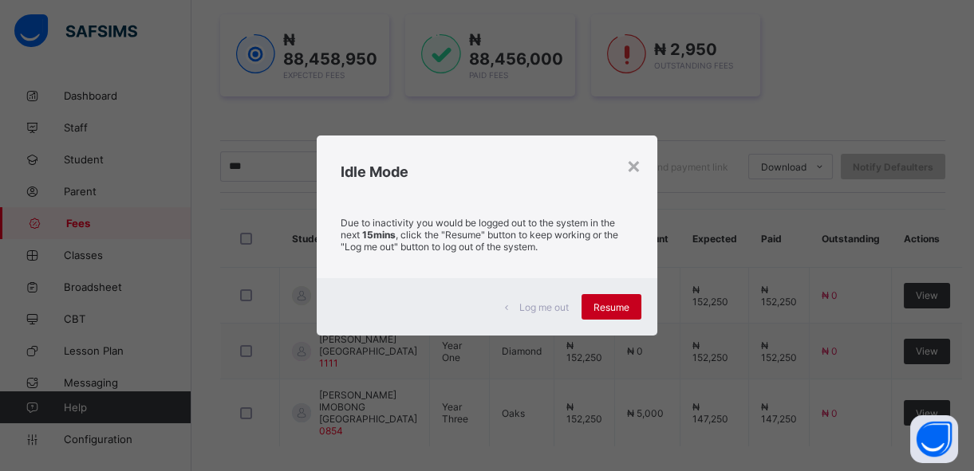
click at [598, 311] on span "Resume" at bounding box center [611, 308] width 36 height 12
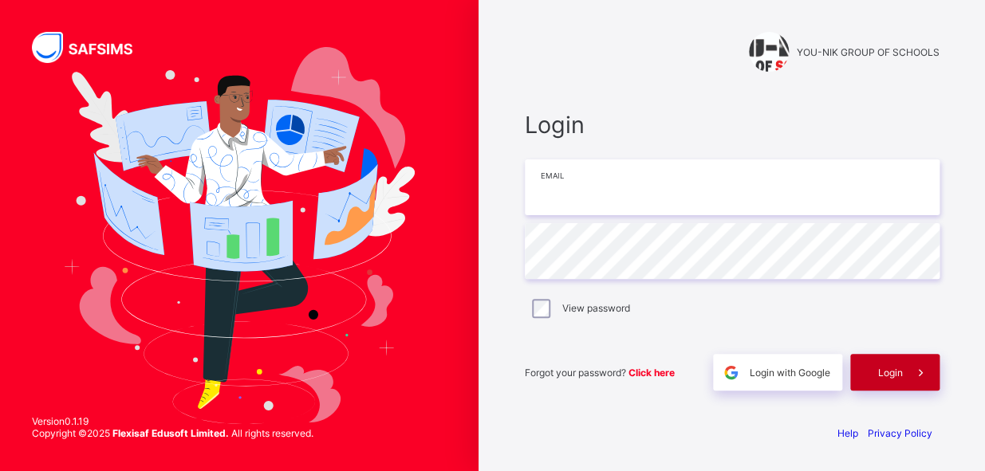
type input "**********"
click at [903, 374] on span at bounding box center [921, 372] width 37 height 37
click at [903, 374] on div "Login" at bounding box center [894, 372] width 89 height 37
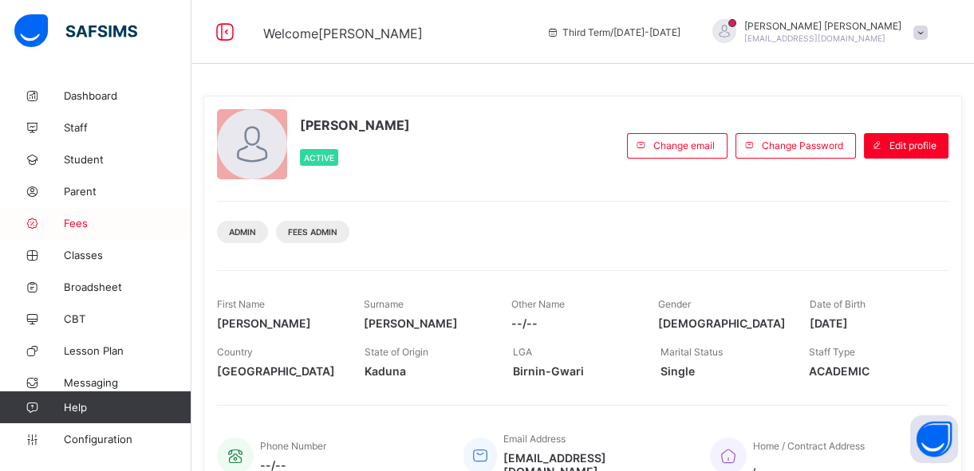
click at [96, 219] on span "Fees" at bounding box center [128, 223] width 128 height 13
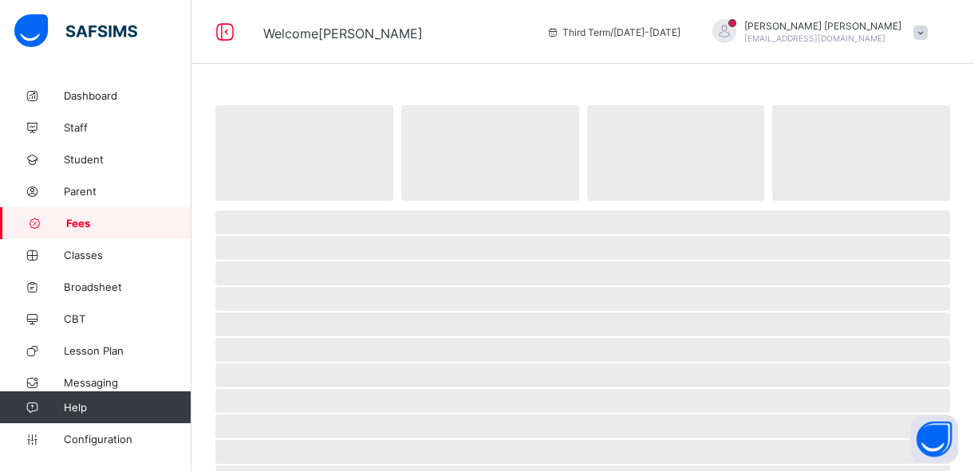
click at [96, 219] on span "Fees" at bounding box center [128, 223] width 125 height 13
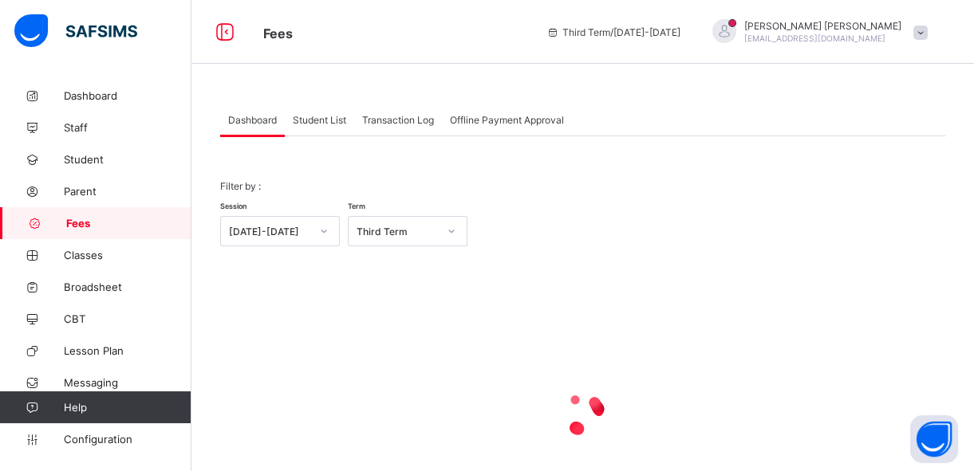
click at [299, 118] on span "Student List" at bounding box center [319, 120] width 53 height 12
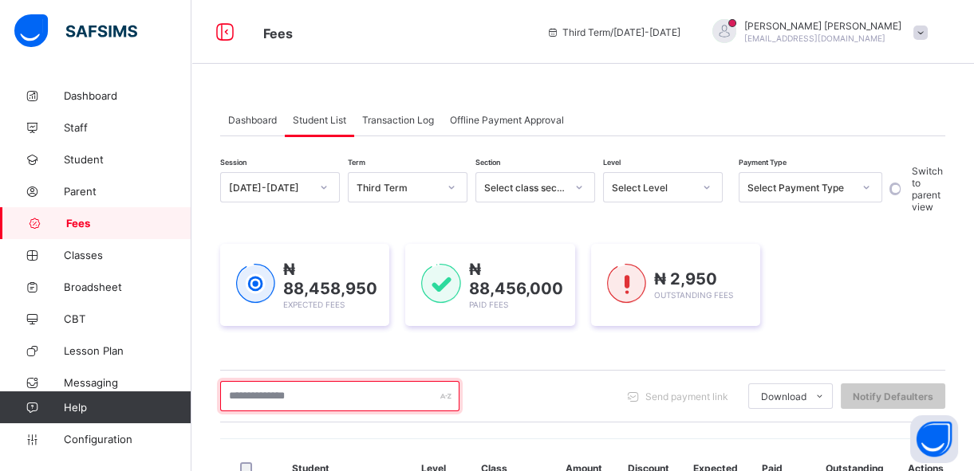
click at [279, 398] on input "text" at bounding box center [339, 396] width 239 height 30
type input "*"
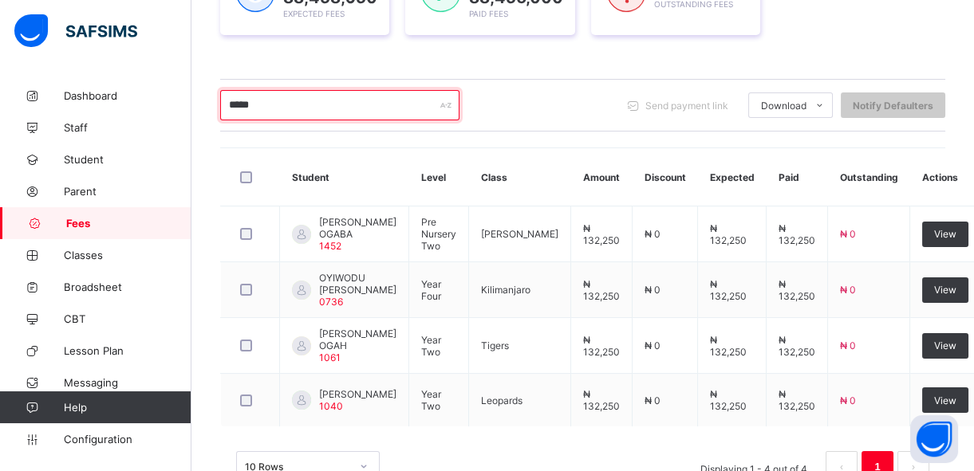
scroll to position [349, 0]
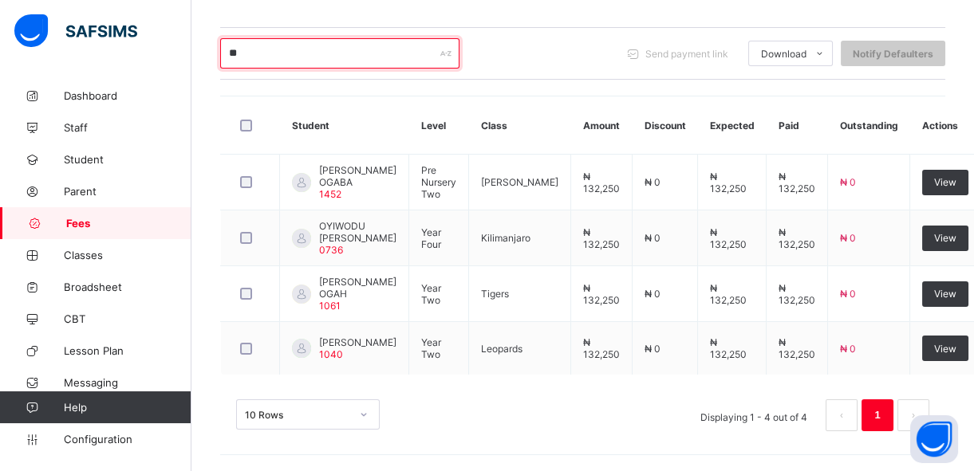
type input "*"
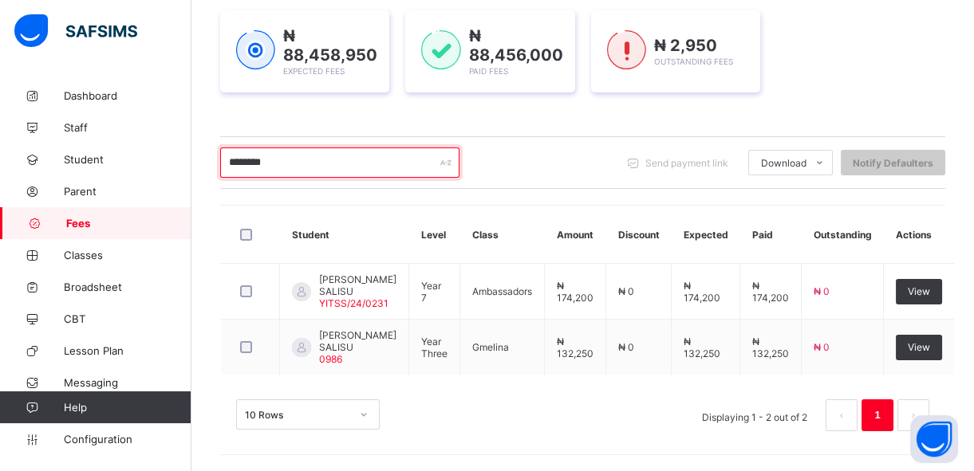
scroll to position [253, 0]
click at [885, 352] on td "View" at bounding box center [919, 348] width 71 height 56
click at [286, 148] on input "********" at bounding box center [339, 163] width 239 height 30
type input "*"
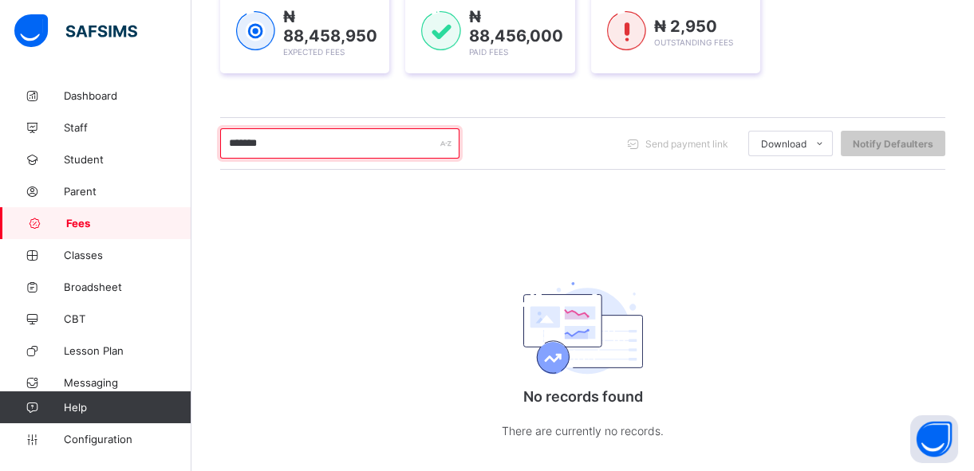
click at [281, 141] on input "*******" at bounding box center [339, 143] width 239 height 30
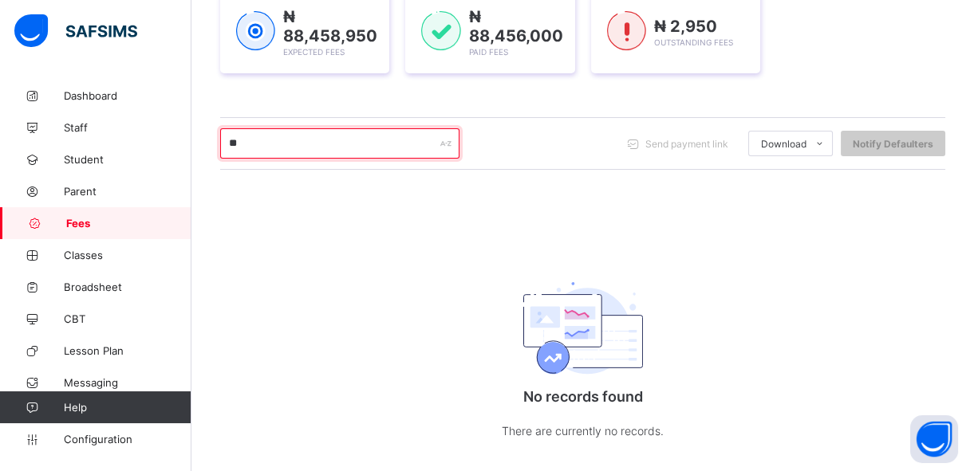
type input "*"
click at [303, 142] on input "*******" at bounding box center [339, 143] width 239 height 30
type input "*"
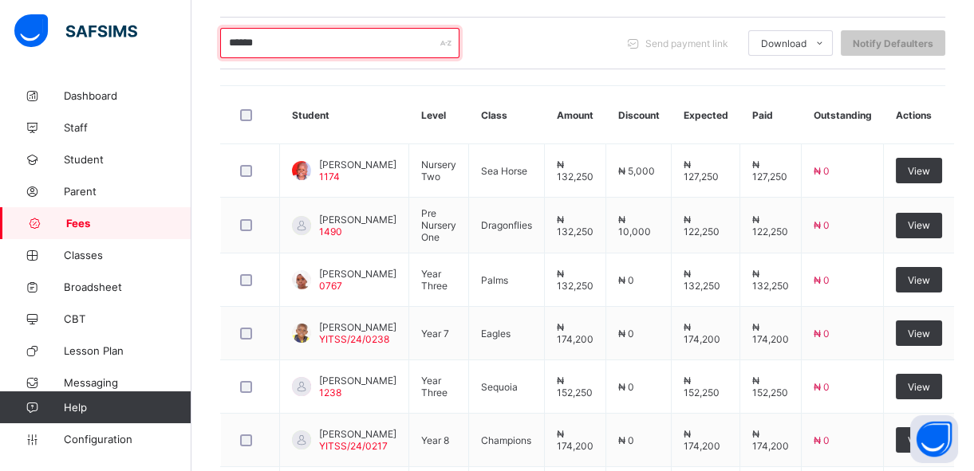
scroll to position [349, 0]
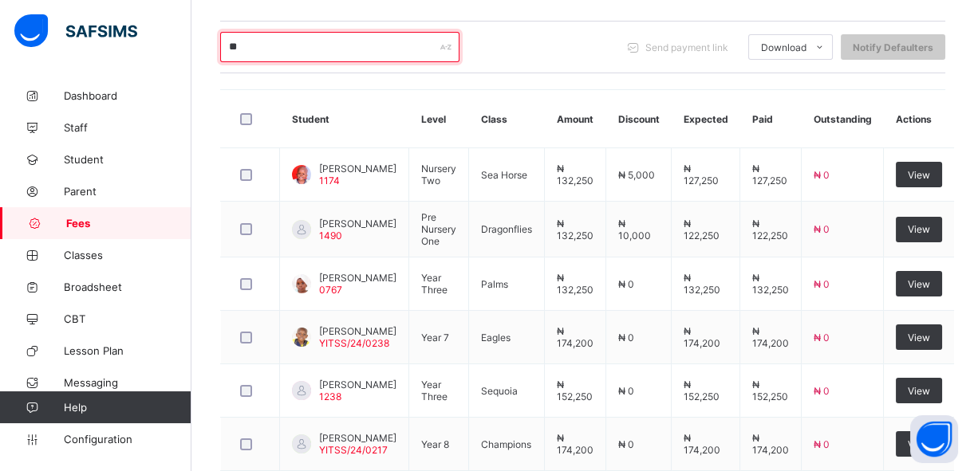
type input "*"
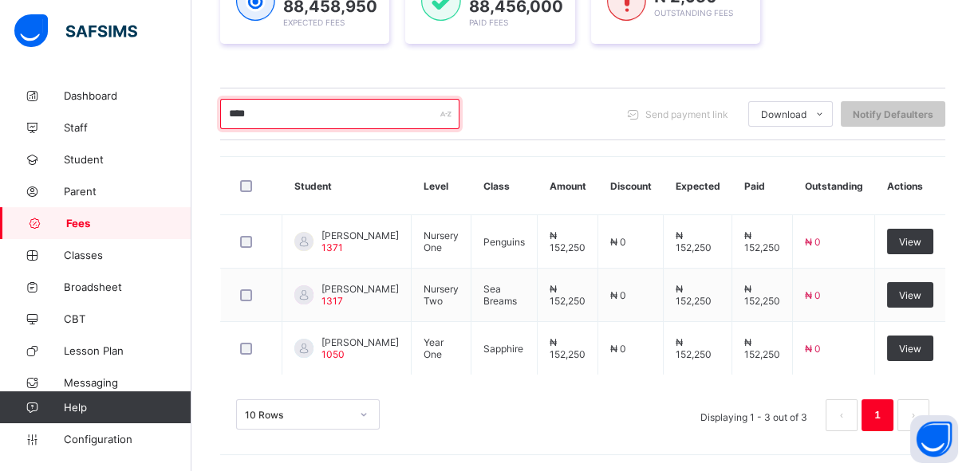
scroll to position [308, 0]
type input "*"
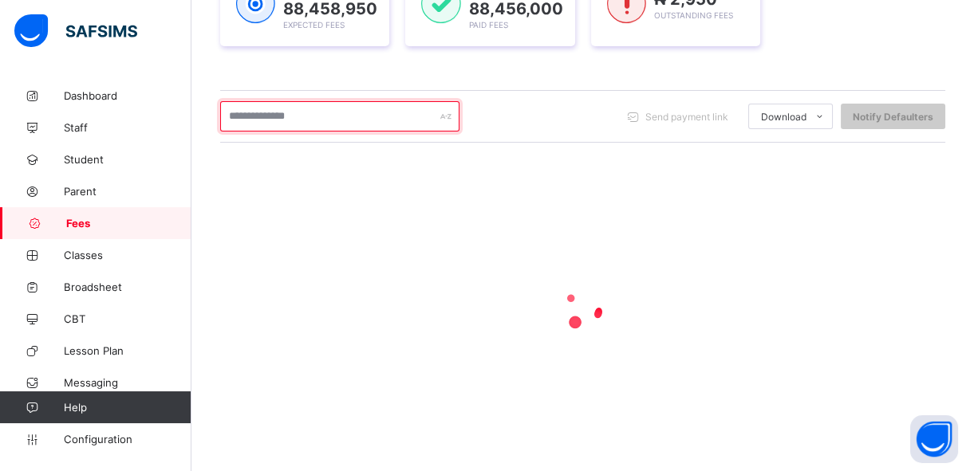
scroll to position [291, 0]
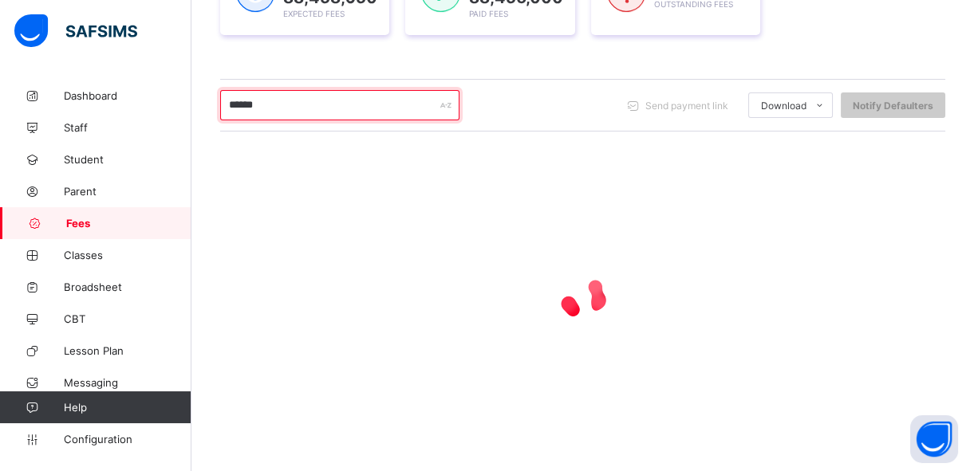
type input "*******"
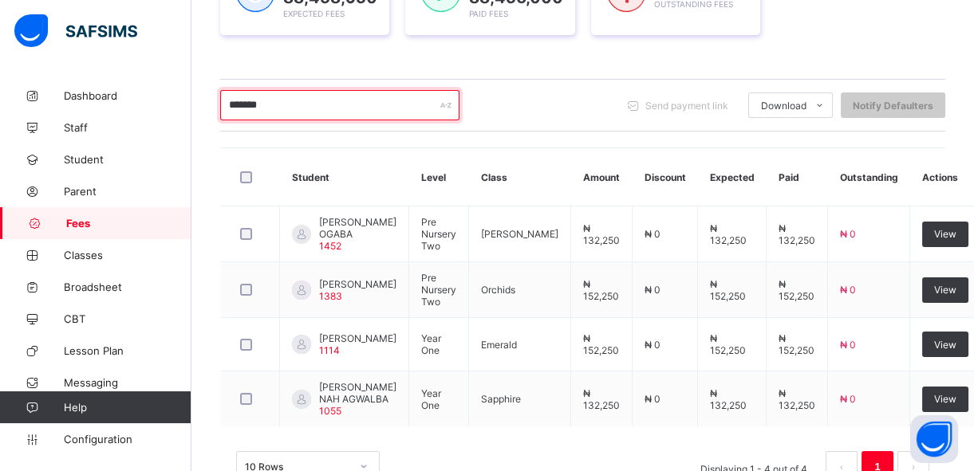
scroll to position [349, 0]
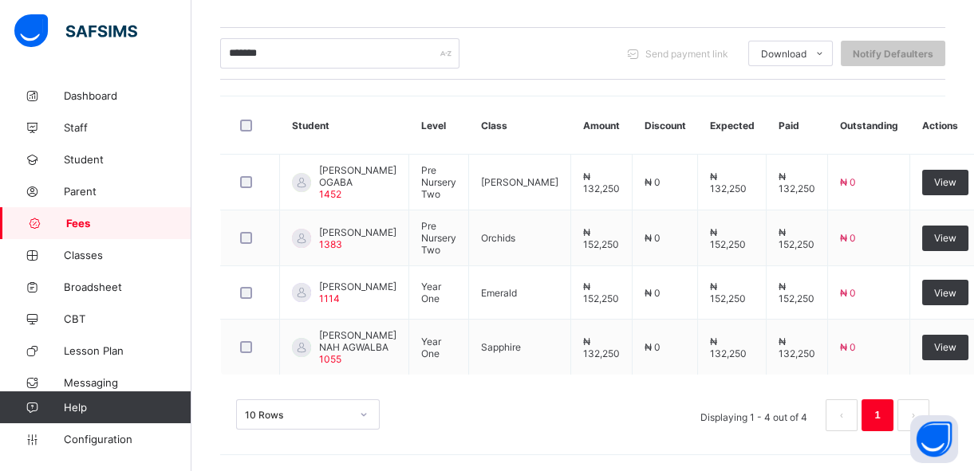
scroll to position [349, 0]
type input "*"
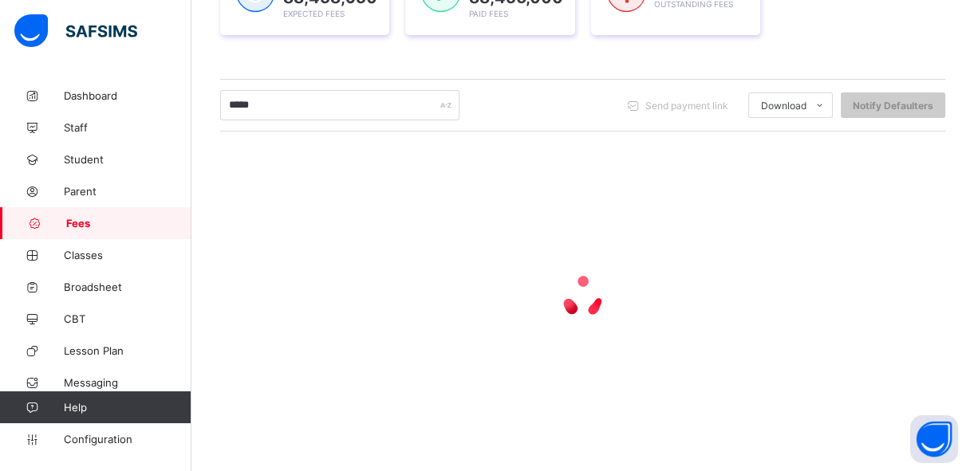
scroll to position [187, 0]
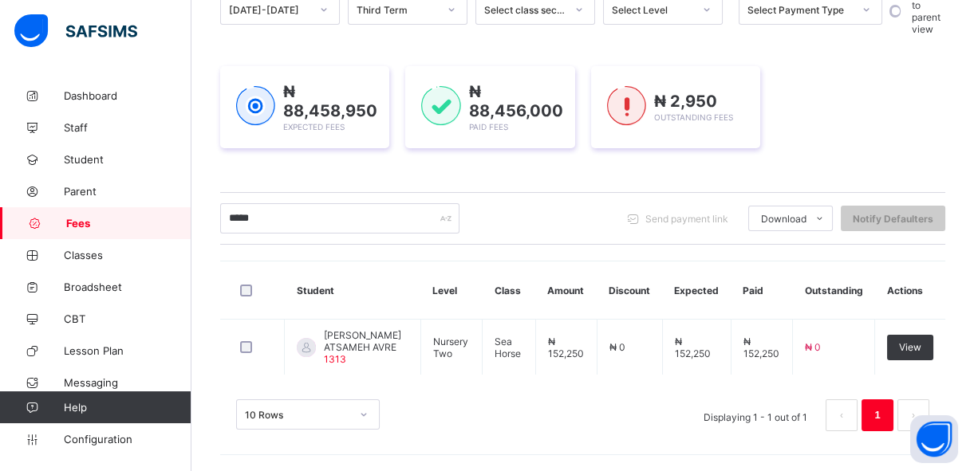
click at [353, 47] on div "₦ 88,458,950 Expected Fees ₦ 88,456,000 Paid Fees ₦ 2,950 Outstanding Fees" at bounding box center [582, 107] width 725 height 130
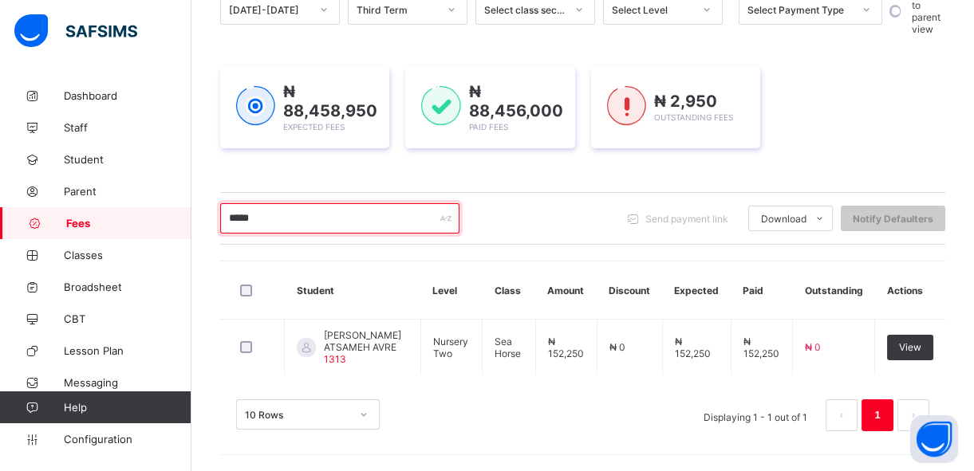
click at [329, 204] on input "*****" at bounding box center [339, 218] width 239 height 30
type input "*"
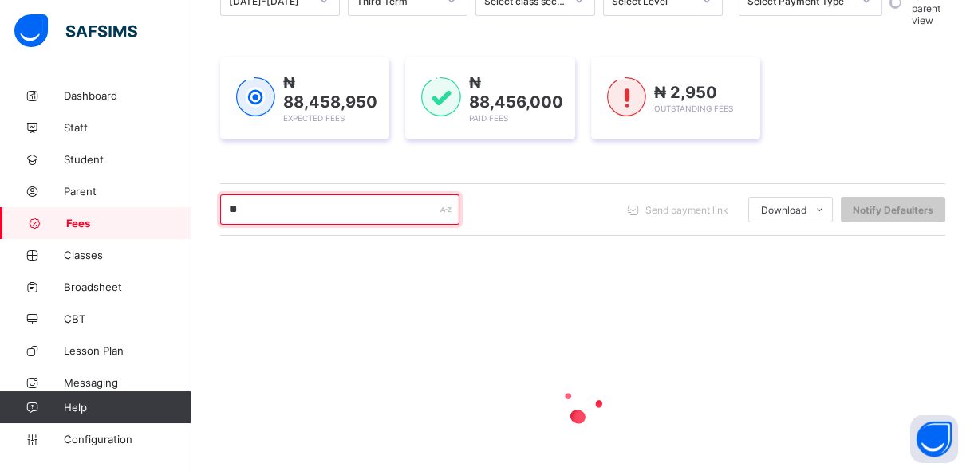
type input "*"
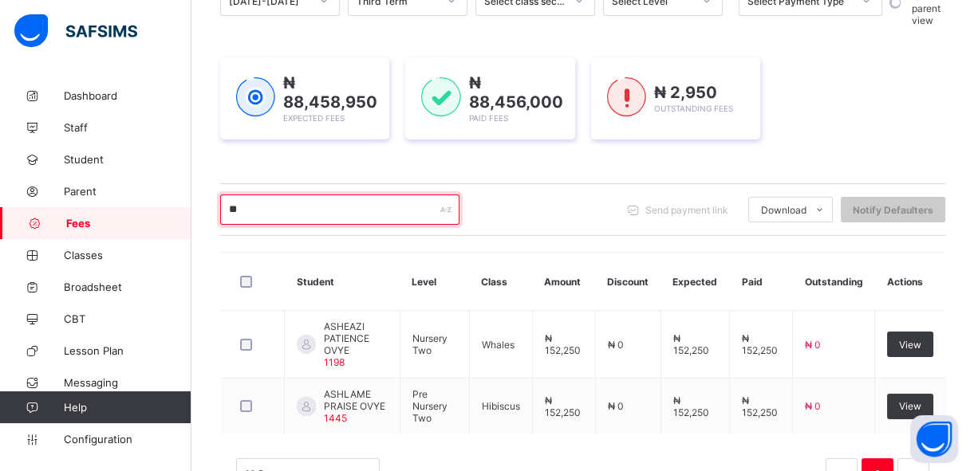
type input "*"
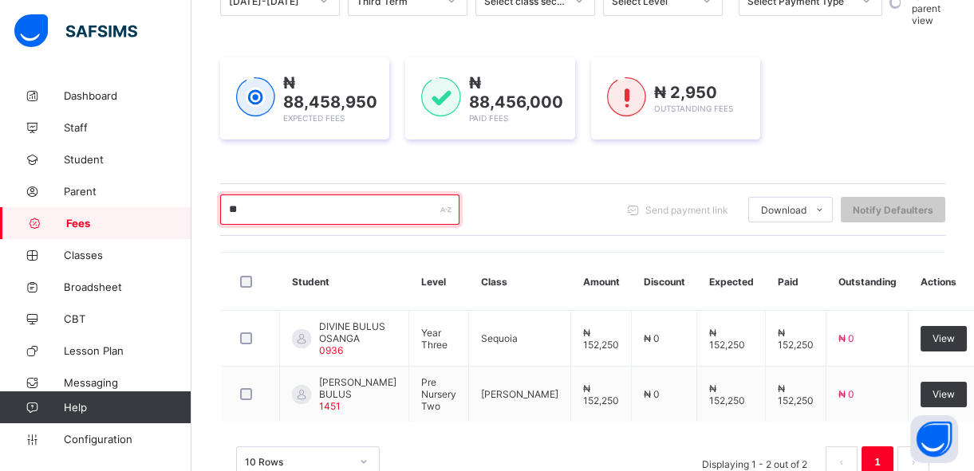
type input "*"
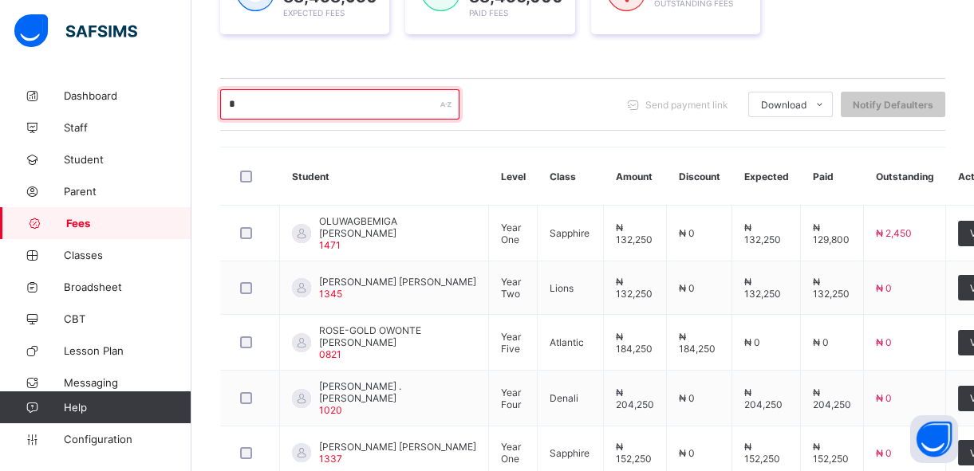
scroll to position [303, 0]
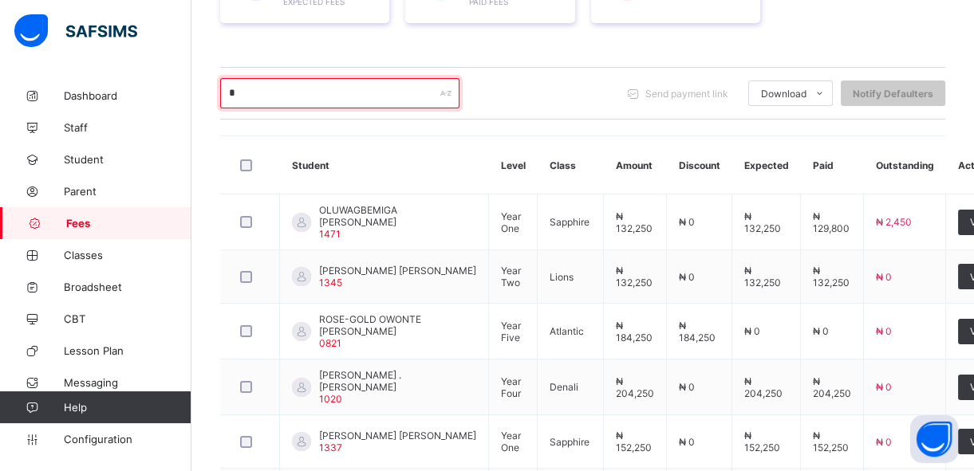
click at [267, 87] on input "*" at bounding box center [339, 93] width 239 height 30
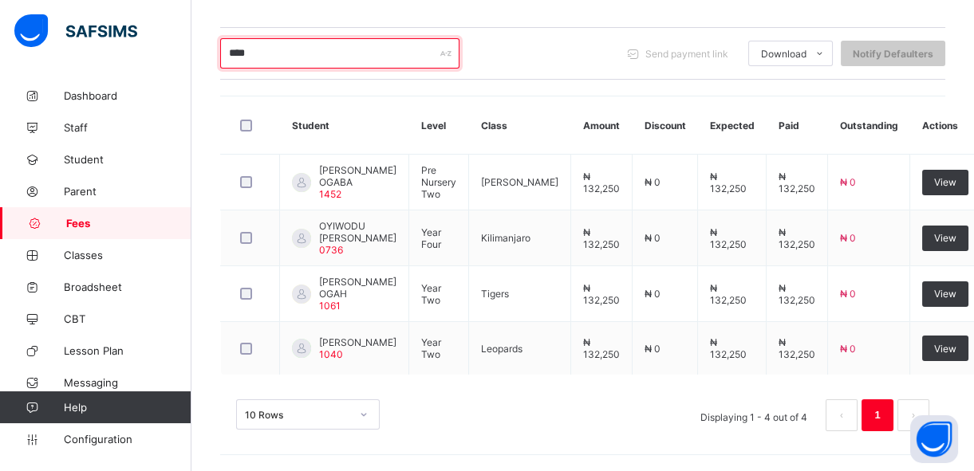
scroll to position [361, 0]
type input "*"
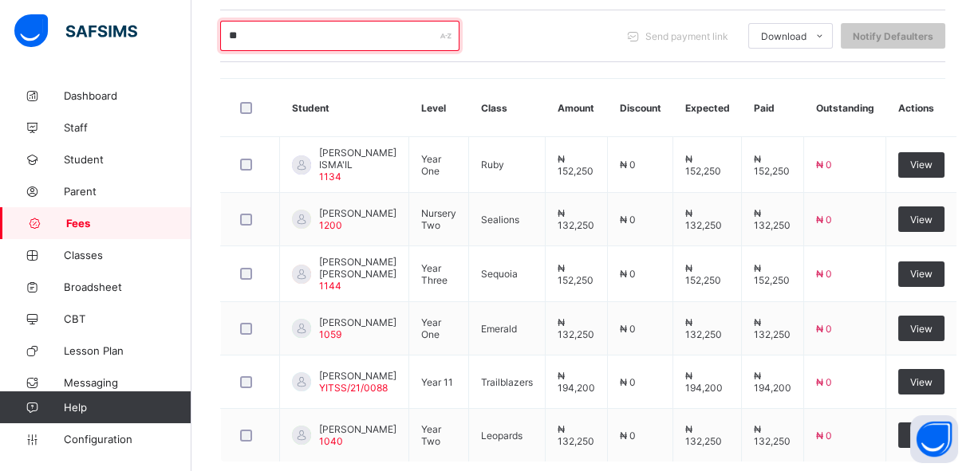
type input "*"
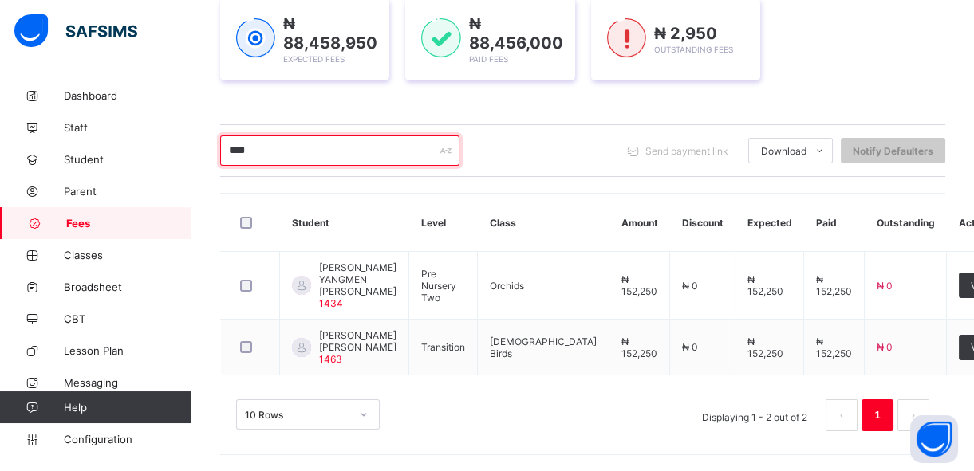
scroll to position [253, 0]
type input "*"
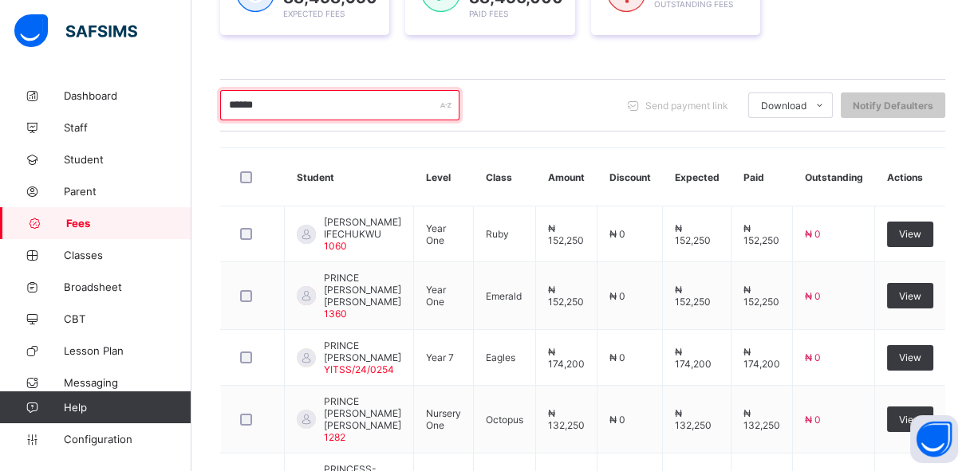
scroll to position [361, 0]
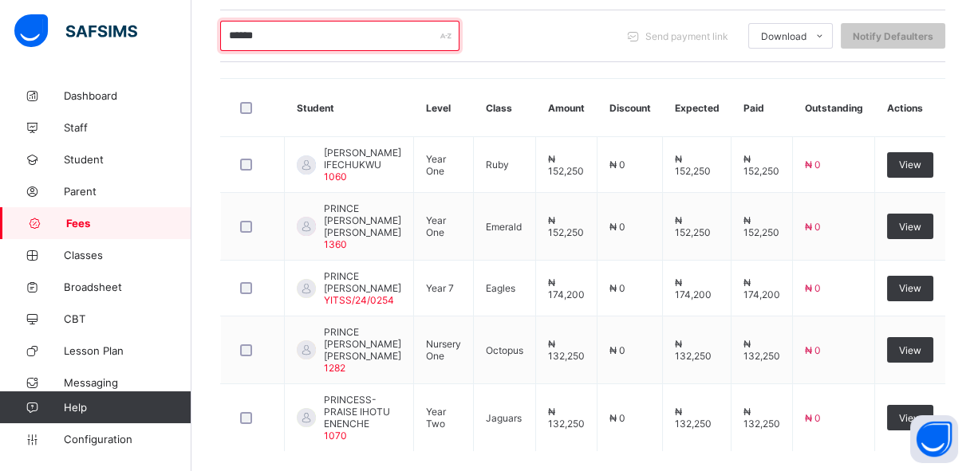
click at [325, 27] on input "******" at bounding box center [339, 36] width 239 height 30
type input "*"
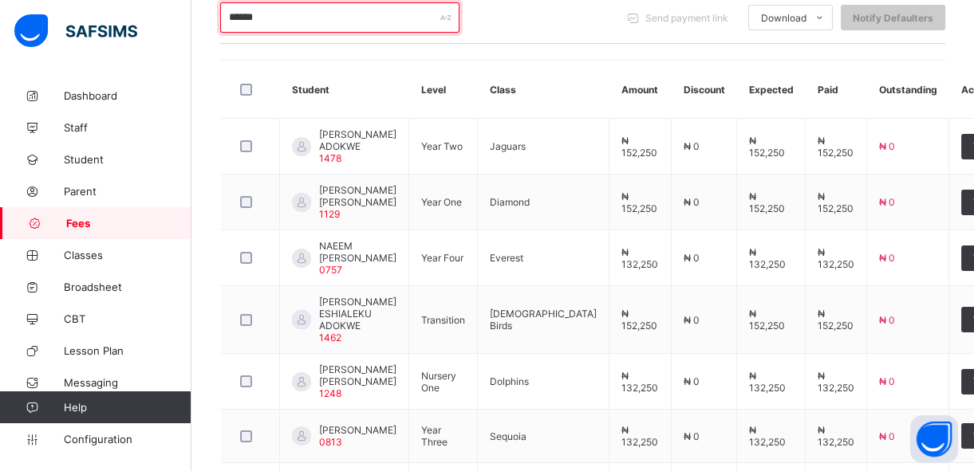
scroll to position [378, 0]
type input "*"
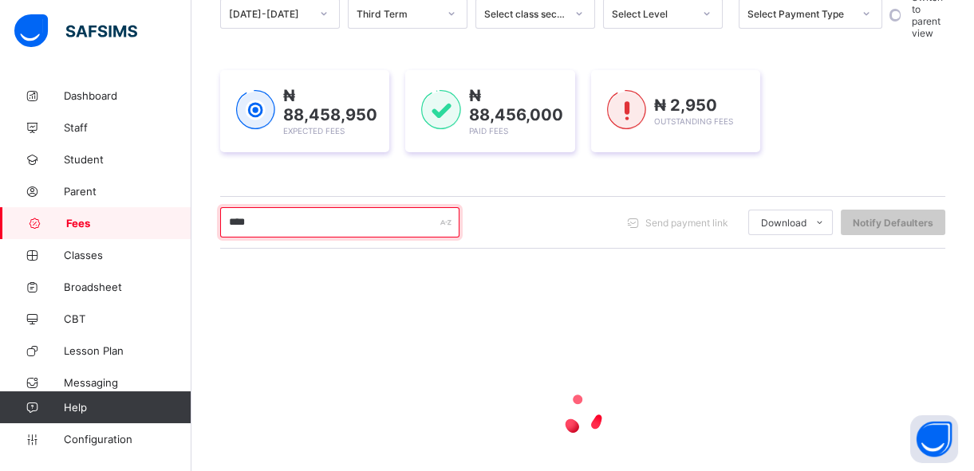
scroll to position [291, 0]
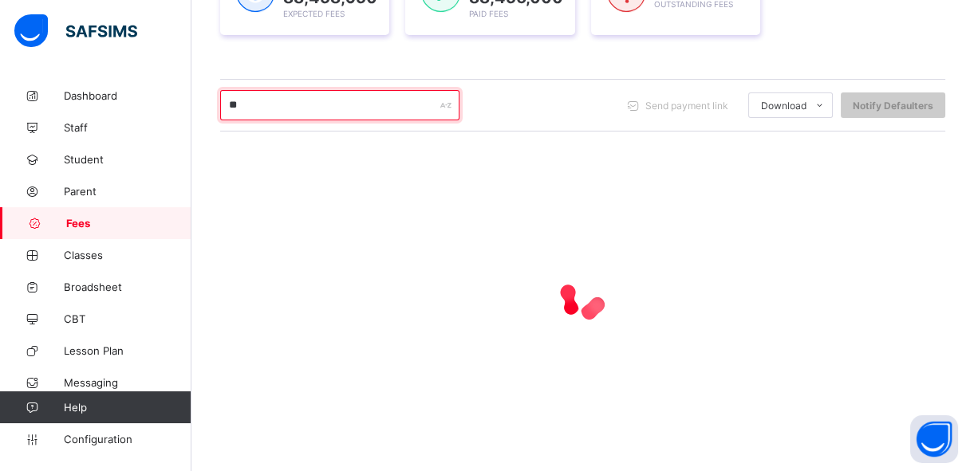
type input "*"
type input "******"
